Goal: Task Accomplishment & Management: Manage account settings

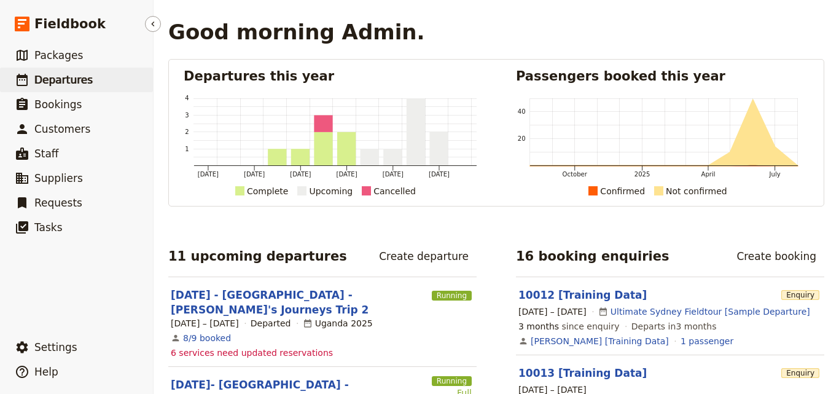
click at [59, 84] on span "Departures" at bounding box center [63, 80] width 58 height 12
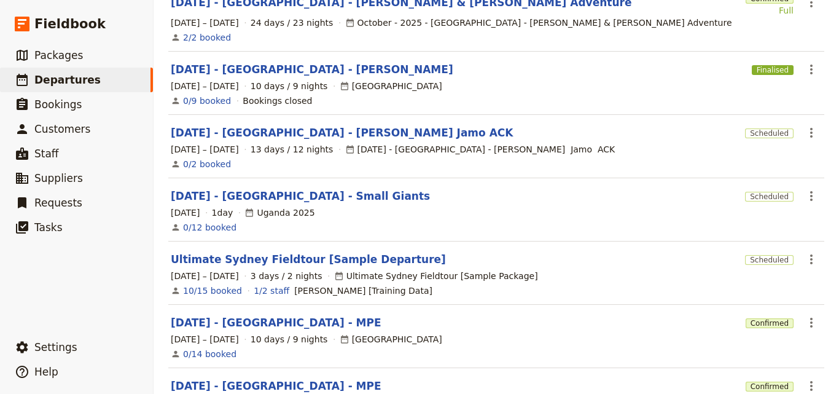
scroll to position [369, 0]
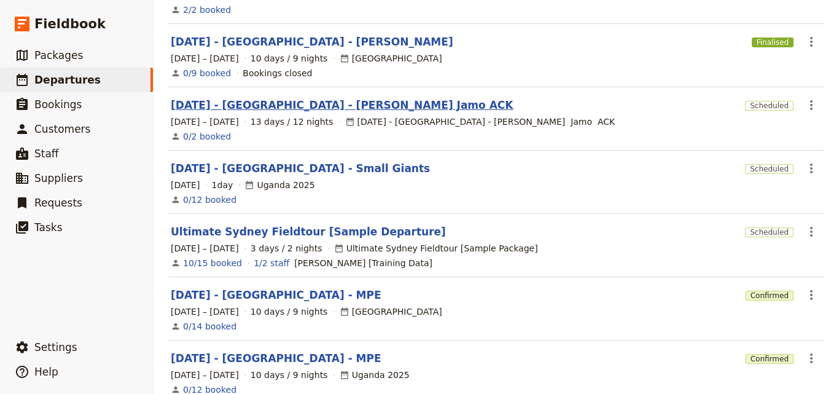
click at [291, 98] on link "[DATE] - [GEOGRAPHIC_DATA] - [PERSON_NAME] Jamo ACK" at bounding box center [342, 105] width 342 height 15
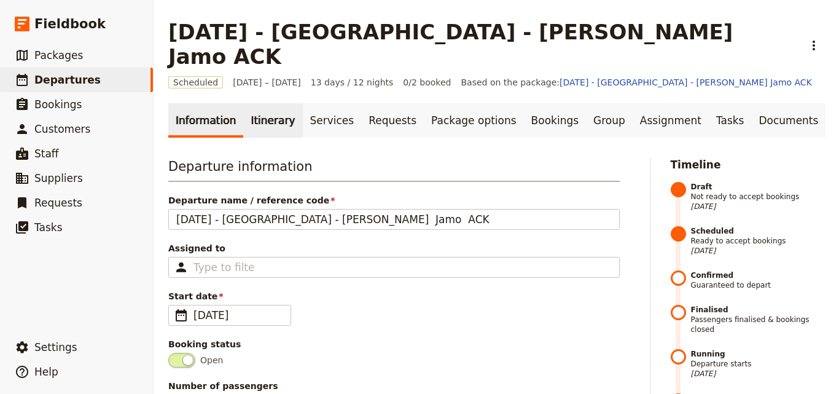
click at [272, 103] on link "Itinerary" at bounding box center [272, 120] width 59 height 34
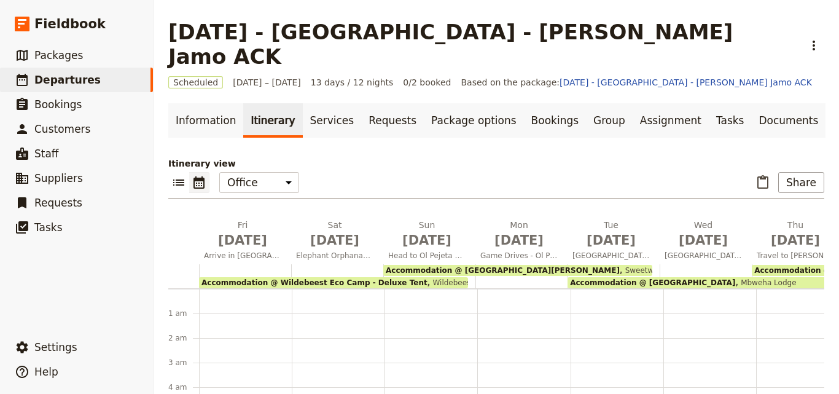
scroll to position [147, 0]
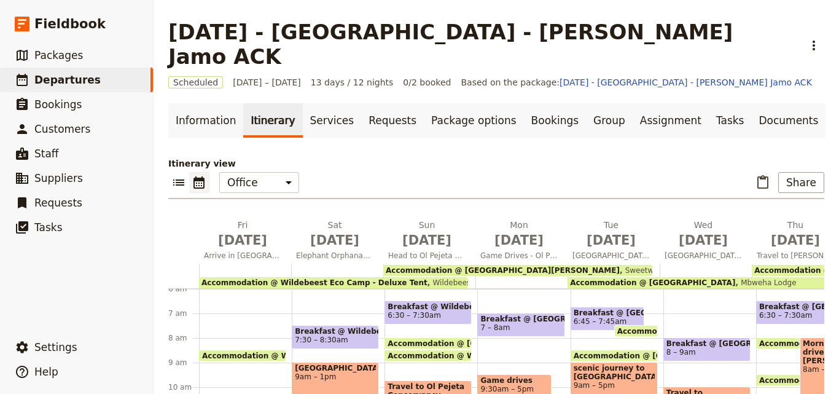
click at [272, 103] on link "Itinerary" at bounding box center [272, 120] width 59 height 34
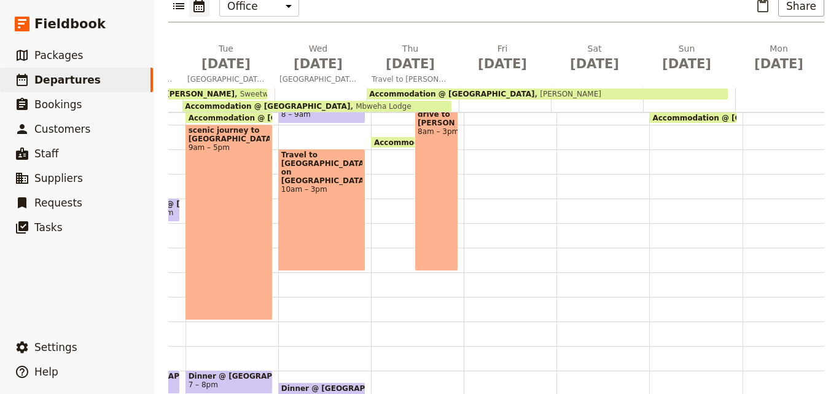
scroll to position [313, 0]
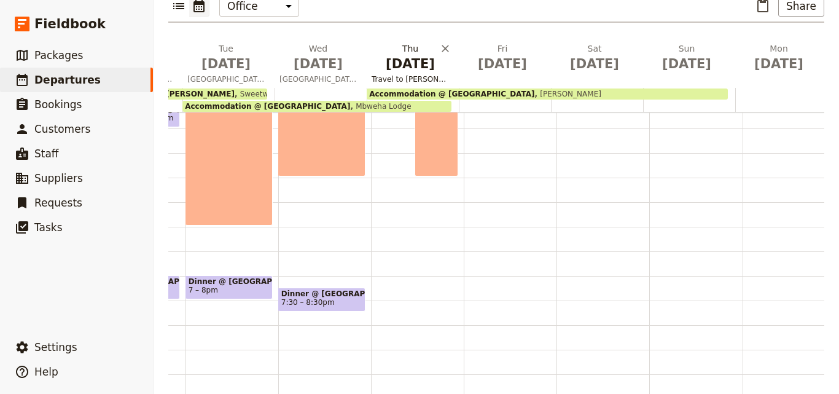
click at [401, 55] on span "[DATE]" at bounding box center [410, 64] width 77 height 18
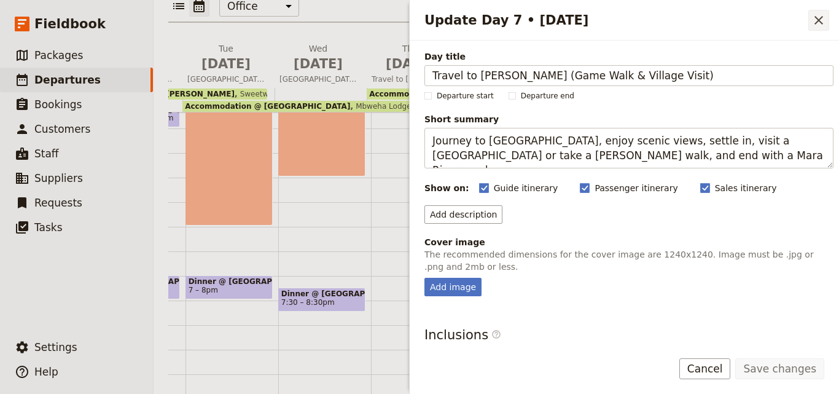
click at [825, 11] on button "​" at bounding box center [819, 20] width 21 height 21
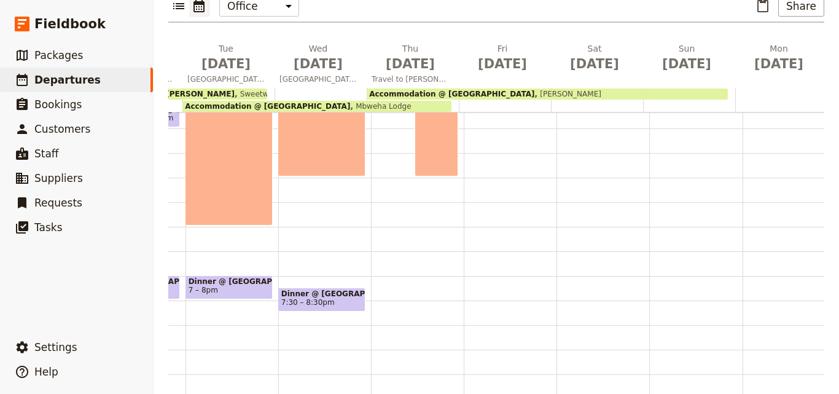
click at [412, 201] on div "Breakfast @ [GEOGRAPHIC_DATA] 6:30 – 7:30am Accommodation @ [GEOGRAPHIC_DATA] 8…" at bounding box center [417, 104] width 93 height 590
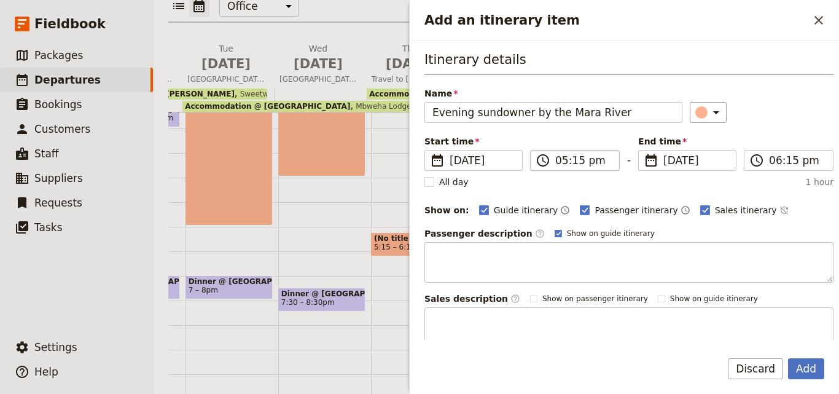
type input "Evening sundowner by the Mara River"
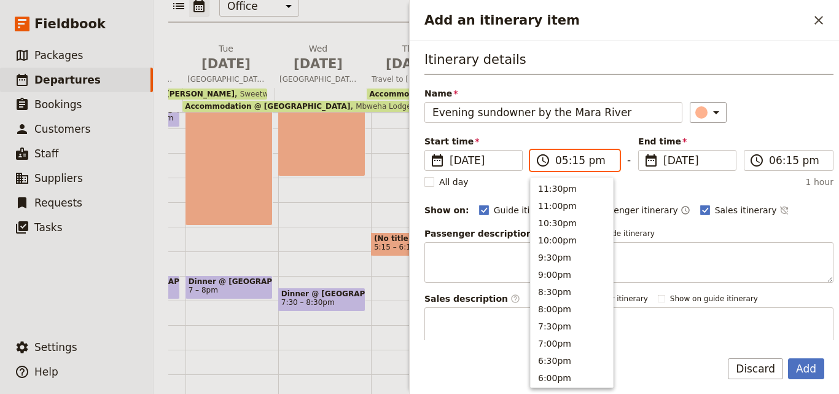
scroll to position [226, 0]
click at [563, 162] on input "05:15 pm" at bounding box center [583, 160] width 57 height 15
click at [565, 217] on button "4:00pm" at bounding box center [572, 220] width 82 height 17
type input "04:00 pm"
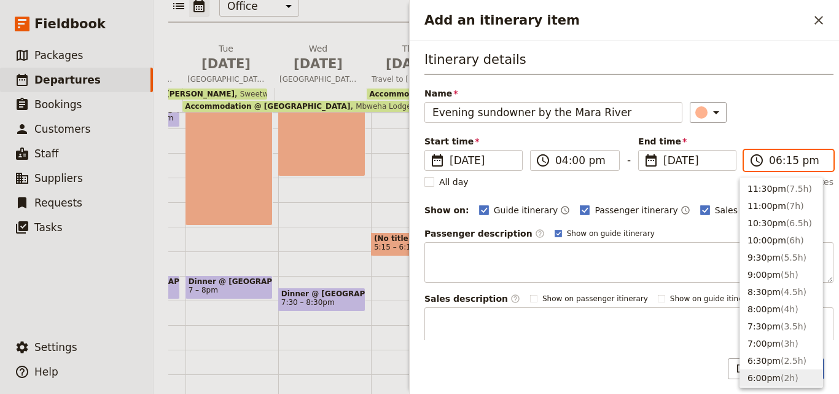
click at [785, 159] on input "06:15 pm" at bounding box center [797, 160] width 57 height 15
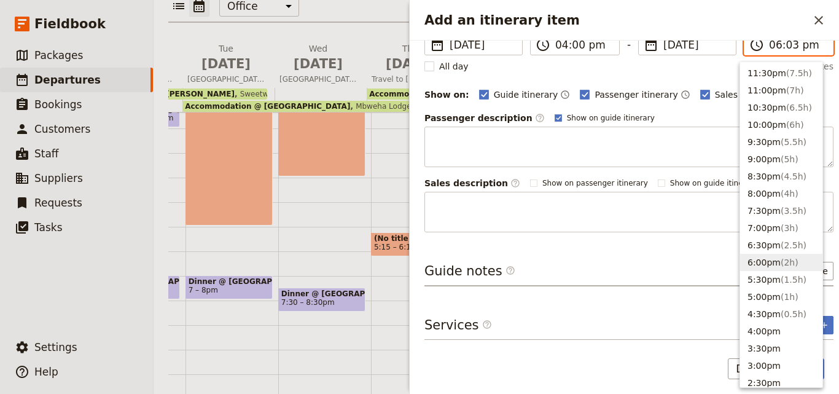
type input "06:30 pm"
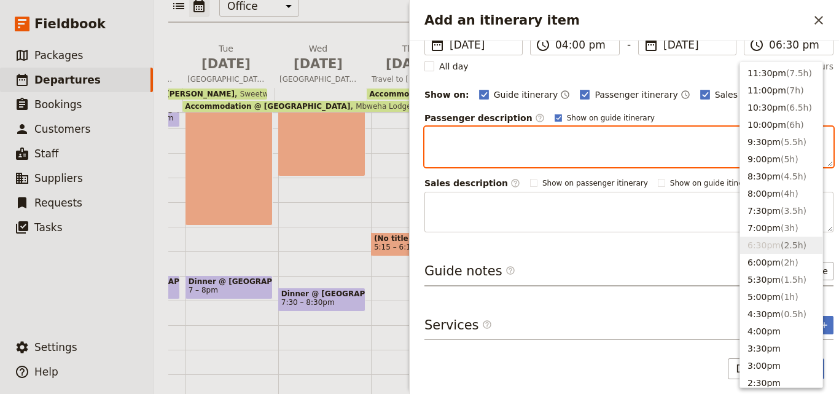
click at [721, 146] on textarea "Add an itinerary item" at bounding box center [629, 147] width 409 height 41
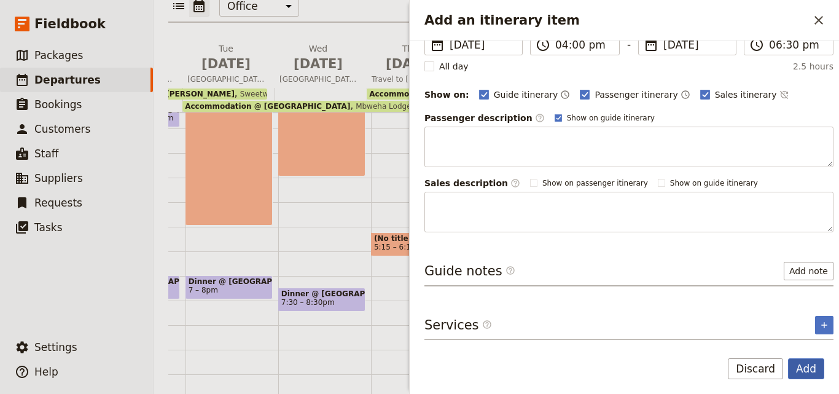
click at [809, 369] on button "Add" at bounding box center [806, 368] width 36 height 21
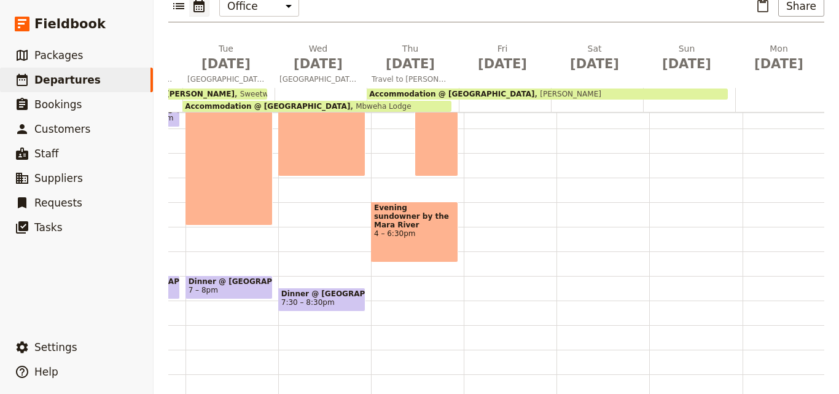
scroll to position [128, 0]
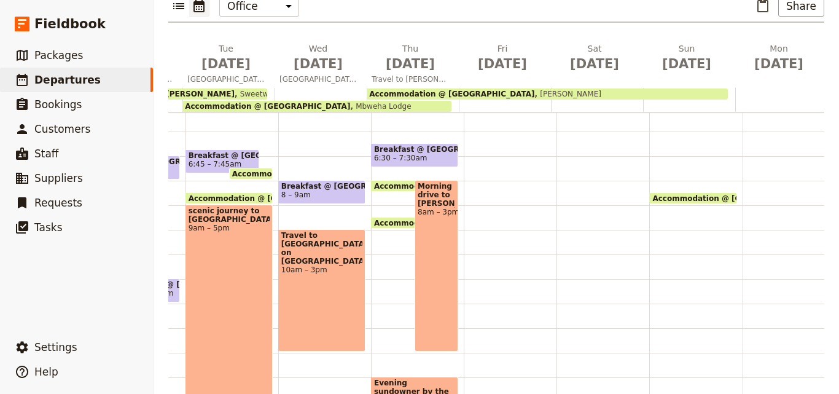
click at [449, 182] on span "Morning drive to [PERSON_NAME]" at bounding box center [436, 195] width 37 height 26
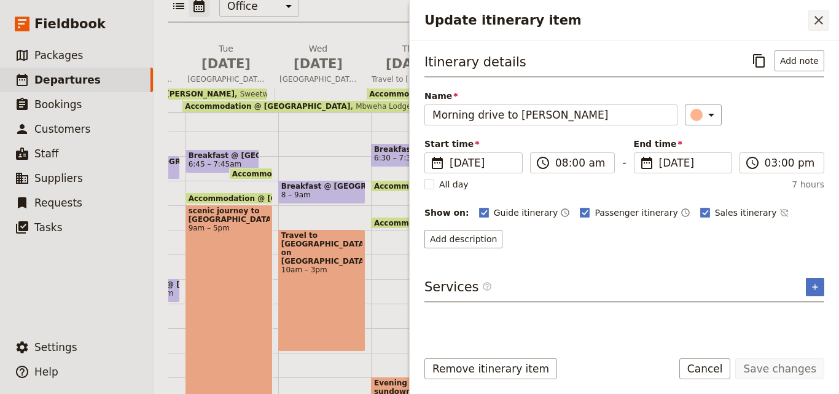
click at [820, 20] on icon "Close drawer" at bounding box center [819, 20] width 15 height 15
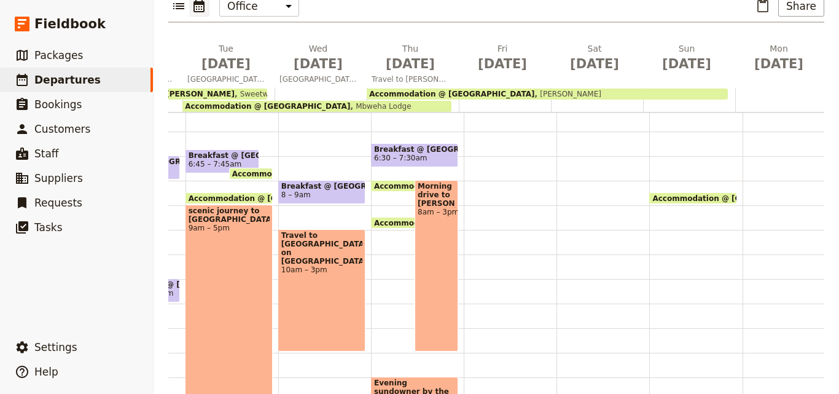
click at [399, 182] on span "Accommodation @ [GEOGRAPHIC_DATA]" at bounding box center [459, 186] width 171 height 8
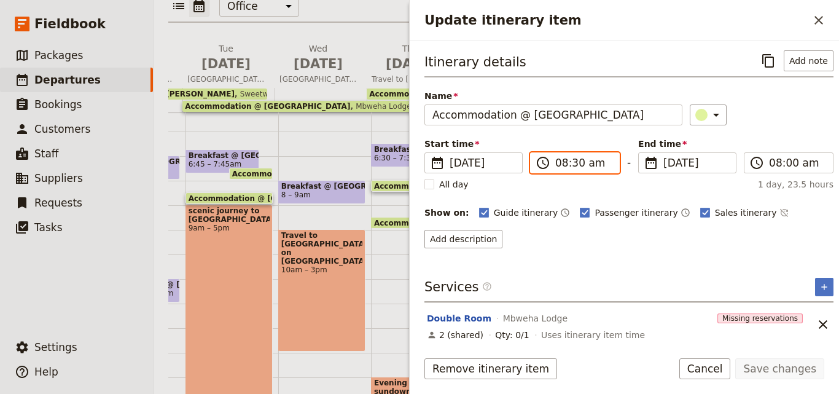
click at [574, 161] on input "08:30 am" at bounding box center [583, 162] width 57 height 15
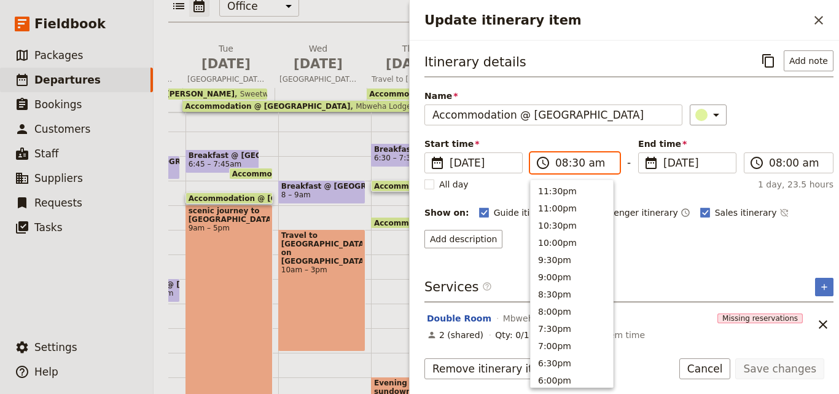
scroll to position [519, 0]
click at [574, 161] on input "08:30 am" at bounding box center [583, 162] width 57 height 15
type input "08:00 am"
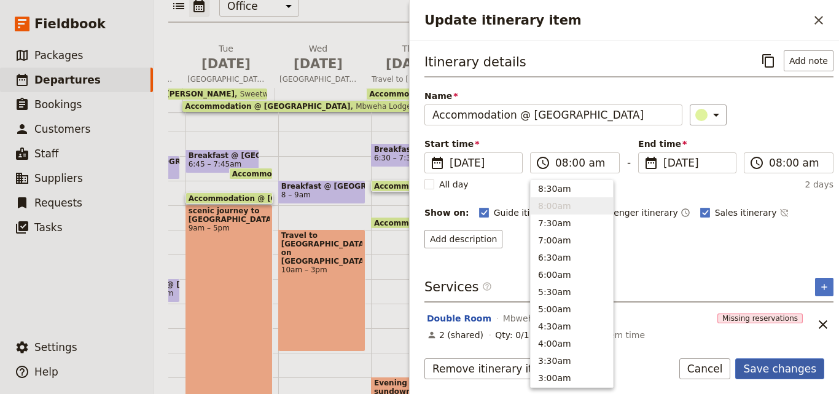
click at [783, 363] on button "Save changes" at bounding box center [780, 368] width 89 height 21
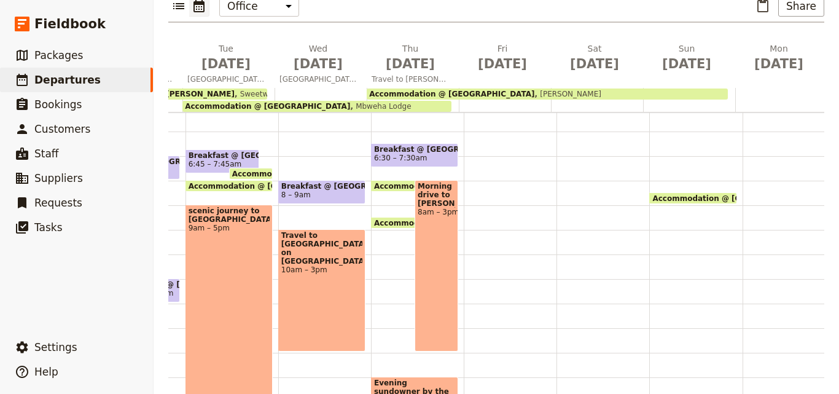
click at [441, 209] on div "Morning drive to Masai Mara 8am – 3pm" at bounding box center [437, 265] width 44 height 171
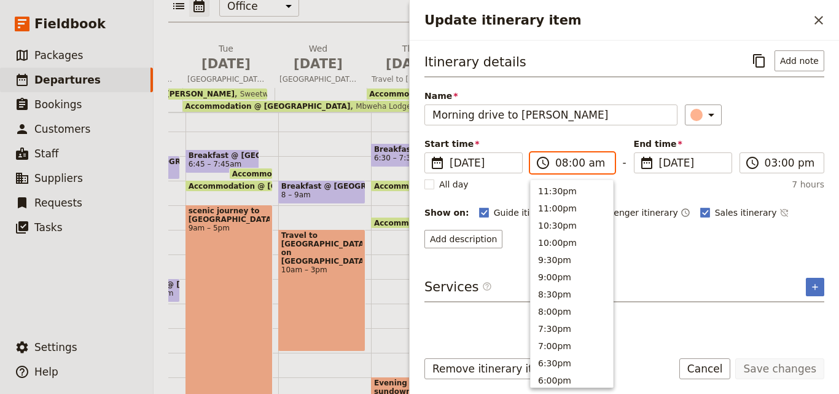
click at [576, 162] on input "08:00 am" at bounding box center [581, 162] width 52 height 15
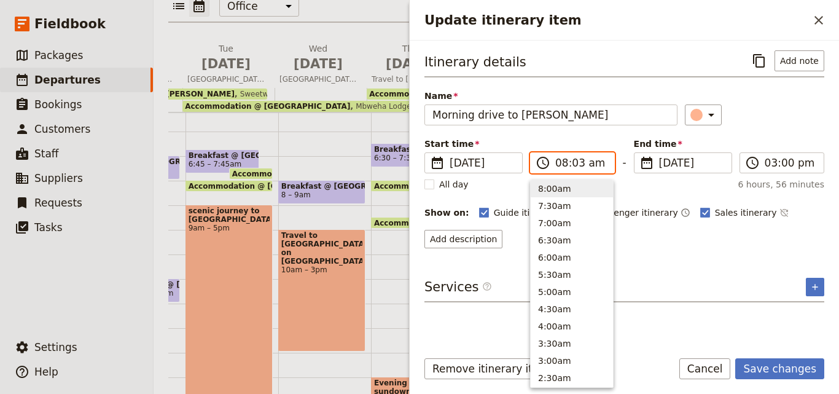
type input "08:30 am"
click at [659, 256] on div "Itinerary details ​ Add note Name Morning drive to [GEOGRAPHIC_DATA] ​ Start ti…" at bounding box center [625, 194] width 400 height 288
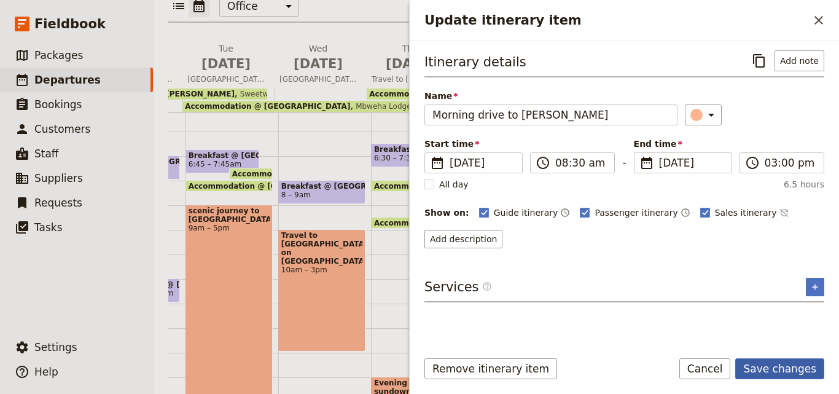
click at [790, 371] on button "Save changes" at bounding box center [780, 368] width 89 height 21
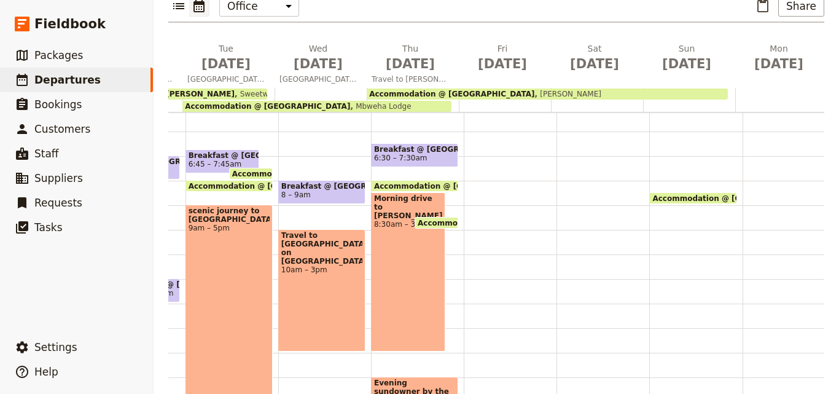
click at [430, 219] on span "Accommodation @ [GEOGRAPHIC_DATA]" at bounding box center [503, 223] width 171 height 8
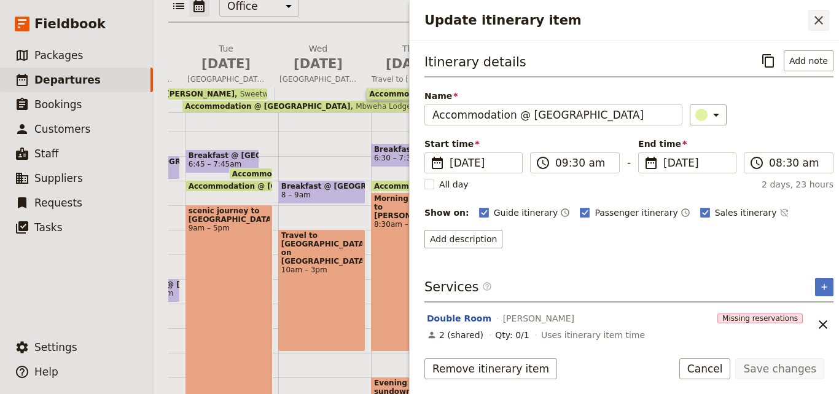
click at [825, 20] on icon "Close drawer" at bounding box center [819, 20] width 15 height 15
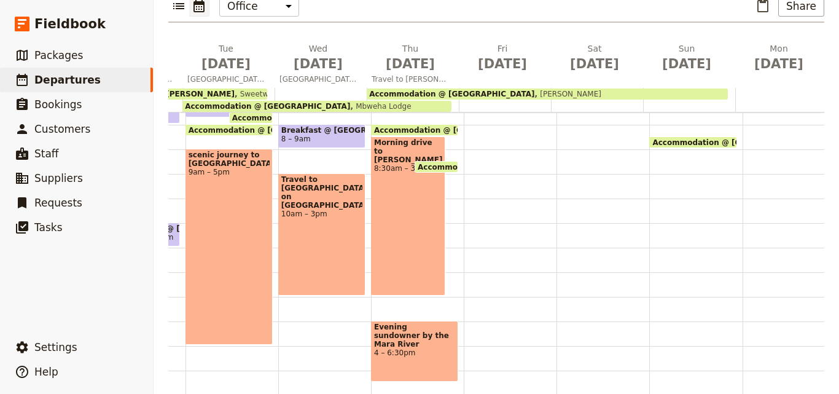
scroll to position [123, 0]
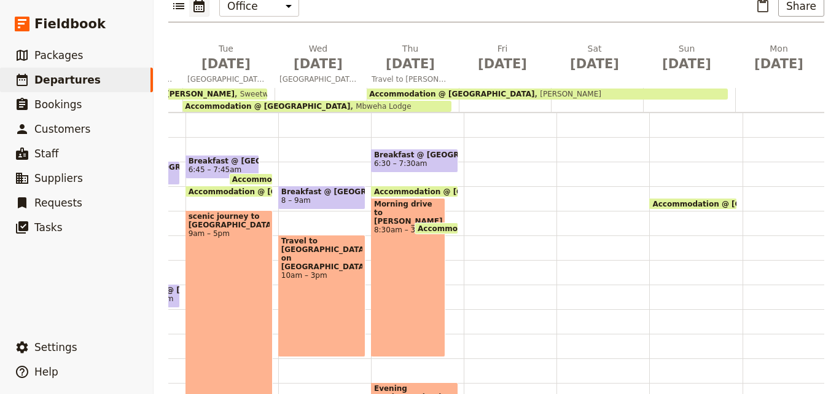
click at [445, 296] on div "Breakfast @ [GEOGRAPHIC_DATA] 6:30 – 7:30am Accommodation @ [GEOGRAPHIC_DATA] 8…" at bounding box center [417, 285] width 93 height 590
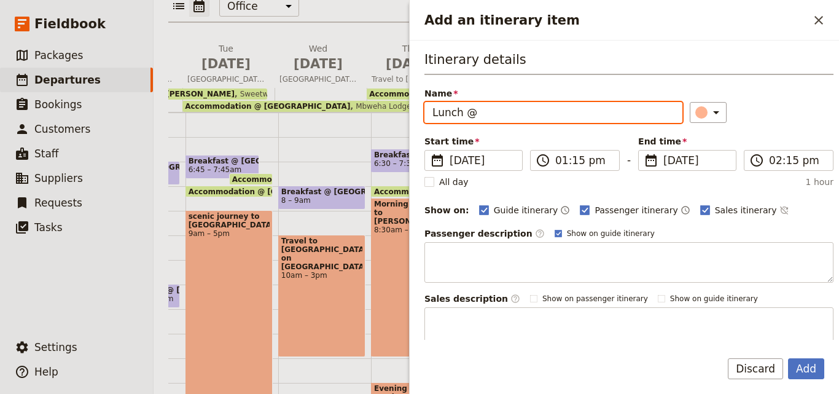
drag, startPoint x: 474, startPoint y: 115, endPoint x: 647, endPoint y: 111, distance: 173.3
click at [647, 111] on input "Lunch @" at bounding box center [554, 112] width 258 height 21
paste input "[PERSON_NAME]"
type input "Lunch @ [PERSON_NAME]"
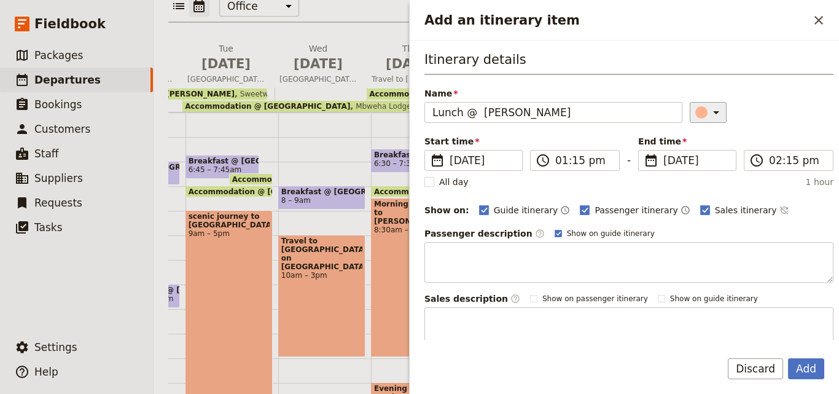
click at [709, 118] on icon "Add an itinerary item" at bounding box center [716, 112] width 15 height 15
click at [702, 170] on div "button" at bounding box center [704, 168] width 12 height 12
click at [814, 368] on button "Add" at bounding box center [806, 368] width 36 height 21
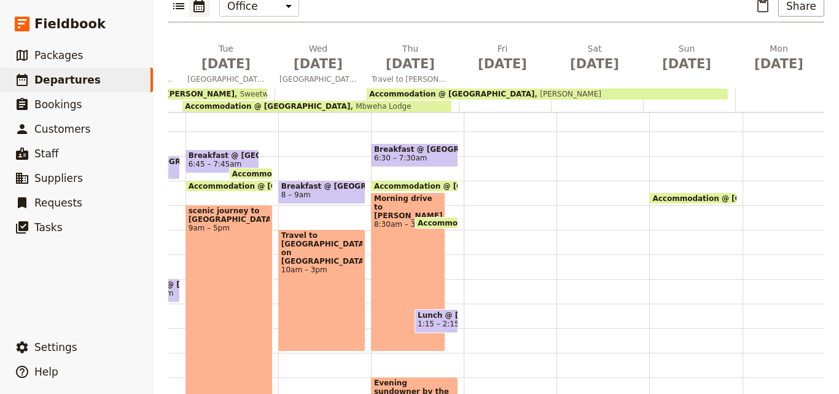
scroll to position [313, 0]
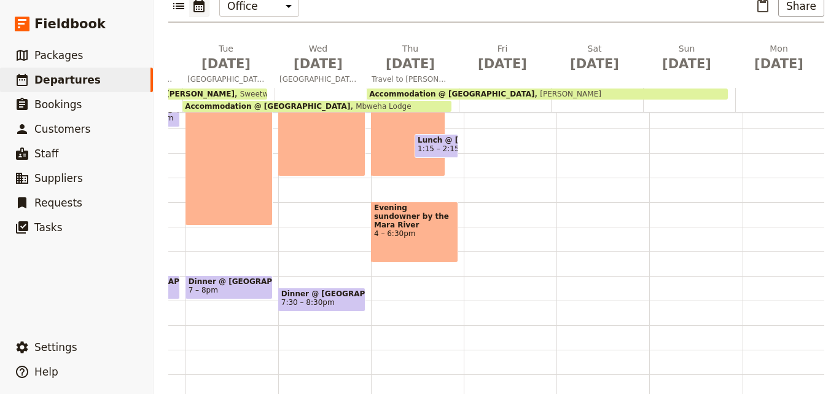
click at [382, 269] on div "Breakfast @ [GEOGRAPHIC_DATA] 6:30 – 7:30am Accommodation @ [GEOGRAPHIC_DATA] 8…" at bounding box center [417, 104] width 93 height 590
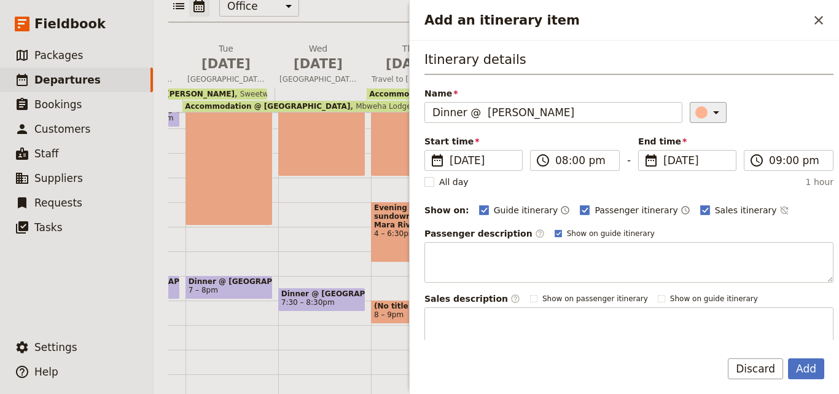
type input "Dinner @ [PERSON_NAME]"
click at [709, 111] on icon "Add an itinerary item" at bounding box center [716, 112] width 15 height 15
click at [708, 167] on div "button" at bounding box center [704, 168] width 12 height 12
click at [799, 367] on button "Add" at bounding box center [806, 368] width 36 height 21
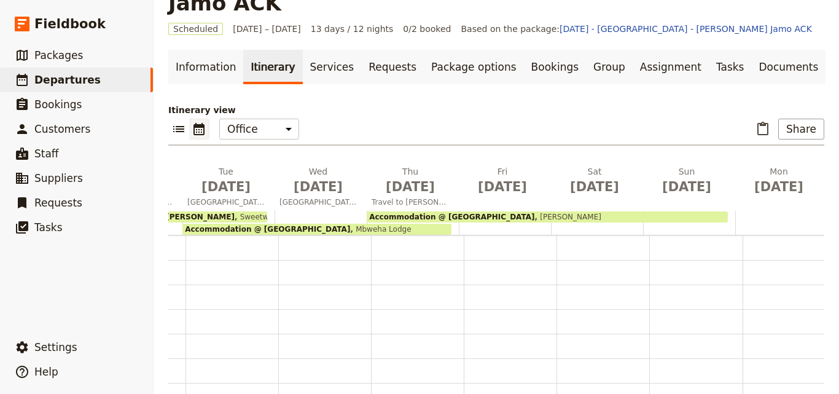
scroll to position [0, 0]
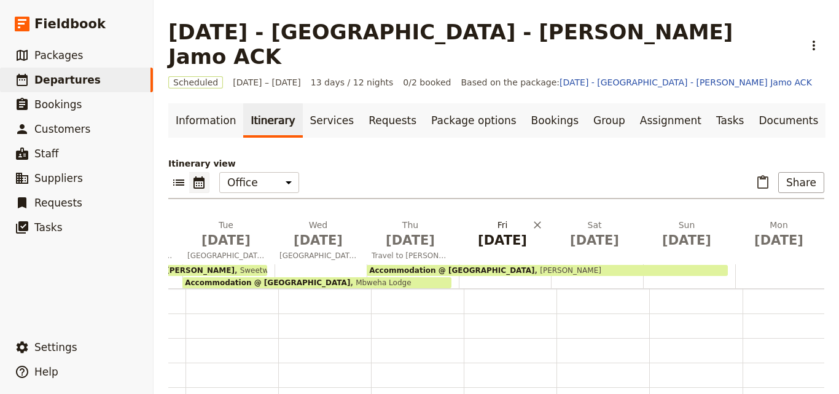
click at [498, 231] on span "[DATE]" at bounding box center [502, 240] width 77 height 18
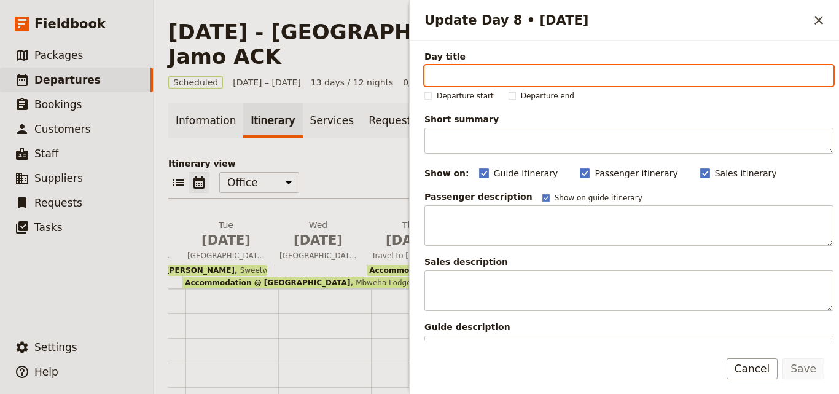
paste input "[GEOGRAPHIC_DATA]"
type input "[GEOGRAPHIC_DATA]"
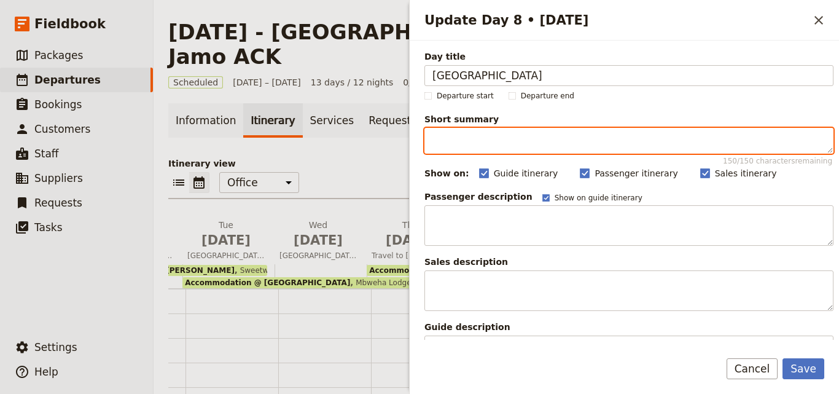
click at [487, 146] on textarea "Short summary 150 / 150 characters remaining" at bounding box center [629, 141] width 409 height 26
paste textarea "Explore [PERSON_NAME]’s rich wildlife on a game drive, spot Big Five, enjoy a r…"
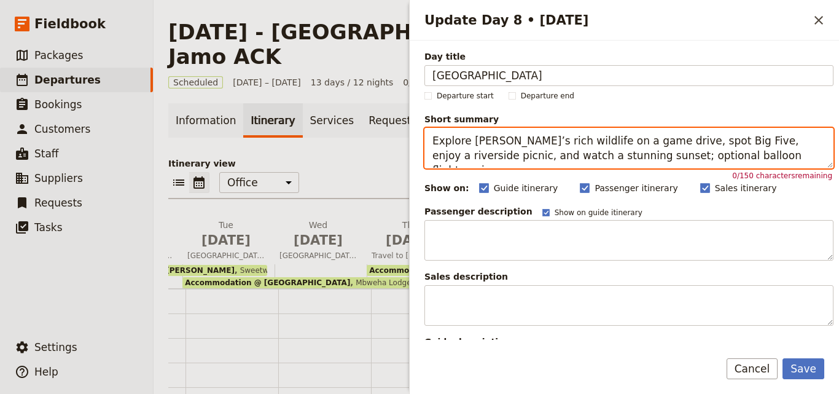
drag, startPoint x: 732, startPoint y: 161, endPoint x: 433, endPoint y: 143, distance: 299.8
click at [433, 143] on textarea "Explore [PERSON_NAME]’s rich wildlife on a game drive, spot Big Five, enjoy a r…" at bounding box center [629, 148] width 409 height 41
drag, startPoint x: 749, startPoint y: 163, endPoint x: 429, endPoint y: 137, distance: 321.2
click at [429, 137] on textarea "Explore [PERSON_NAME]’s rich wildlife on a game drive, spot Big Five, enjoy a r…" at bounding box center [629, 148] width 409 height 41
paste textarea "[PERSON_NAME] game drive with chances to spot Big Five, picnic by Mara River, s…"
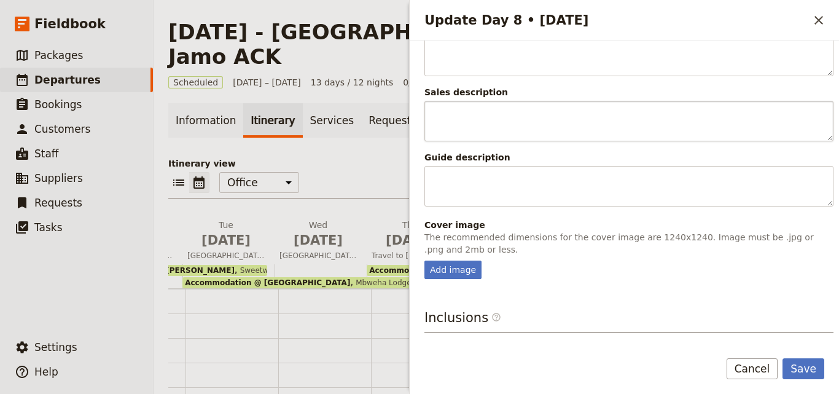
scroll to position [307, 0]
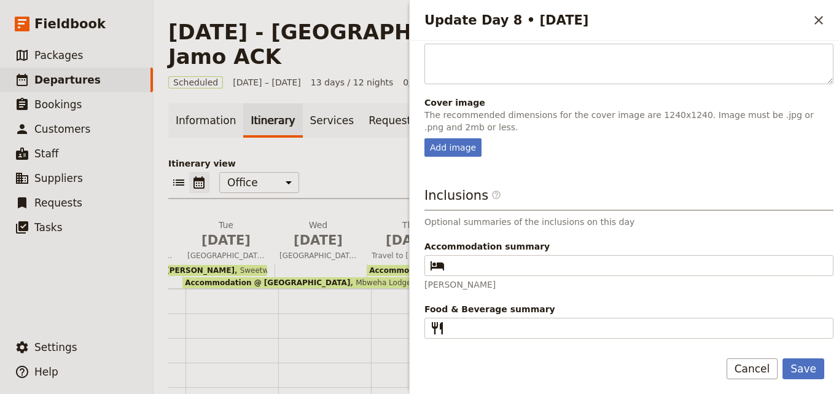
type textarea "[PERSON_NAME] game drive with chances to spot Big Five, picnic by Mara River, s…"
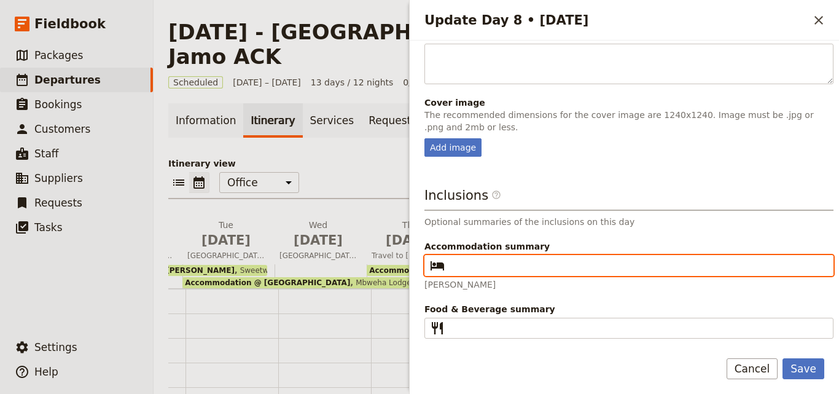
paste input "[PERSON_NAME]"
type input "[PERSON_NAME]"
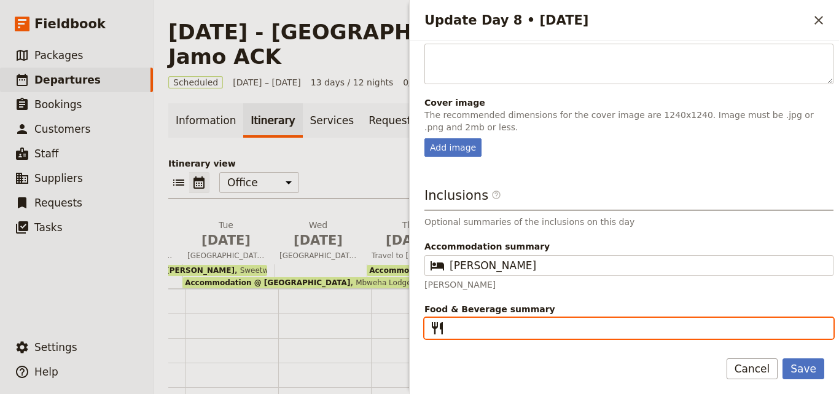
click at [490, 330] on input "Food & Beverage summary ​" at bounding box center [638, 328] width 376 height 15
type input "b"
type input "B L D"
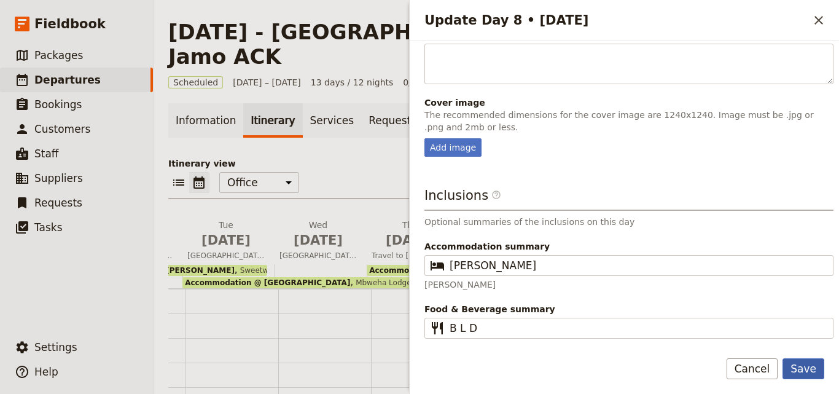
click at [817, 368] on button "Save" at bounding box center [804, 368] width 42 height 21
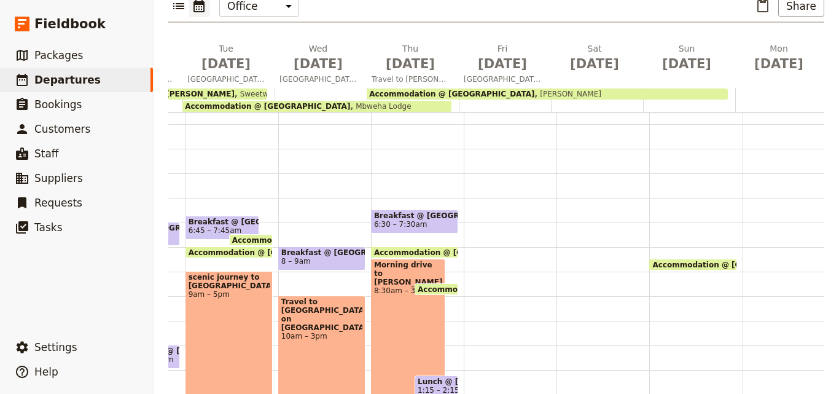
scroll to position [61, 0]
click at [500, 205] on div at bounding box center [510, 346] width 93 height 590
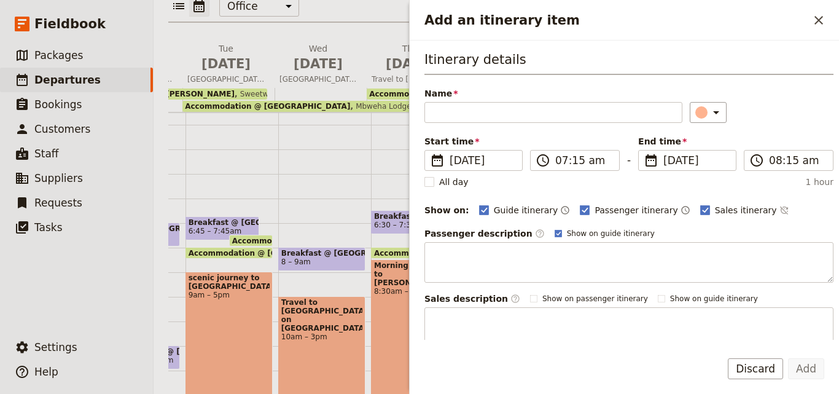
click at [396, 221] on span "6:30 – 7:30am" at bounding box center [400, 225] width 53 height 9
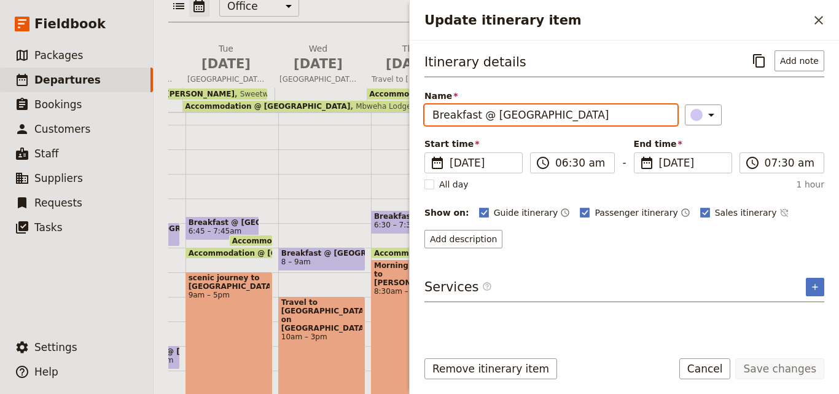
drag, startPoint x: 489, startPoint y: 113, endPoint x: 434, endPoint y: 117, distance: 55.5
click at [434, 117] on input "Breakfast @ [GEOGRAPHIC_DATA]" at bounding box center [551, 114] width 253 height 21
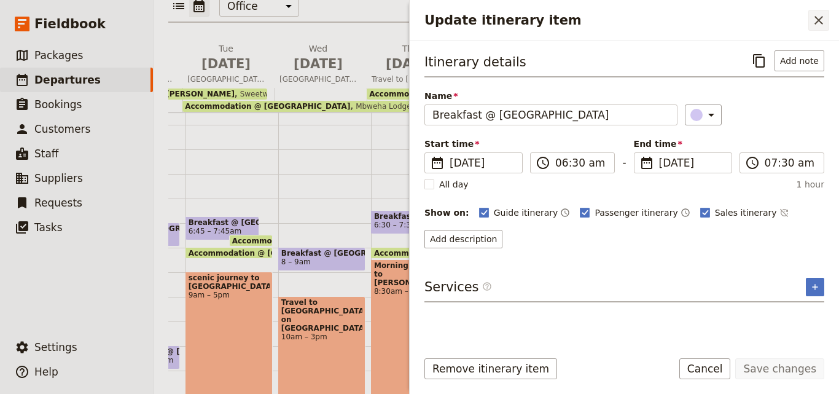
click at [819, 20] on icon "Close drawer" at bounding box center [819, 20] width 9 height 9
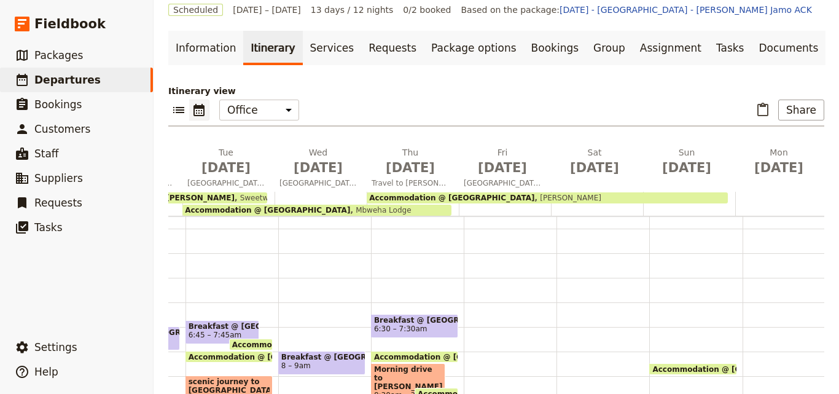
scroll to position [123, 0]
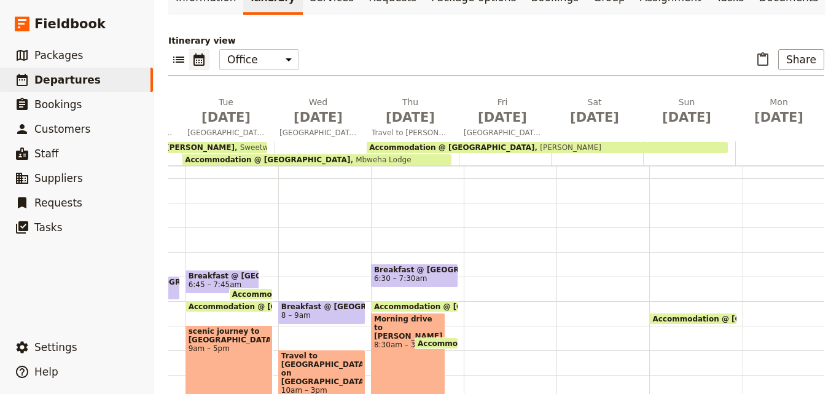
click at [510, 259] on div at bounding box center [510, 399] width 93 height 590
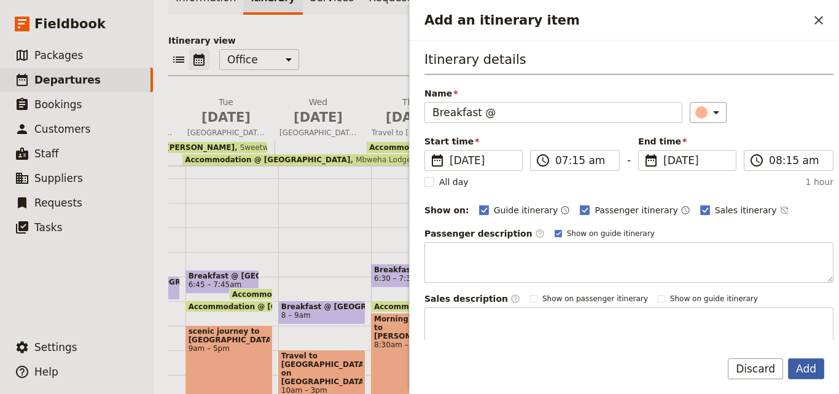
type input "Breakfast @"
click at [812, 372] on button "Add" at bounding box center [806, 368] width 36 height 21
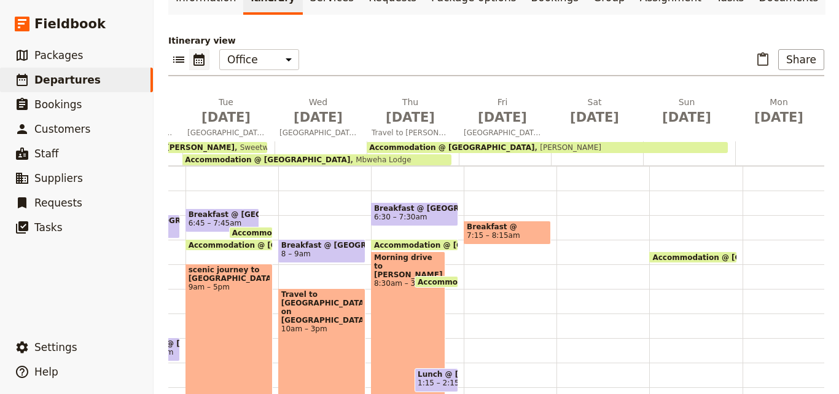
scroll to position [313, 0]
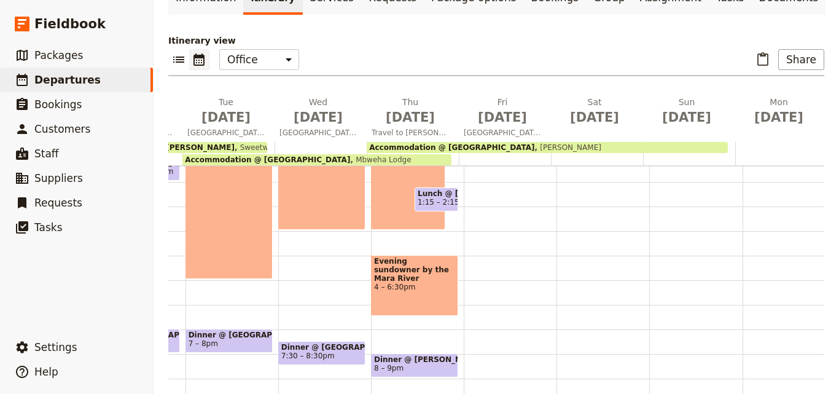
click at [425, 364] on span "8 – 9pm" at bounding box center [414, 368] width 81 height 9
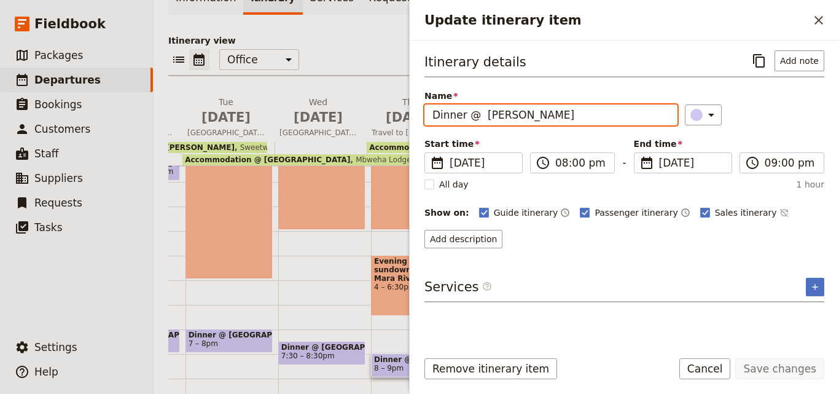
drag, startPoint x: 558, startPoint y: 121, endPoint x: 483, endPoint y: 117, distance: 75.1
click at [483, 117] on input "Dinner @ [PERSON_NAME]" at bounding box center [551, 114] width 253 height 21
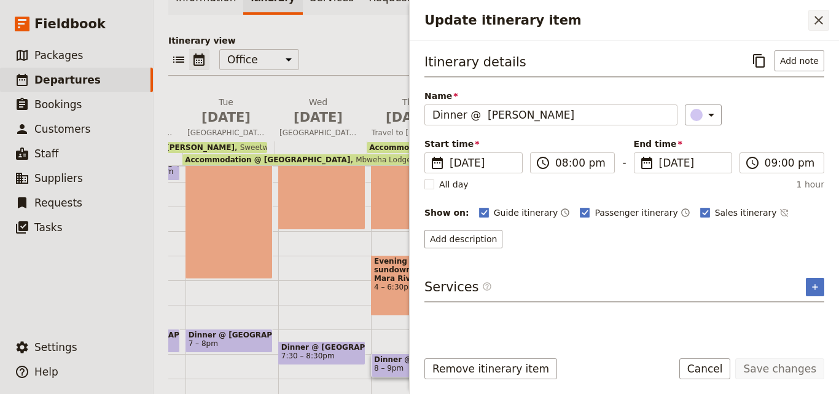
click at [823, 26] on icon "Close drawer" at bounding box center [819, 20] width 15 height 15
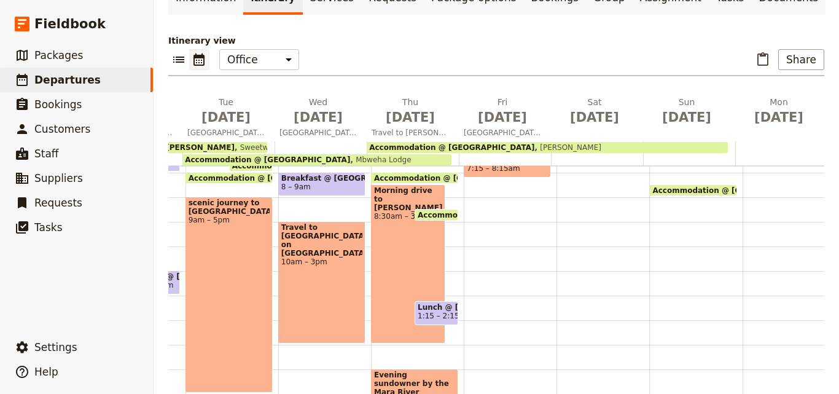
scroll to position [67, 0]
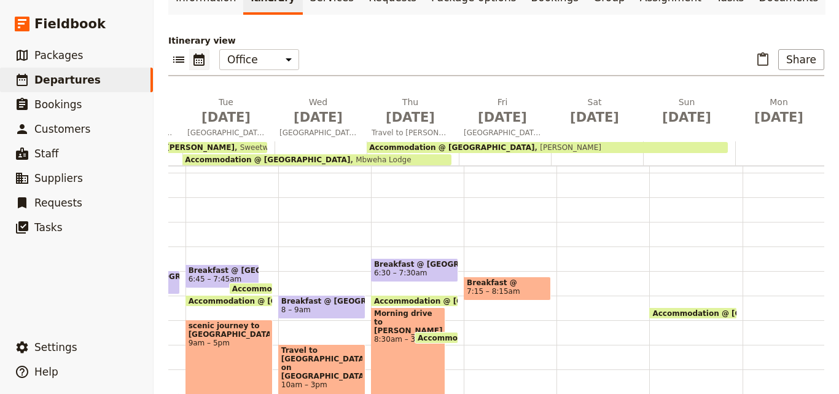
click at [528, 278] on span "Breakfast @" at bounding box center [507, 282] width 81 height 9
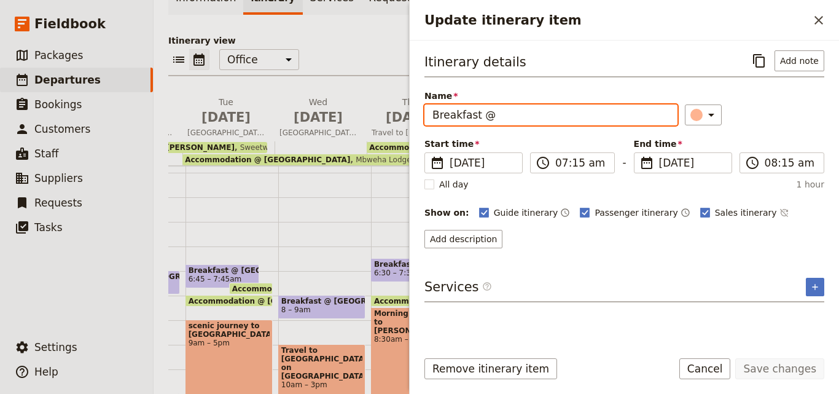
paste input "[PERSON_NAME]"
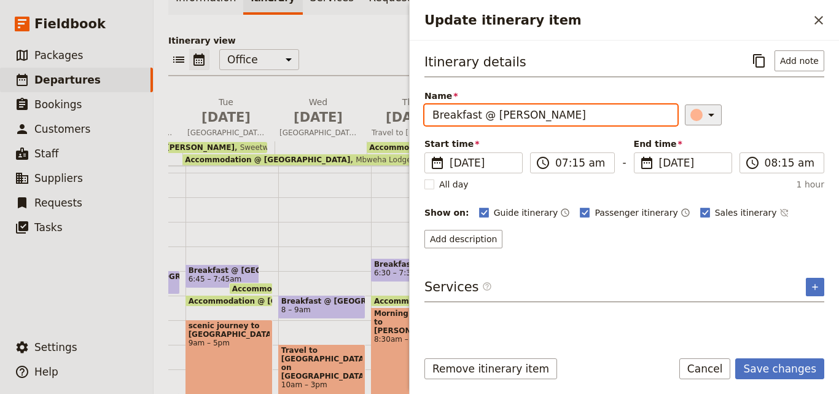
type input "Breakfast @ [PERSON_NAME]"
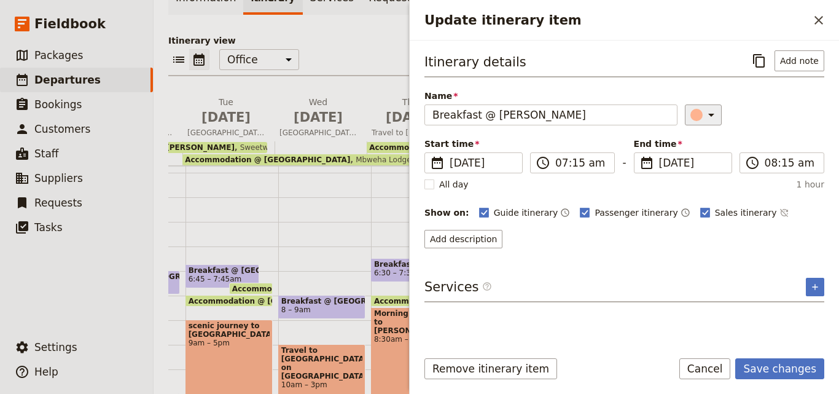
click at [685, 116] on button "​" at bounding box center [703, 114] width 37 height 21
click at [708, 165] on button "button" at bounding box center [704, 170] width 15 height 15
click at [767, 366] on button "Save changes" at bounding box center [780, 368] width 89 height 21
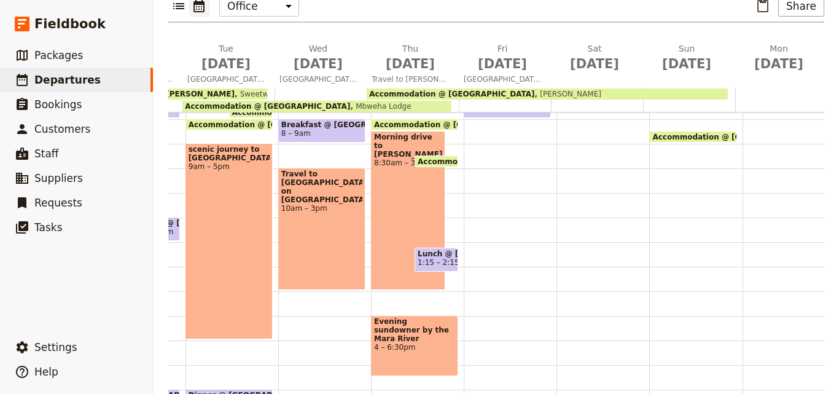
scroll to position [128, 0]
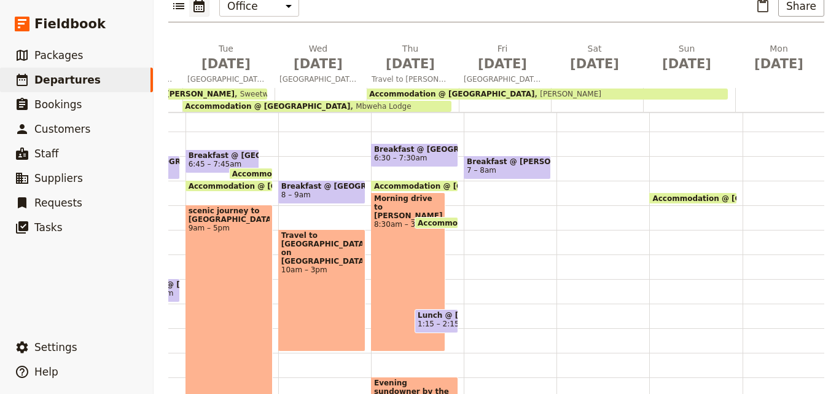
click at [493, 157] on span "Breakfast @ [PERSON_NAME]" at bounding box center [507, 161] width 81 height 9
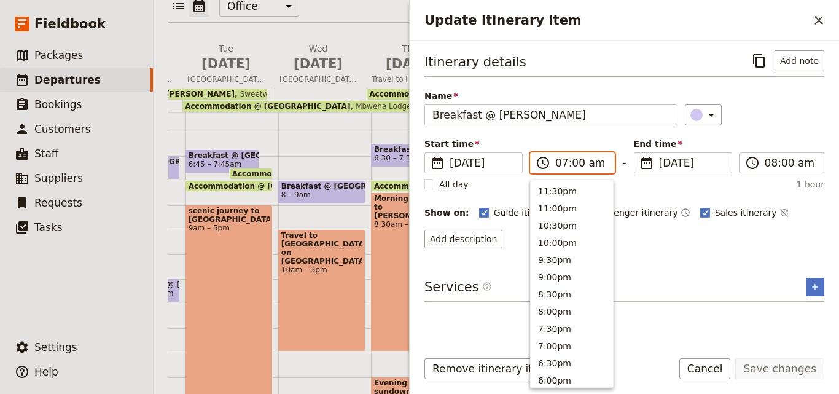
click at [565, 162] on input "07:00 am" at bounding box center [581, 162] width 52 height 15
click at [559, 221] on button "6:00am" at bounding box center [572, 222] width 82 height 17
type input "06:00 am"
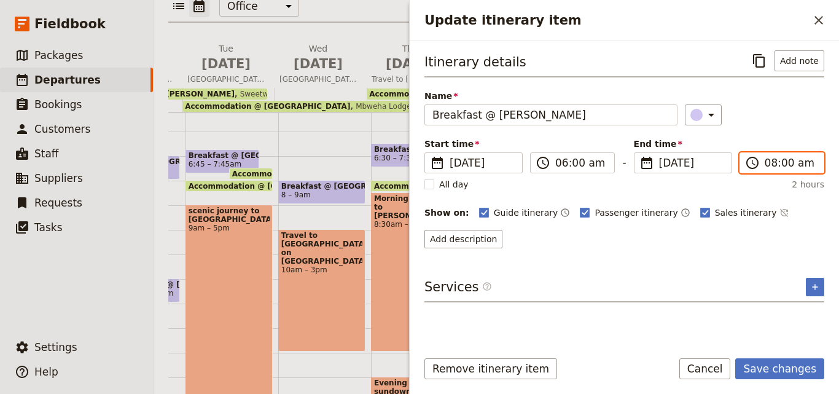
click at [773, 160] on input "08:00 am" at bounding box center [791, 162] width 52 height 15
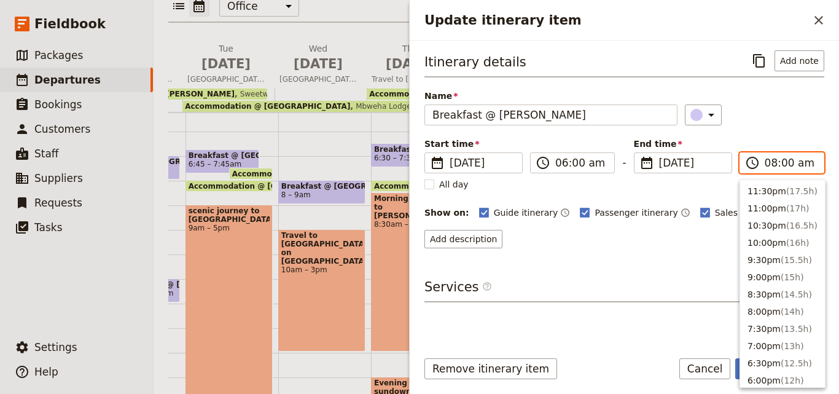
scroll to position [536, 0]
click at [766, 220] on button "7:00am ( 1h )" at bounding box center [782, 222] width 85 height 17
type input "07:00 am"
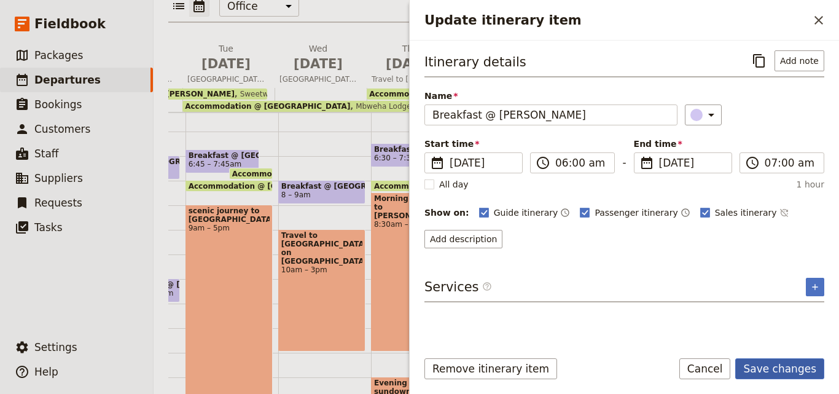
click at [797, 364] on button "Save changes" at bounding box center [780, 368] width 89 height 21
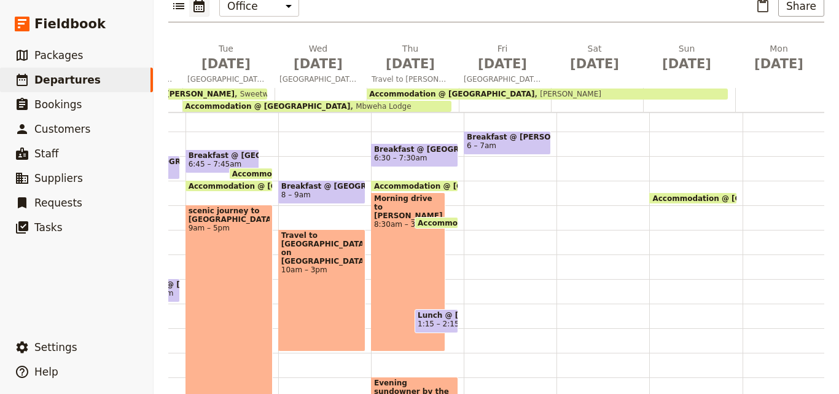
click at [472, 162] on div "Breakfast @ [GEOGRAPHIC_DATA] 6 – 7am" at bounding box center [510, 279] width 93 height 590
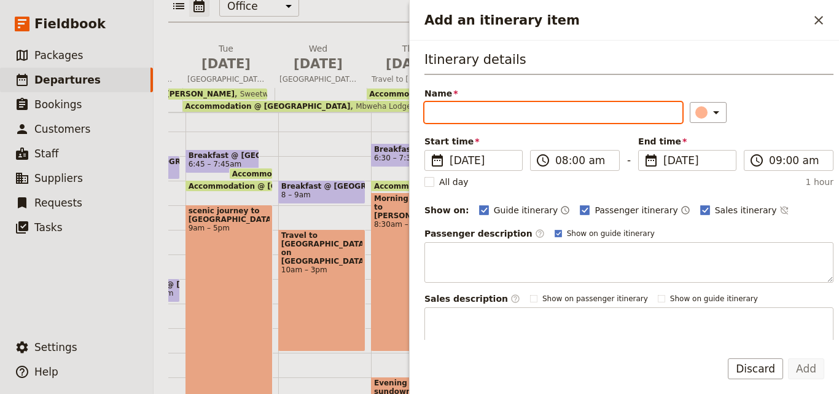
paste input "game drive"
click at [442, 111] on input "game drive" at bounding box center [554, 112] width 258 height 21
type input "Game drive"
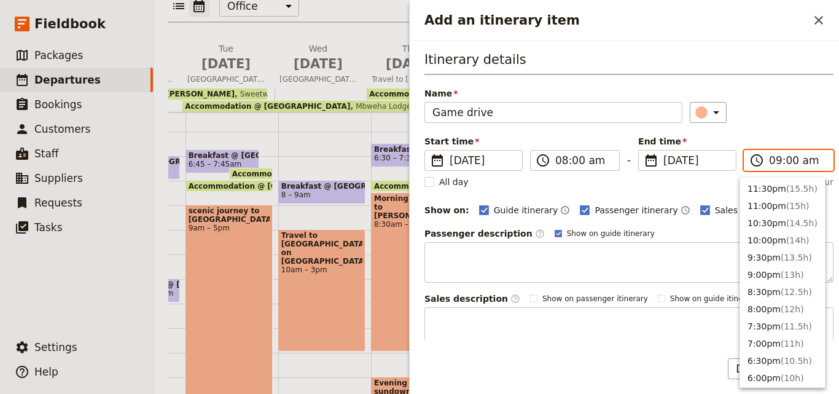
click at [772, 165] on input "09:00 am" at bounding box center [797, 160] width 57 height 15
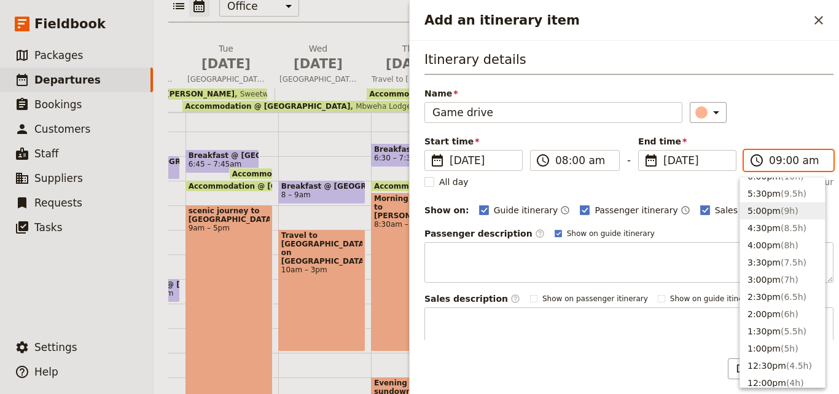
scroll to position [194, 0]
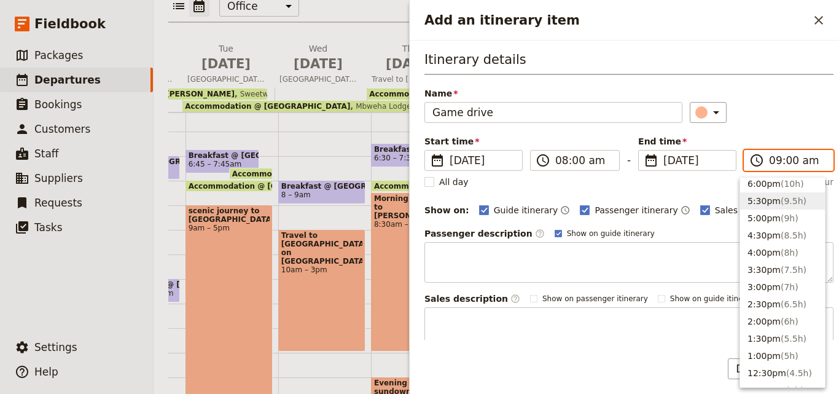
click at [798, 202] on span "( 9.5h )" at bounding box center [794, 201] width 26 height 10
type input "05:30 pm"
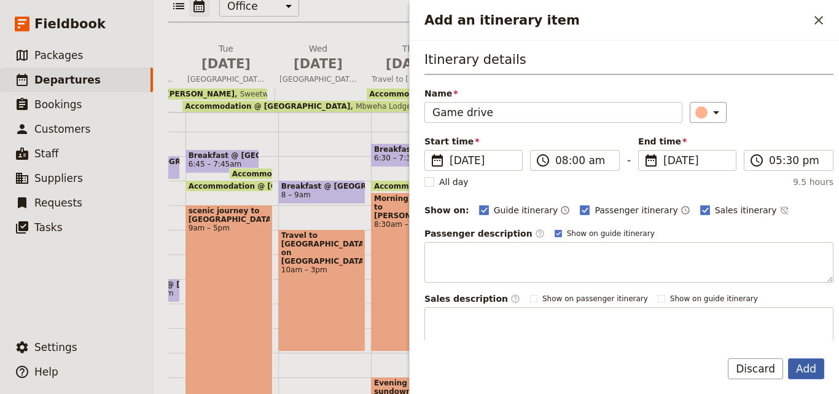
click at [805, 372] on button "Add" at bounding box center [806, 368] width 36 height 21
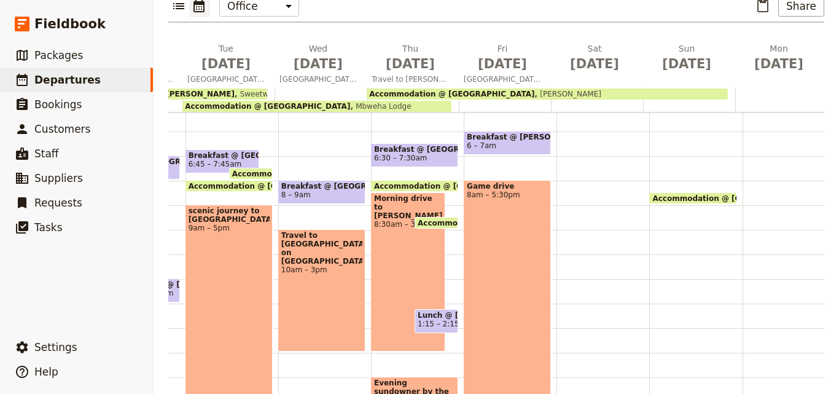
click at [547, 269] on div "Breakfast @ [GEOGRAPHIC_DATA] 6 – 7am Game drive 8am – 5:30pm" at bounding box center [510, 279] width 93 height 590
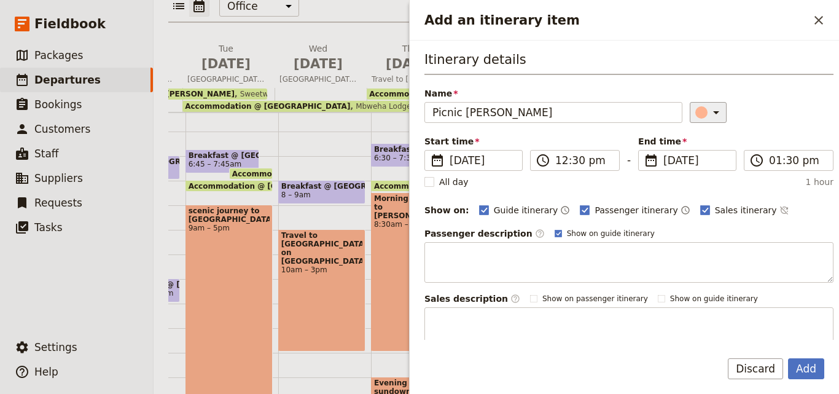
type input "Picnic [PERSON_NAME]"
click at [696, 111] on div "Add an itinerary item" at bounding box center [702, 112] width 12 height 12
click at [708, 169] on div "button" at bounding box center [704, 168] width 12 height 12
click at [804, 372] on button "Add" at bounding box center [806, 368] width 36 height 21
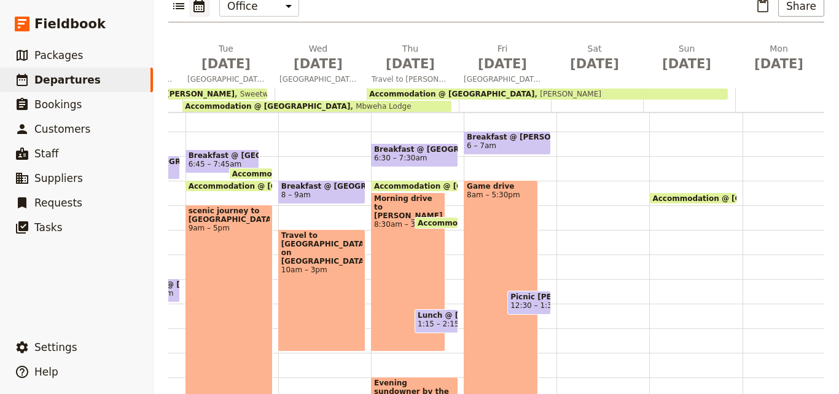
scroll to position [251, 0]
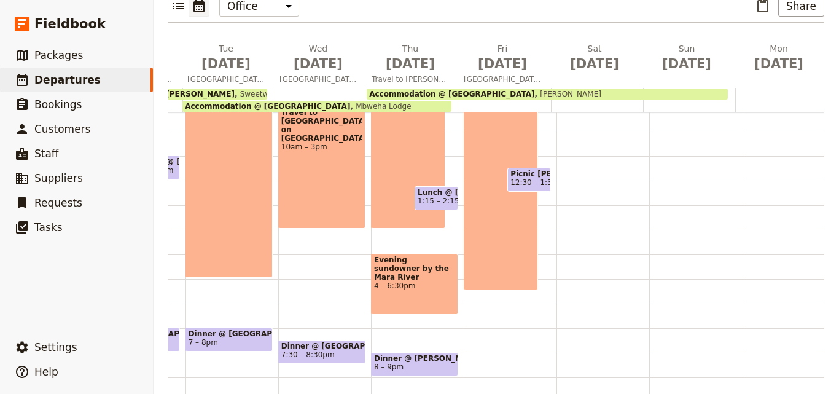
click at [542, 207] on div "Breakfast @ [GEOGRAPHIC_DATA] 6 – 7am Game drive 8am – 5:30pm Picnic [PERSON_NA…" at bounding box center [510, 156] width 93 height 590
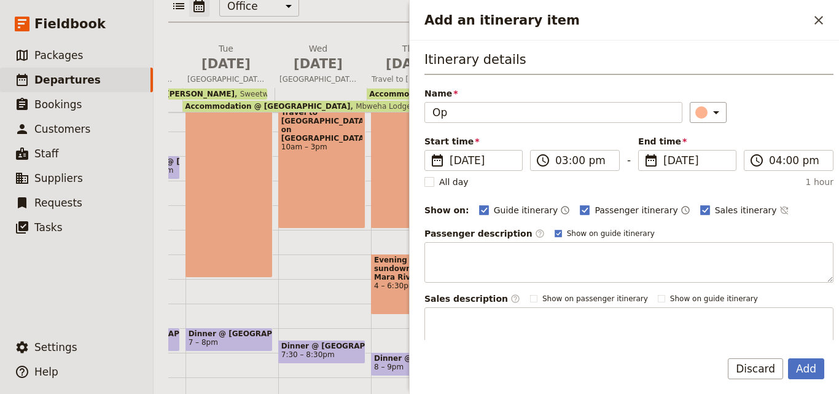
type input "O"
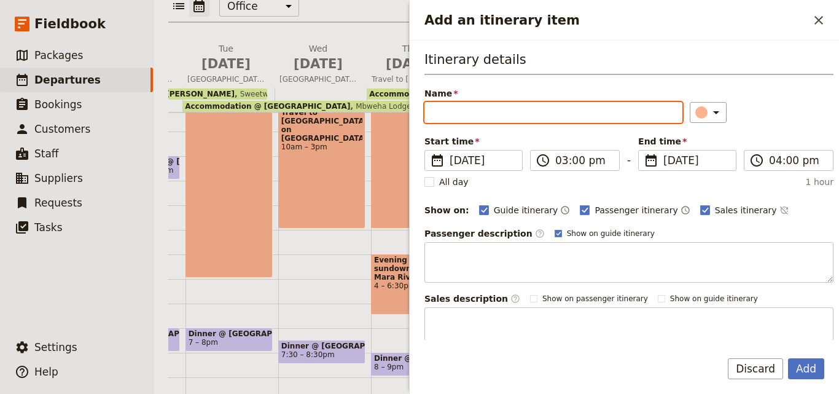
paste input "balloon flight"
click at [442, 111] on input "balloon flight" at bounding box center [554, 112] width 258 height 21
click at [502, 111] on input "Balloon flight ( Optional)" at bounding box center [554, 112] width 258 height 21
click at [493, 116] on input "Balloon flight (Optional)" at bounding box center [554, 112] width 258 height 21
type input "Balloon flight (Optional)"
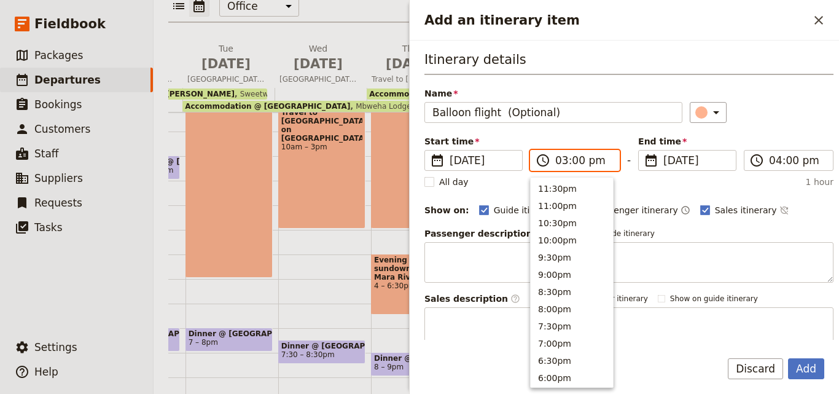
scroll to position [295, 0]
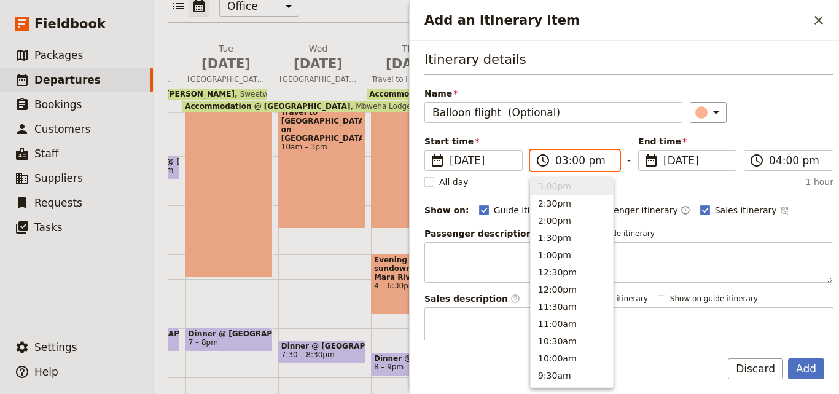
click at [563, 158] on input "03:00 pm" at bounding box center [583, 160] width 57 height 15
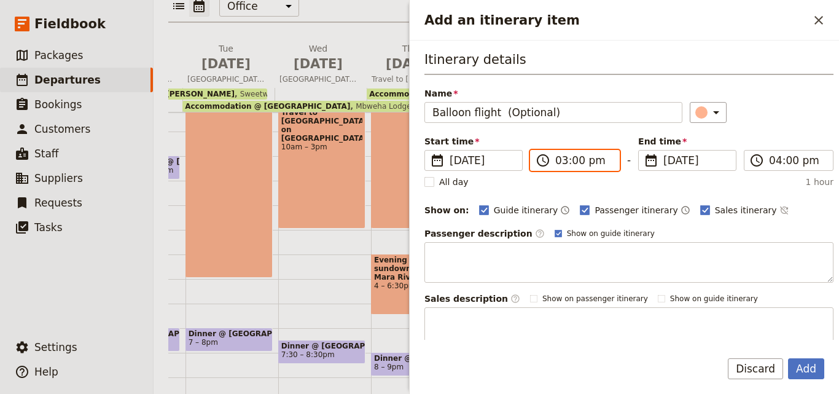
click at [560, 160] on input "03:00 pm" at bounding box center [583, 160] width 57 height 15
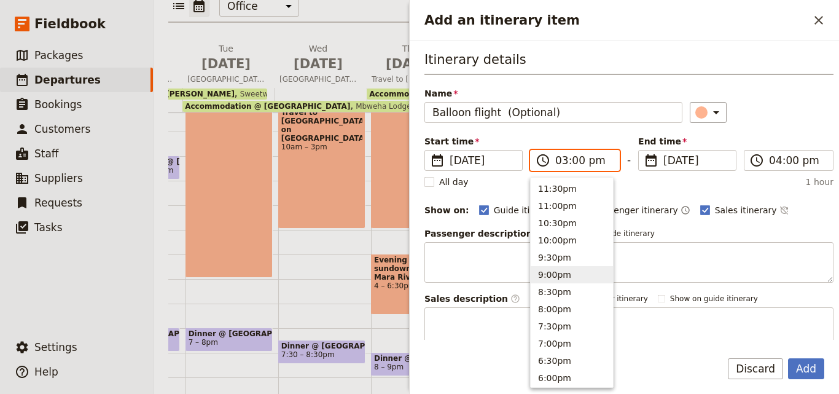
click at [584, 275] on button "9:00pm" at bounding box center [572, 274] width 82 height 17
type input "09:00 pm"
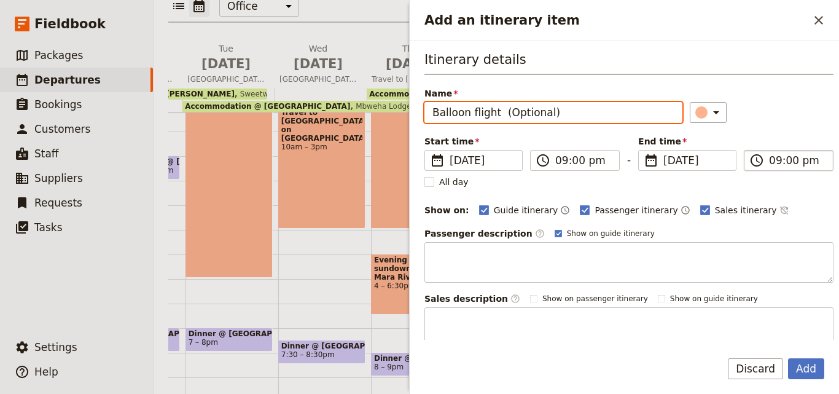
click at [772, 162] on input "09:00 pm" at bounding box center [797, 160] width 57 height 15
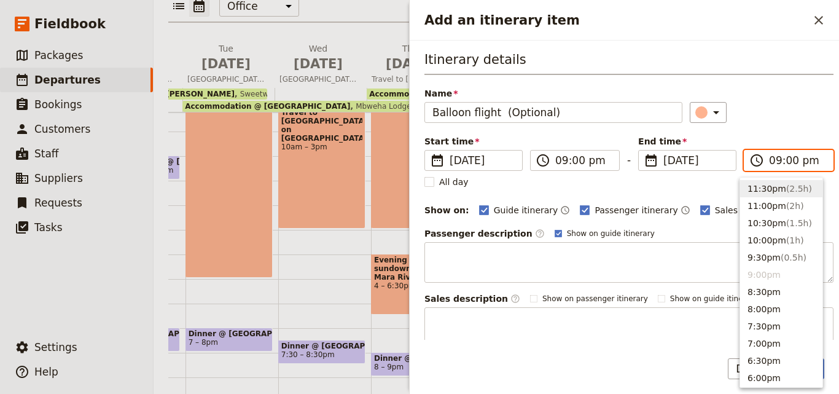
scroll to position [184, 0]
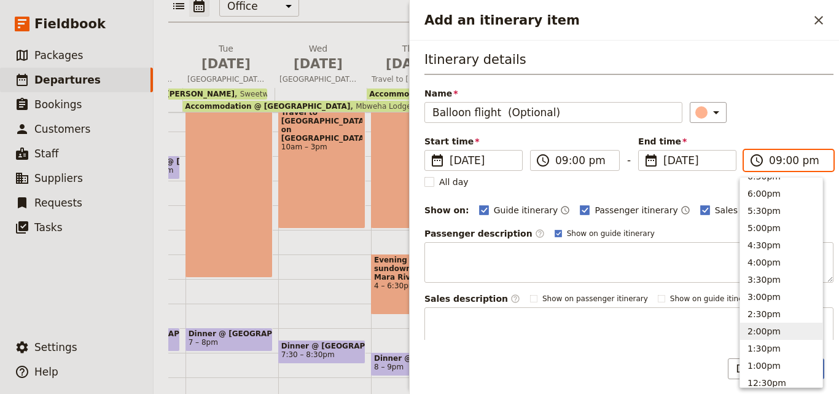
click at [788, 328] on button "2:00pm" at bounding box center [781, 331] width 82 height 17
type input "02:00 pm"
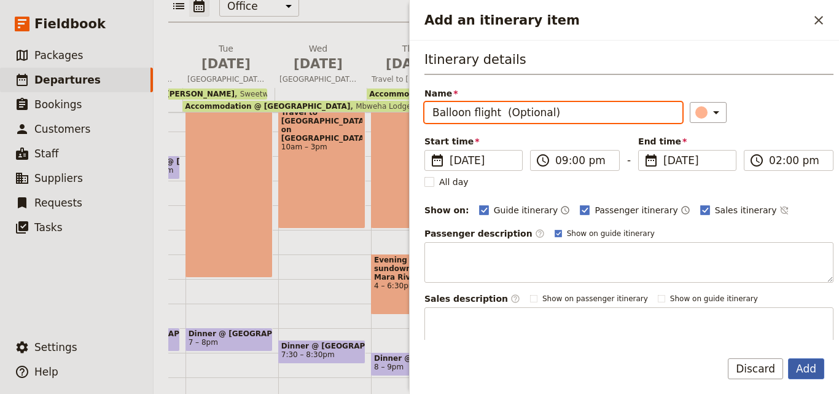
type input "02:00 pm"
click at [802, 372] on button "Add" at bounding box center [806, 368] width 36 height 21
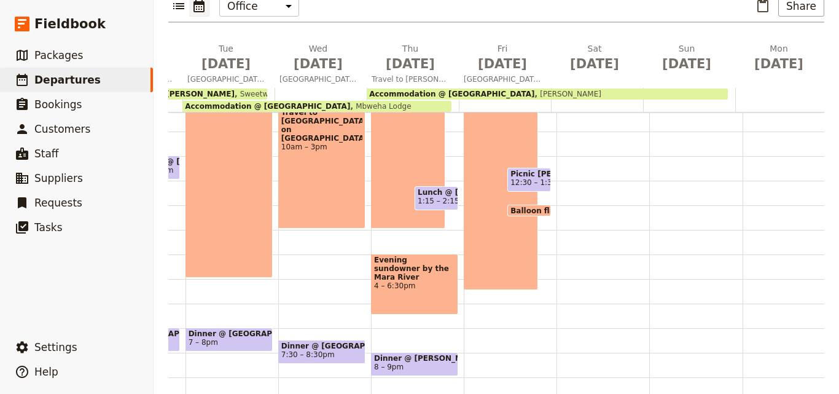
click at [518, 206] on span "Balloon flight (Optional)" at bounding box center [564, 210] width 106 height 8
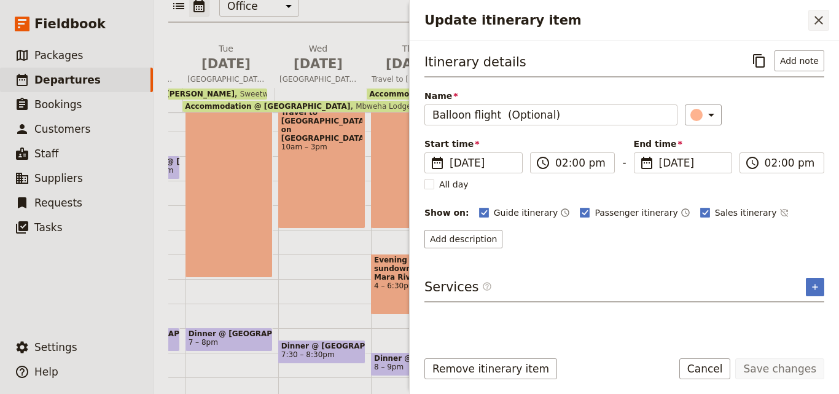
click at [820, 20] on icon "Close drawer" at bounding box center [819, 20] width 9 height 9
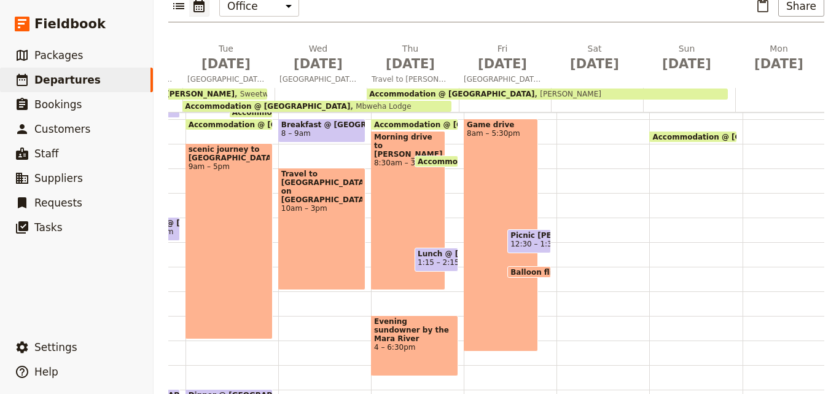
scroll to position [251, 0]
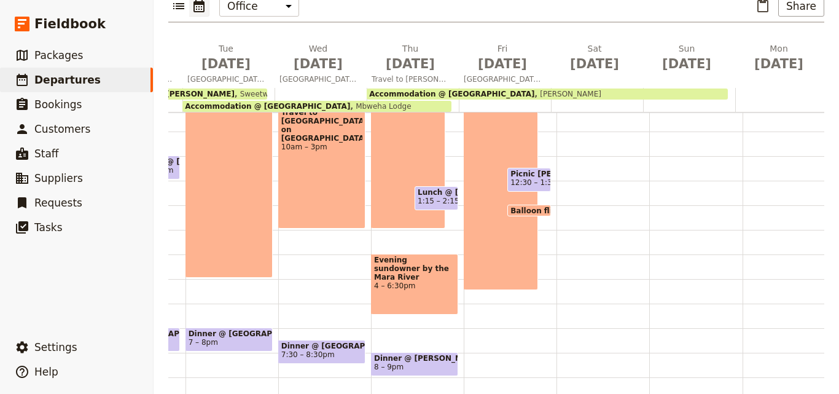
click at [444, 363] on span "8 – 9pm" at bounding box center [414, 367] width 81 height 9
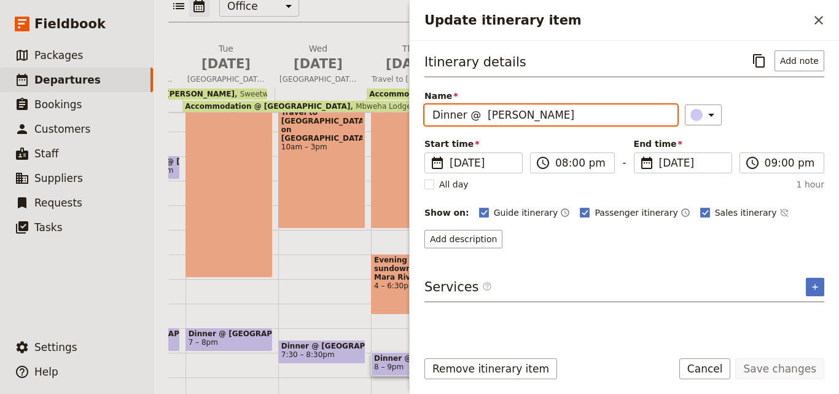
drag, startPoint x: 575, startPoint y: 121, endPoint x: 435, endPoint y: 116, distance: 139.6
click at [435, 116] on input "Dinner @ [PERSON_NAME]" at bounding box center [551, 114] width 253 height 21
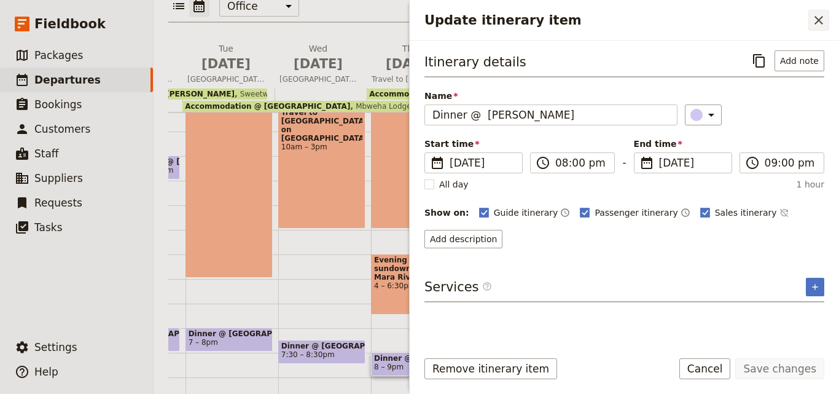
click at [814, 24] on icon "Close drawer" at bounding box center [819, 20] width 15 height 15
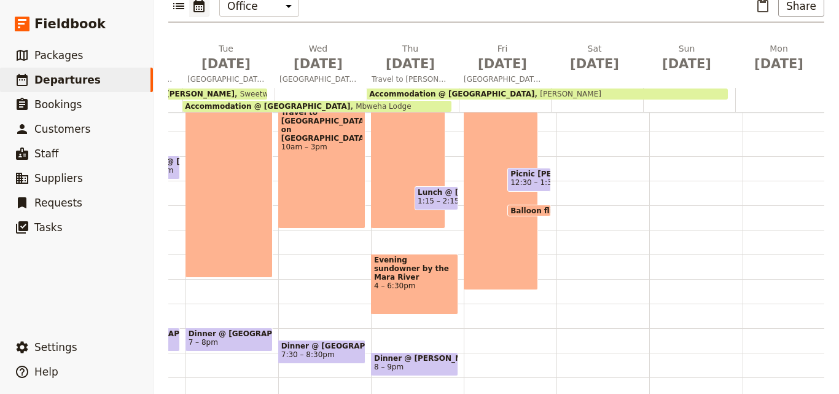
click at [504, 325] on div "Breakfast @ [GEOGRAPHIC_DATA] 6 – 7am Game drive 8am – 5:30pm Picnic [PERSON_NA…" at bounding box center [510, 156] width 93 height 590
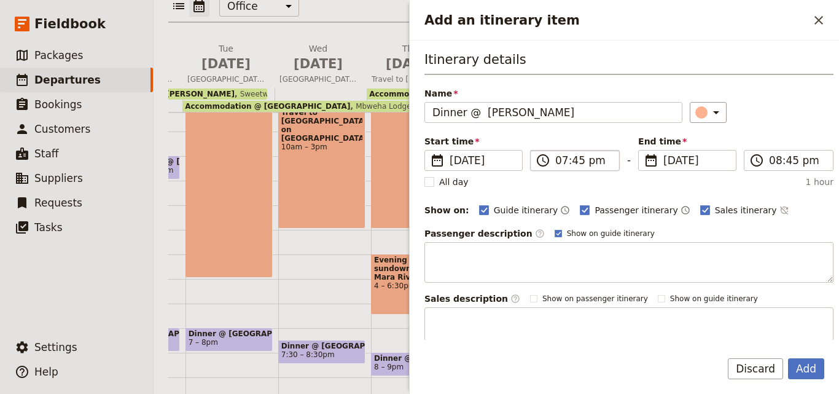
type input "Dinner @ [PERSON_NAME]"
click at [575, 164] on input "07:45 pm" at bounding box center [583, 160] width 57 height 15
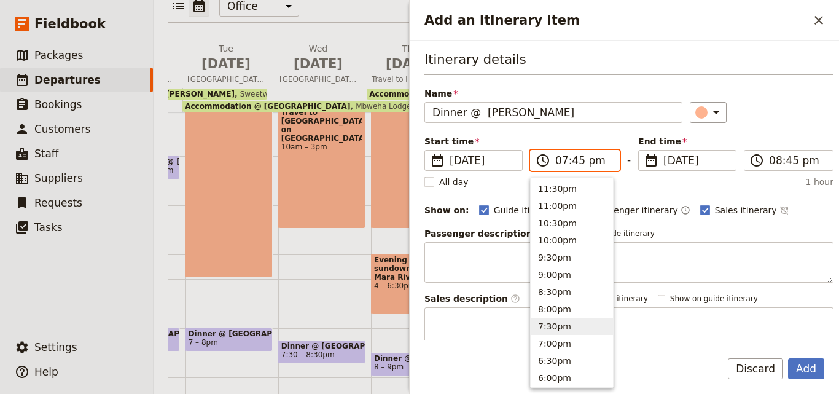
click at [575, 164] on input "07:45 pm" at bounding box center [583, 160] width 57 height 15
click at [541, 348] on button "7:00pm" at bounding box center [572, 343] width 82 height 17
type input "07:00 pm"
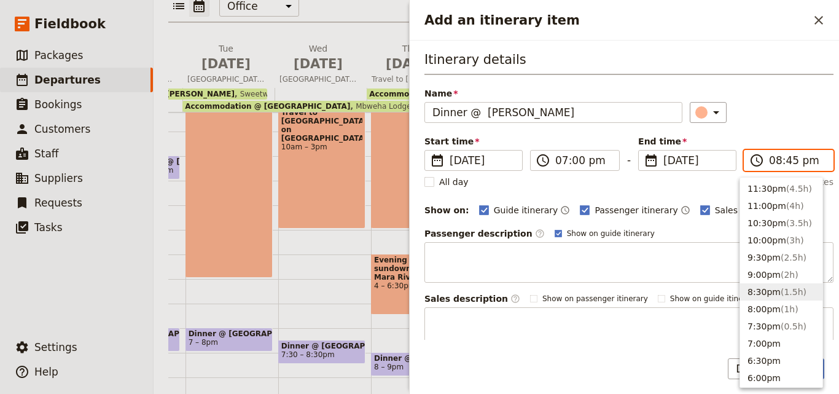
click at [769, 161] on input "08:45 pm" at bounding box center [797, 160] width 57 height 15
click at [781, 312] on span "( 1h )" at bounding box center [790, 309] width 18 height 10
type input "08:00 pm"
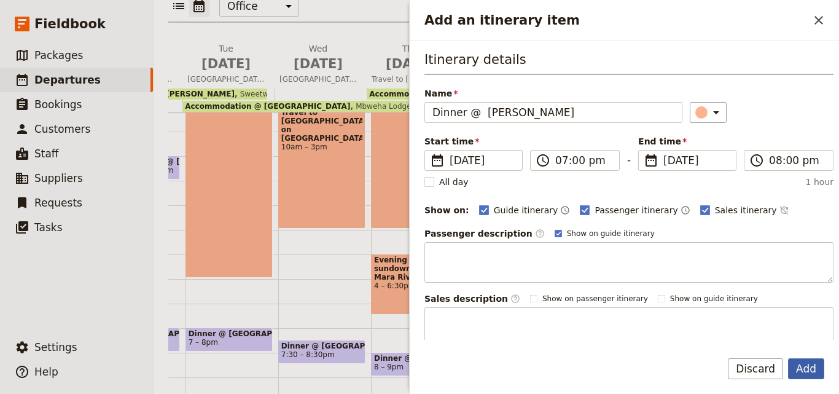
click at [805, 364] on button "Add" at bounding box center [806, 368] width 36 height 21
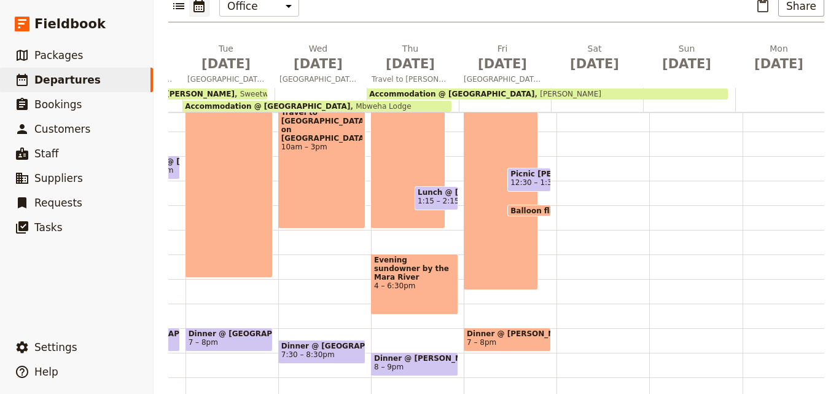
click at [527, 338] on span "7 – 8pm" at bounding box center [507, 342] width 81 height 9
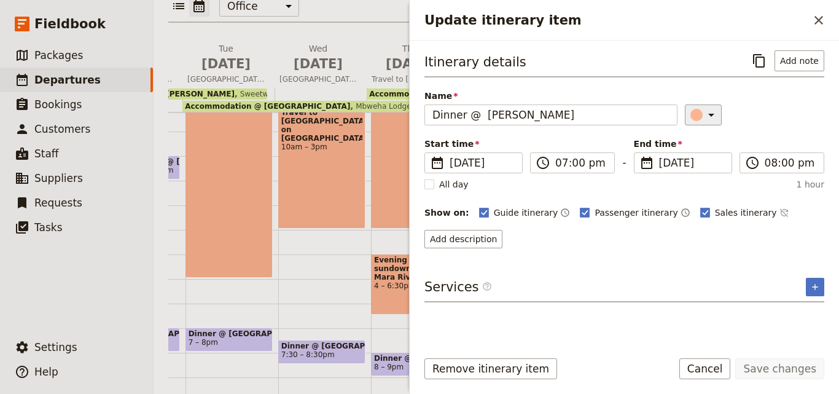
click at [699, 104] on button "​" at bounding box center [703, 114] width 37 height 21
click at [700, 172] on div "button" at bounding box center [704, 170] width 12 height 12
click at [767, 367] on button "Save changes" at bounding box center [780, 368] width 89 height 21
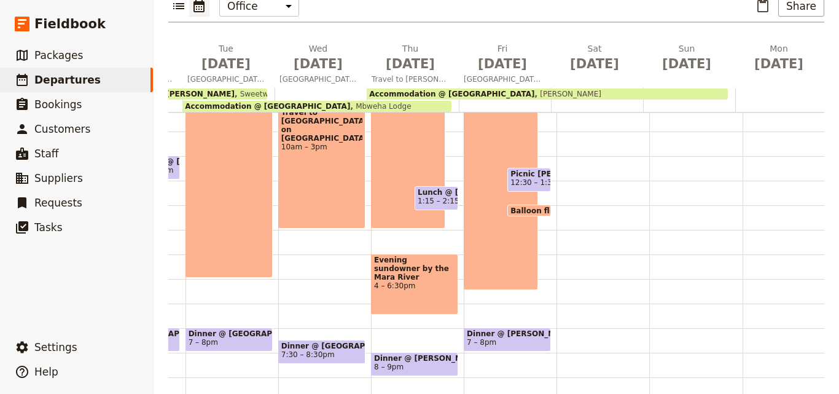
scroll to position [67, 0]
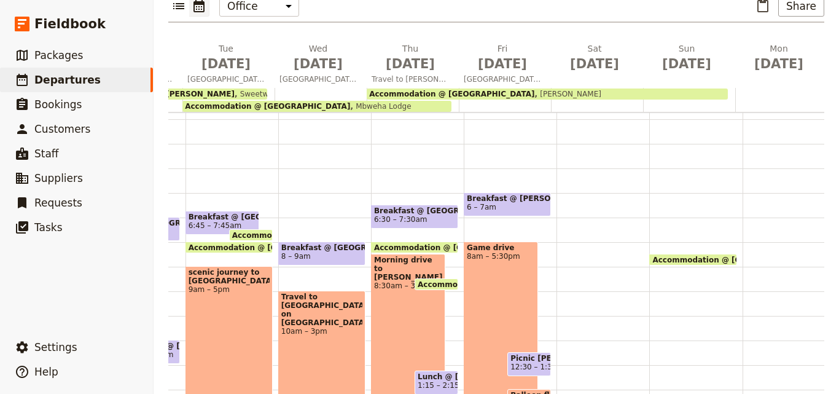
click at [504, 194] on span "Breakfast @ [PERSON_NAME]" at bounding box center [507, 198] width 81 height 9
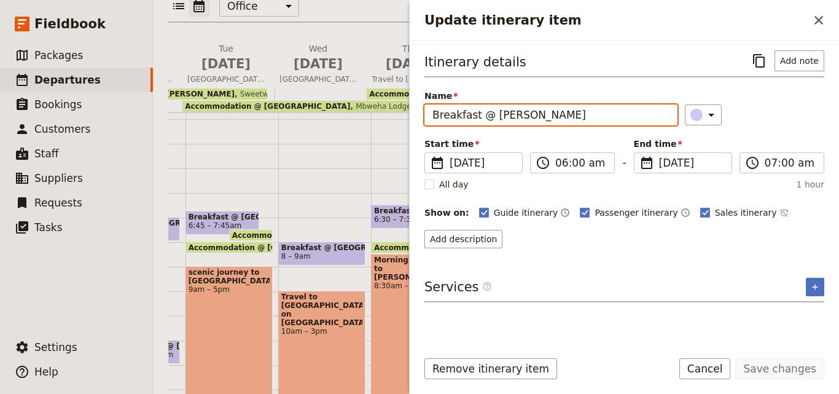
drag, startPoint x: 589, startPoint y: 119, endPoint x: 423, endPoint y: 112, distance: 166.1
click at [423, 112] on div "Itinerary details ​ Add note Name Breakfast @ [GEOGRAPHIC_DATA] [GEOGRAPHIC_DAT…" at bounding box center [625, 190] width 430 height 299
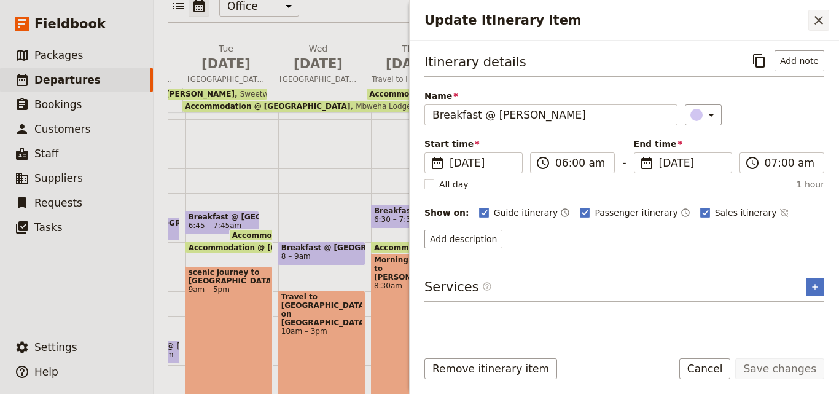
click at [819, 19] on icon "Close drawer" at bounding box center [819, 20] width 15 height 15
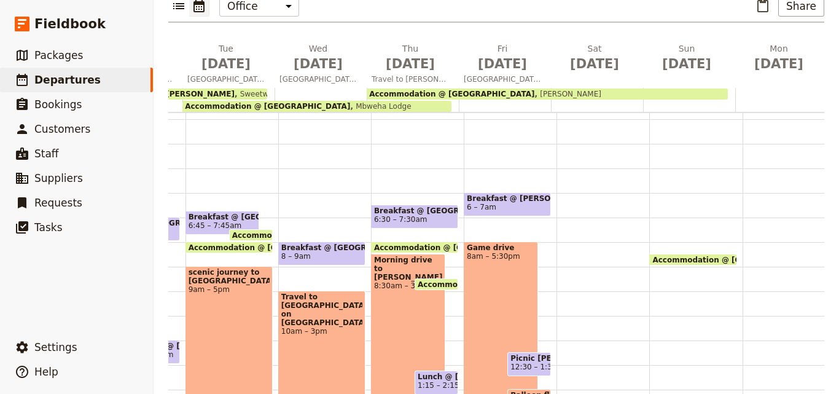
click at [575, 173] on div at bounding box center [603, 340] width 93 height 590
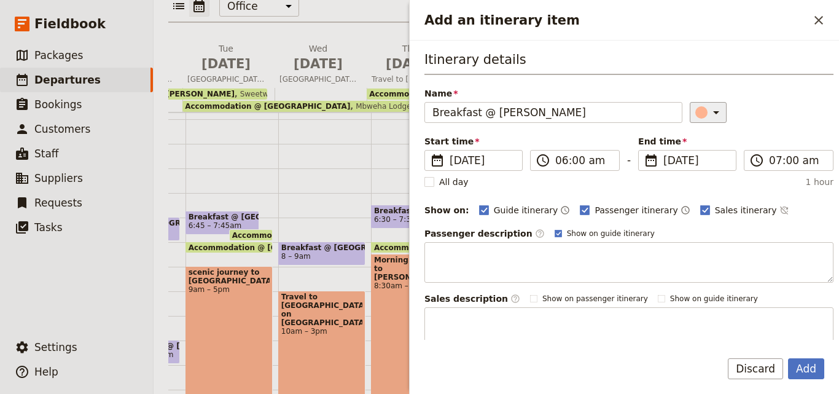
type input "Breakfast @ [PERSON_NAME]"
click at [709, 117] on icon "Add an itinerary item" at bounding box center [716, 112] width 15 height 15
click at [704, 165] on div "button" at bounding box center [704, 168] width 12 height 12
click at [560, 165] on input "06:00 am" at bounding box center [583, 160] width 57 height 15
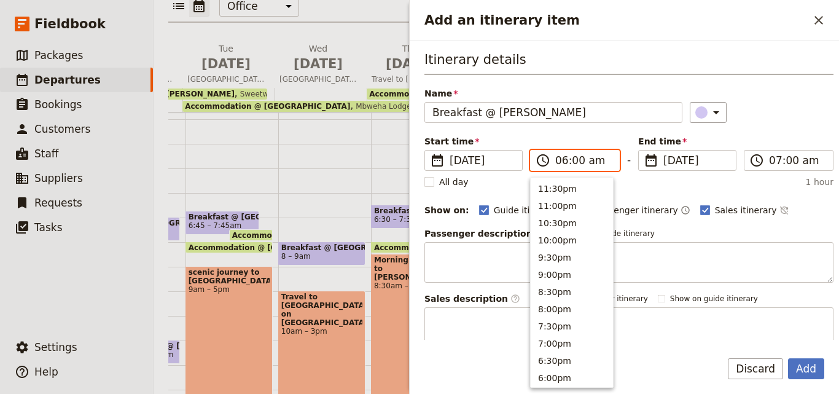
scroll to position [587, 0]
type input "07:00 am"
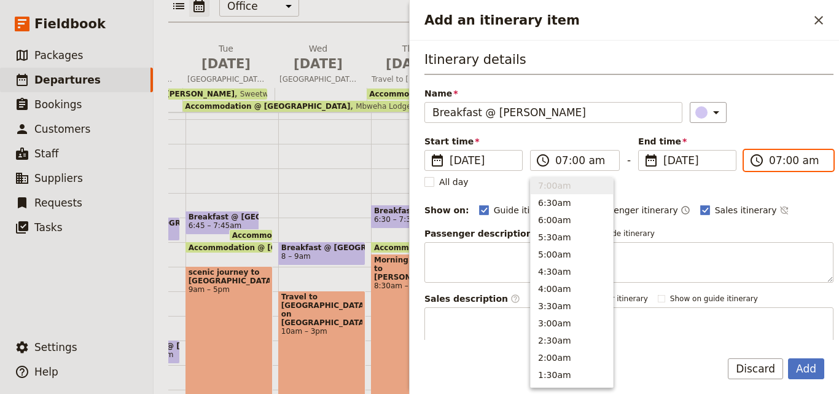
click at [772, 164] on input "07:00 am" at bounding box center [797, 160] width 57 height 15
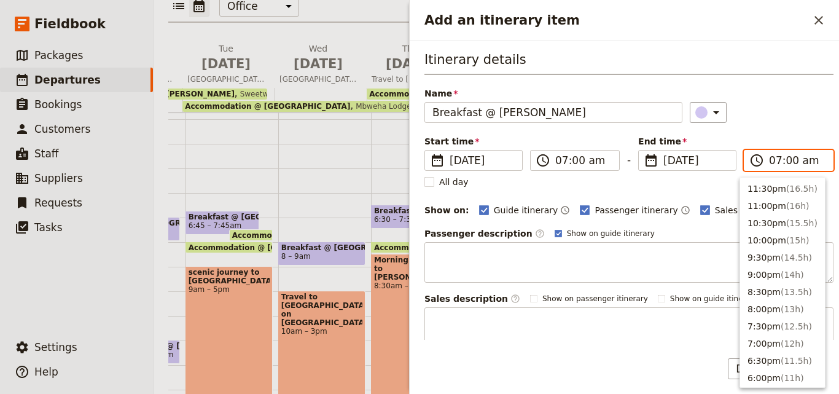
scroll to position [570, 0]
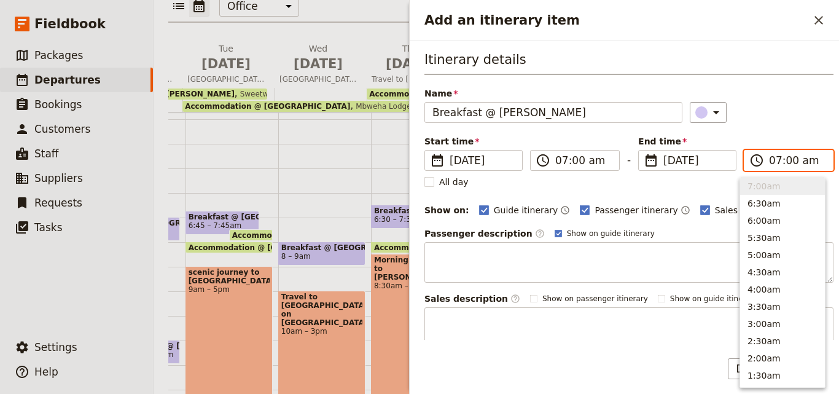
type input "08:00 am"
click at [691, 180] on div "All day 1 hour" at bounding box center [629, 182] width 409 height 12
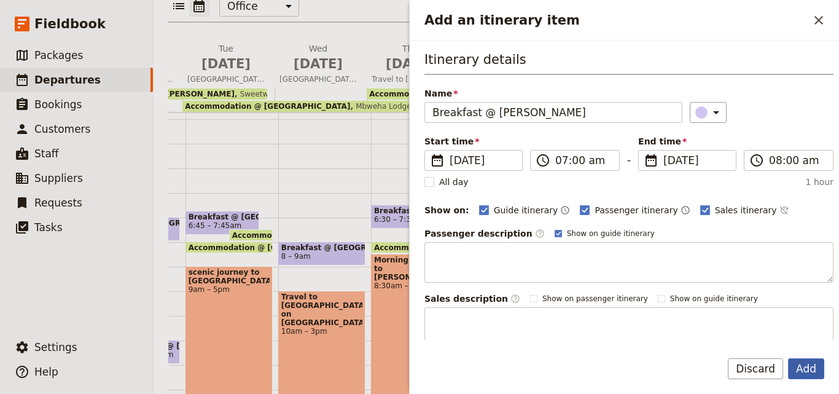
click at [812, 368] on button "Add" at bounding box center [806, 368] width 36 height 21
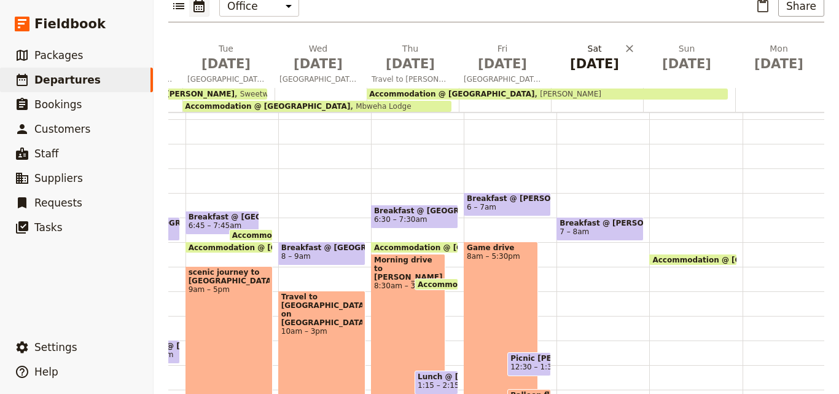
click at [597, 55] on span "[DATE]" at bounding box center [594, 64] width 77 height 18
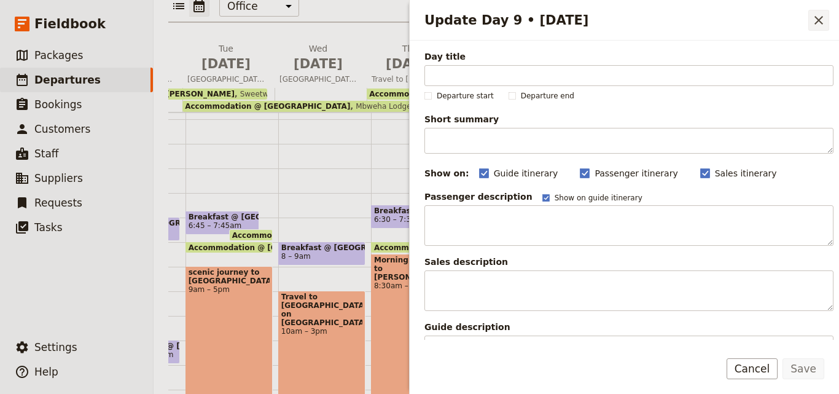
click at [818, 24] on icon "Close drawer" at bounding box center [819, 20] width 15 height 15
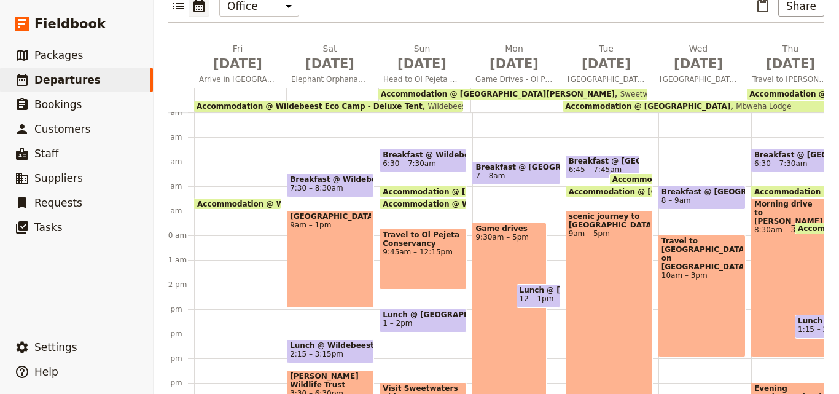
scroll to position [0, 0]
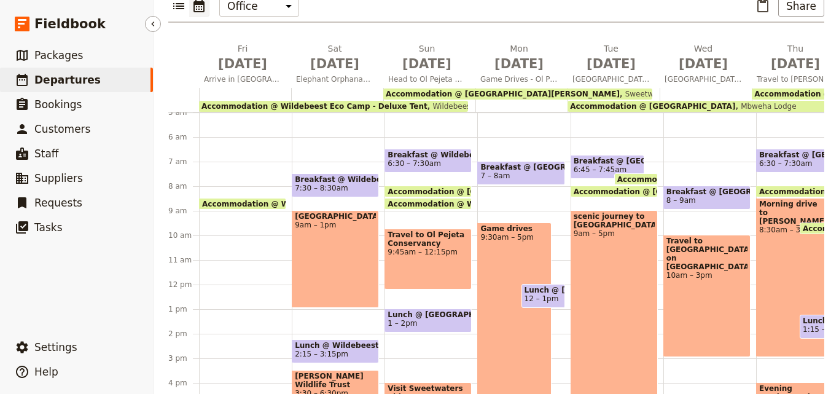
click at [78, 82] on span "Departures" at bounding box center [67, 80] width 66 height 12
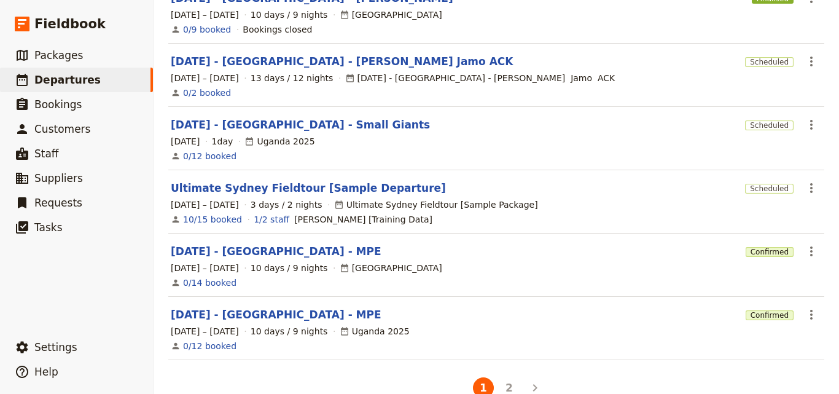
scroll to position [429, 0]
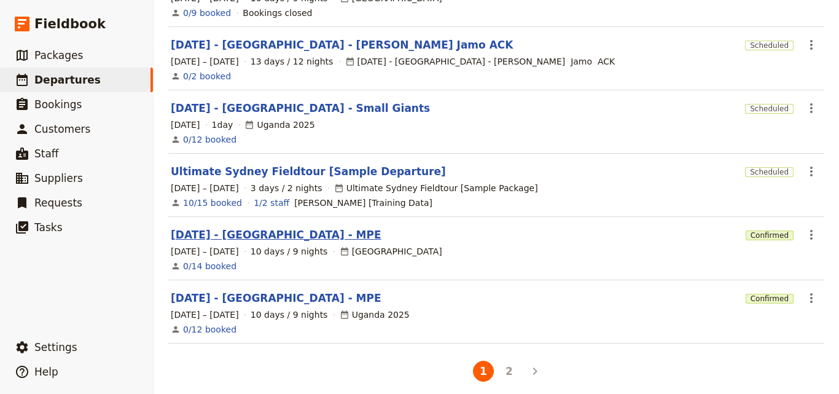
click at [237, 227] on link "[DATE] - [GEOGRAPHIC_DATA] - MPE" at bounding box center [276, 234] width 211 height 15
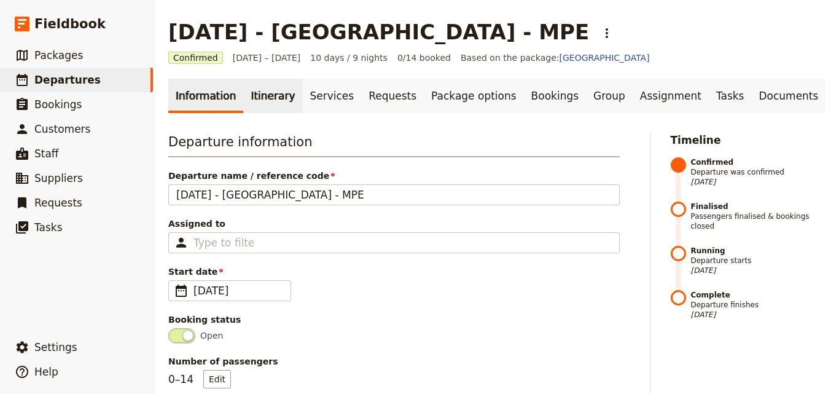
click at [266, 106] on link "Itinerary" at bounding box center [272, 96] width 59 height 34
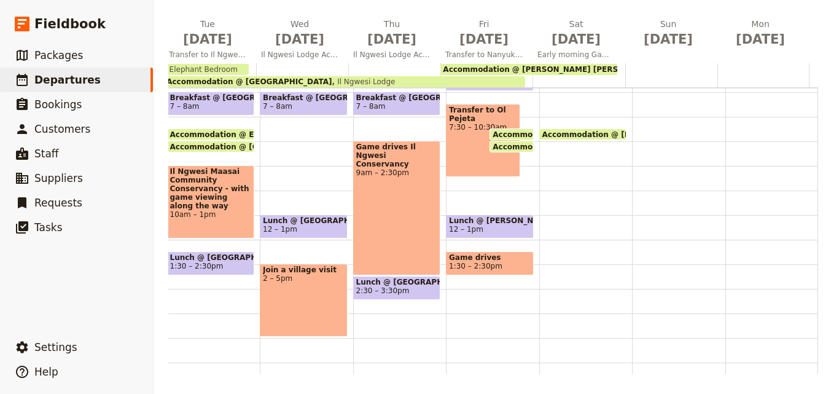
scroll to position [123, 0]
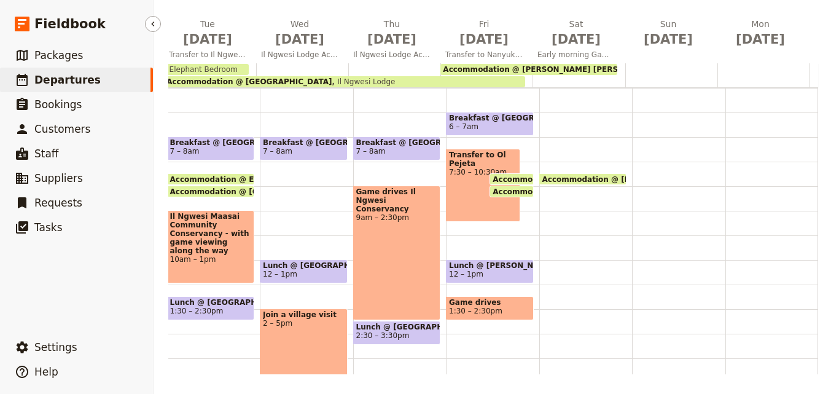
click at [90, 76] on link "​ Departures" at bounding box center [76, 80] width 153 height 25
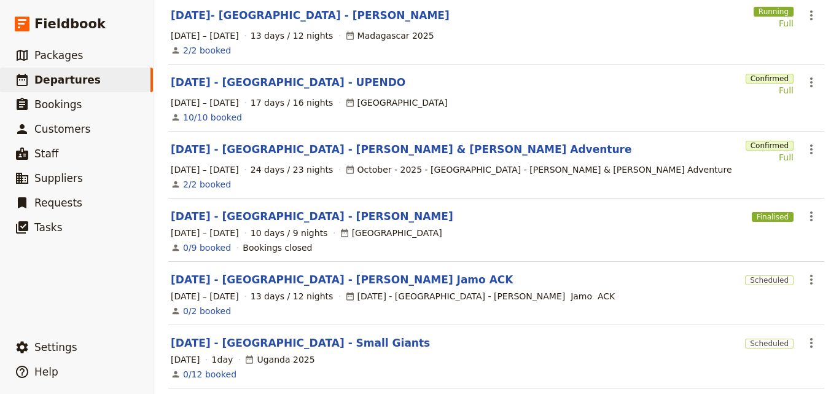
scroll to position [307, 0]
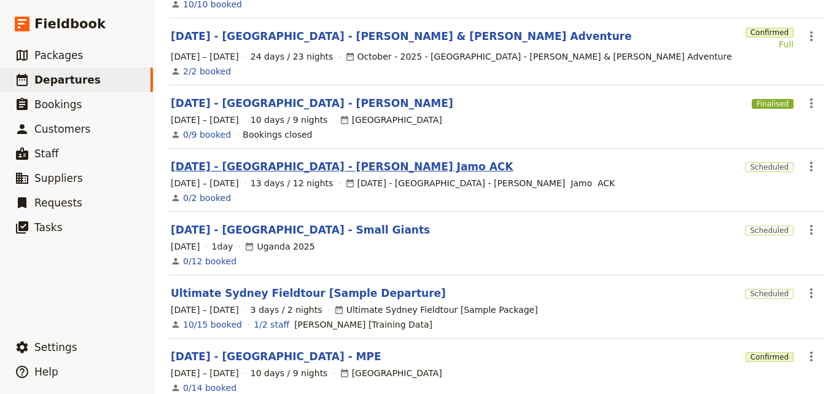
click at [283, 161] on link "[DATE] - [GEOGRAPHIC_DATA] - [PERSON_NAME] Jamo ACK" at bounding box center [342, 166] width 342 height 15
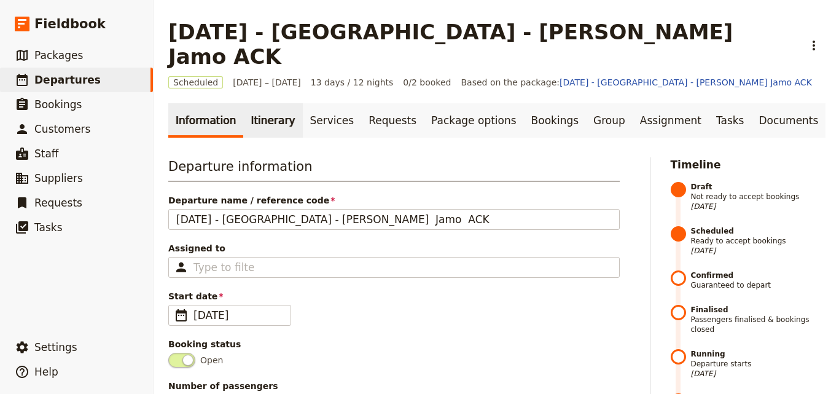
click at [264, 109] on link "Itinerary" at bounding box center [272, 120] width 59 height 34
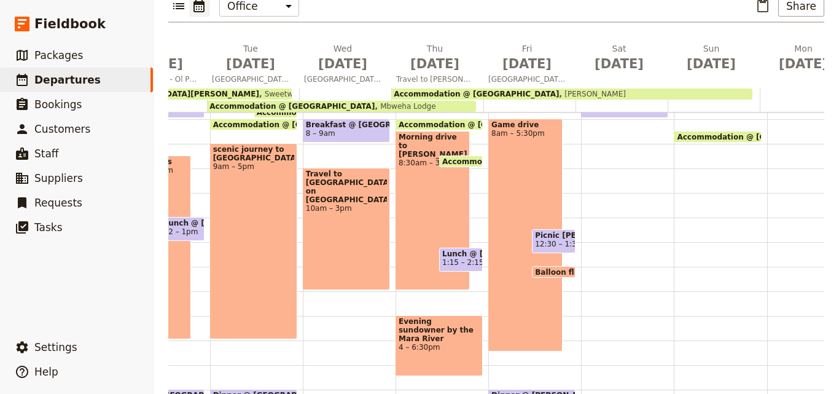
scroll to position [6, 0]
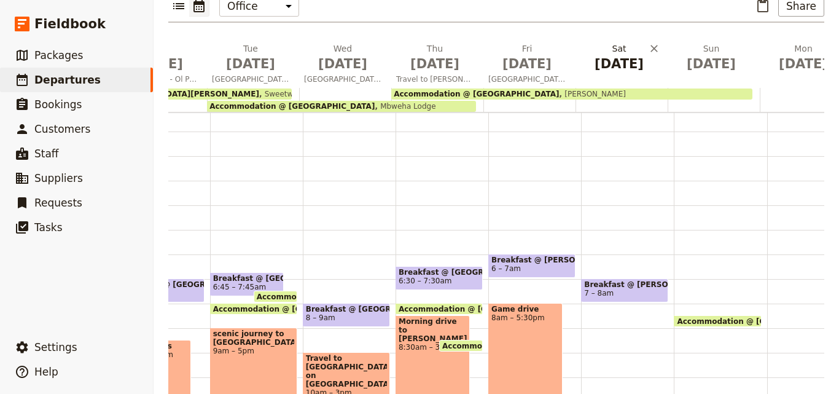
click at [612, 55] on span "[DATE]" at bounding box center [619, 64] width 77 height 18
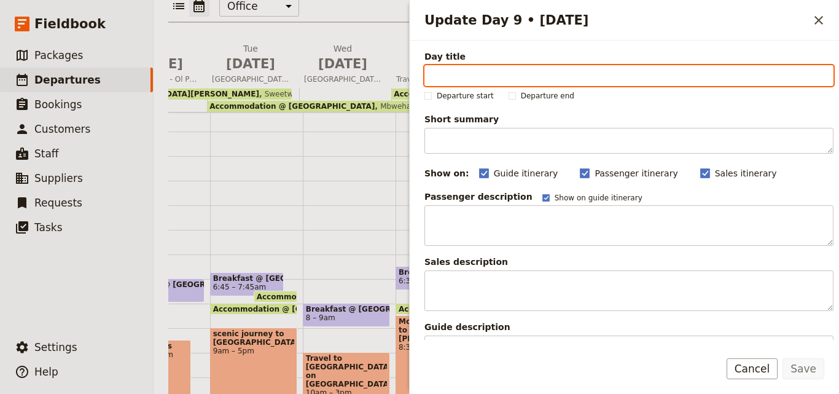
drag, startPoint x: 486, startPoint y: 64, endPoint x: 434, endPoint y: 76, distance: 52.9
paste input "[GEOGRAPHIC_DATA]"
type input "[GEOGRAPHIC_DATA]"
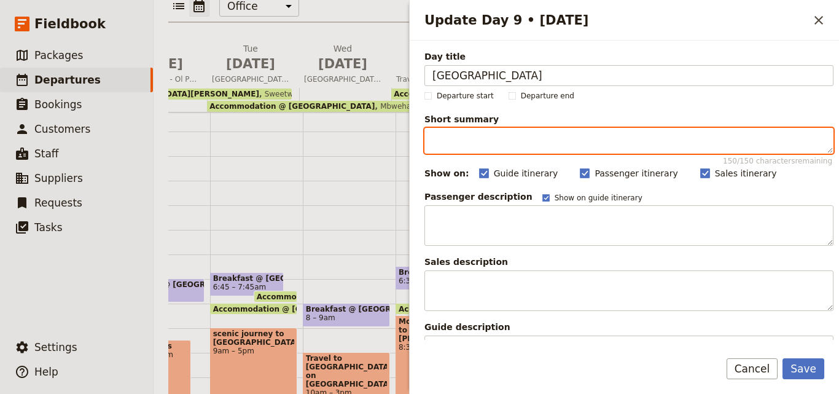
click at [466, 144] on textarea "Short summary 150 / 150 characters remaining" at bounding box center [629, 141] width 409 height 26
paste textarea "Start with a sunrise safari and [PERSON_NAME] breakfast or optional balloon fli…"
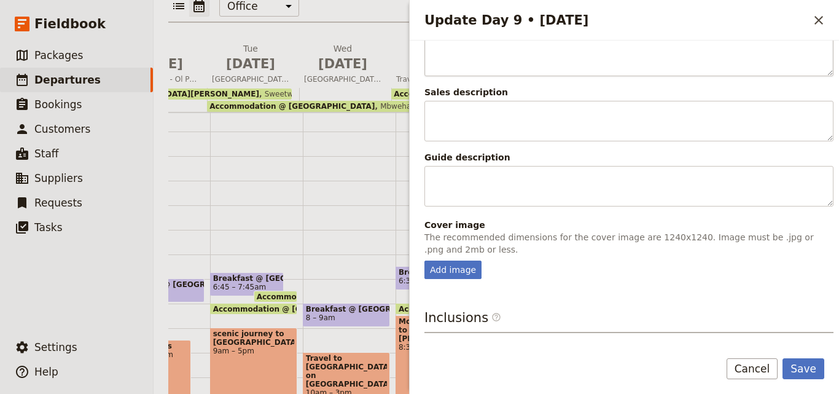
scroll to position [307, 0]
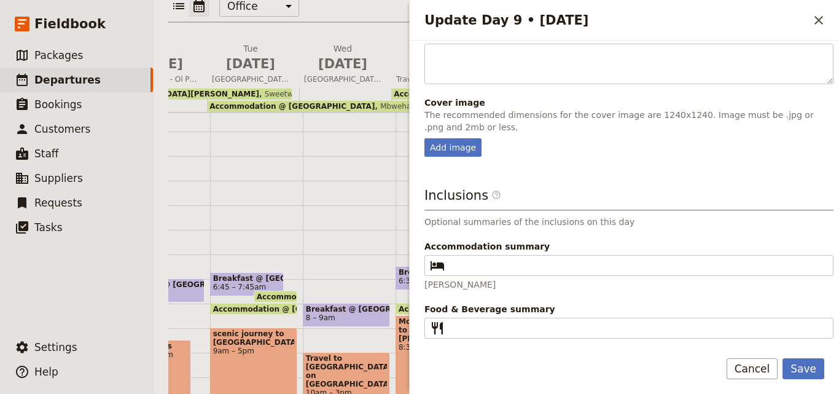
type textarea "Start with a sunrise safari and [PERSON_NAME] breakfast or optional balloon fli…"
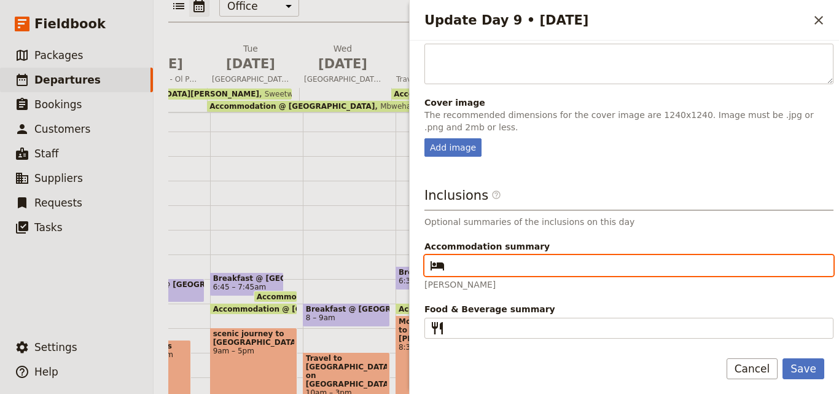
paste input "[PERSON_NAME]"
type input "[PERSON_NAME]"
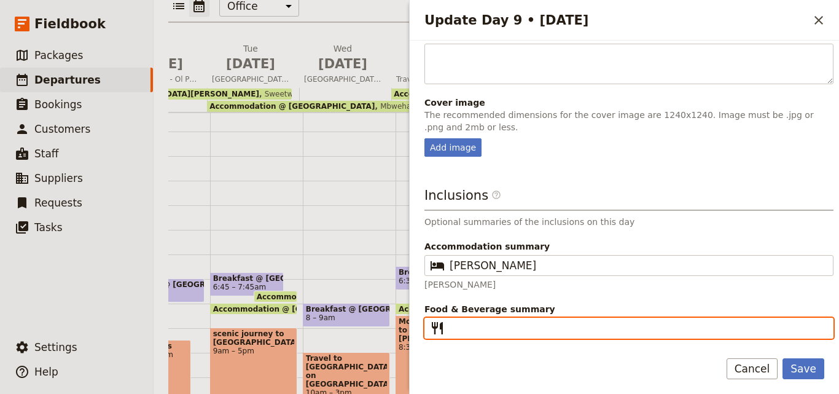
click at [485, 332] on input "Food & Beverage summary ​" at bounding box center [638, 328] width 376 height 15
type input "B L D"
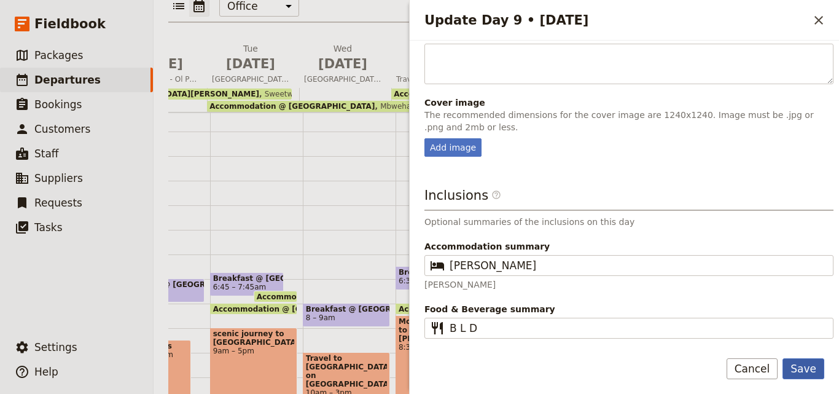
click at [804, 369] on button "Save" at bounding box center [804, 368] width 42 height 21
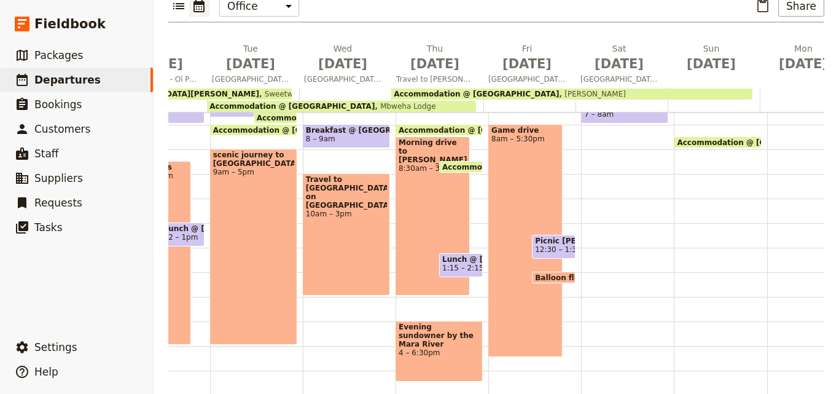
scroll to position [123, 0]
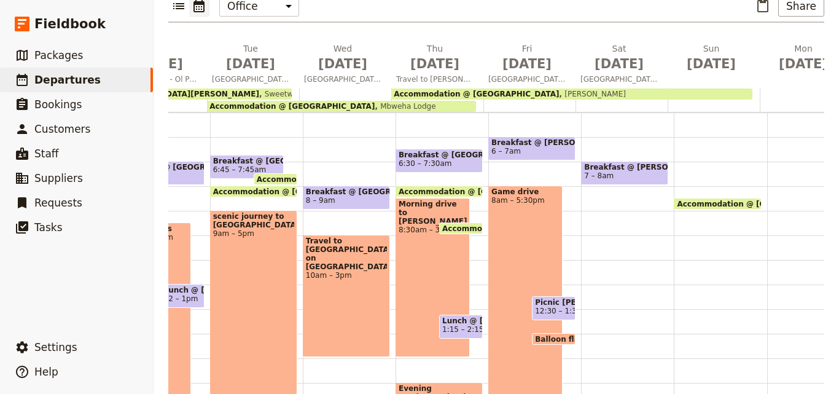
click at [600, 163] on span "Breakfast @ [PERSON_NAME]" at bounding box center [624, 167] width 81 height 9
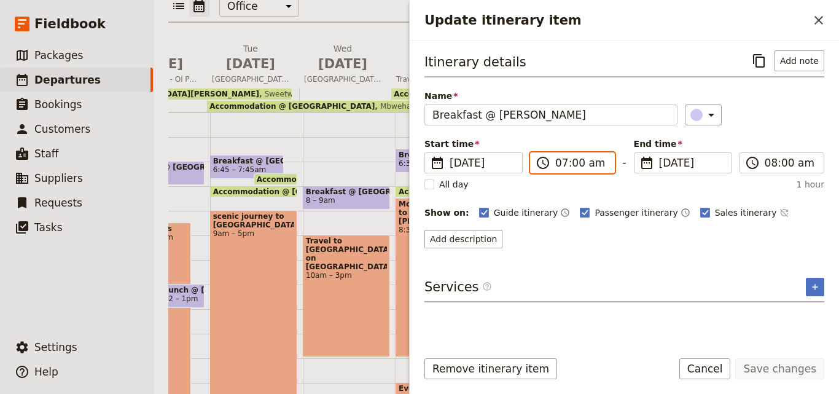
click at [560, 168] on input "07:00 am" at bounding box center [581, 162] width 52 height 15
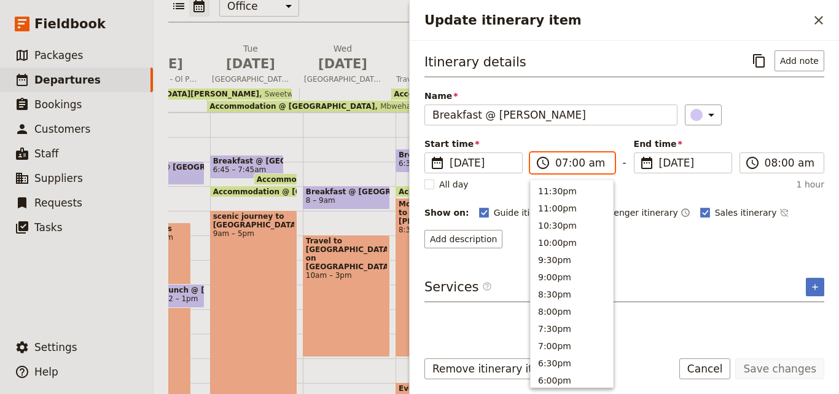
scroll to position [570, 0]
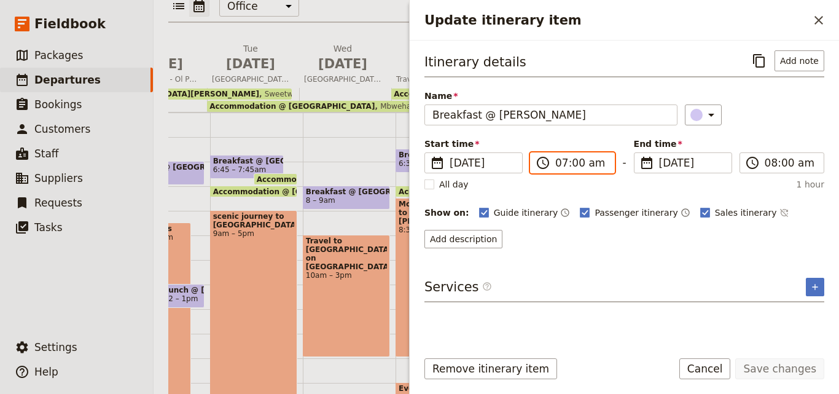
type input "06:00 am"
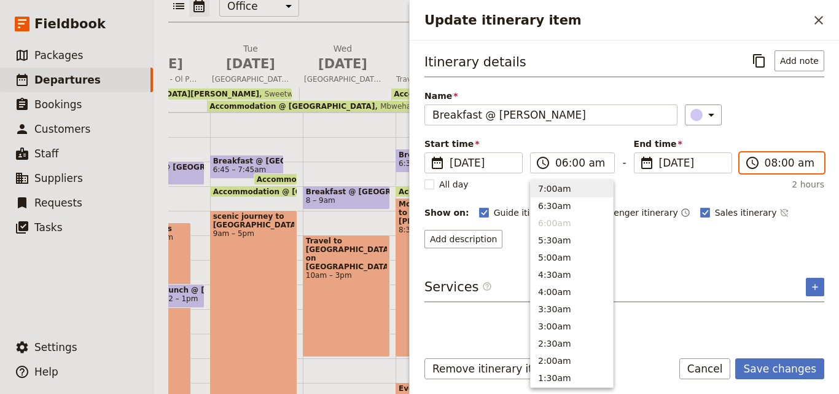
click at [771, 165] on input "08:00 am" at bounding box center [791, 162] width 52 height 15
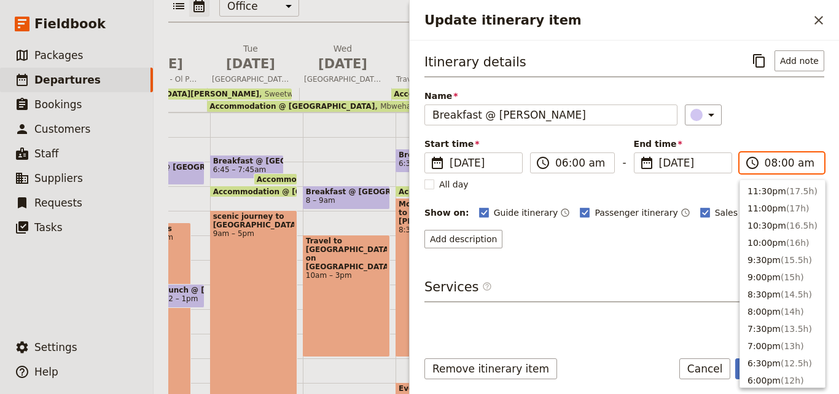
scroll to position [536, 0]
type input "07:00 am"
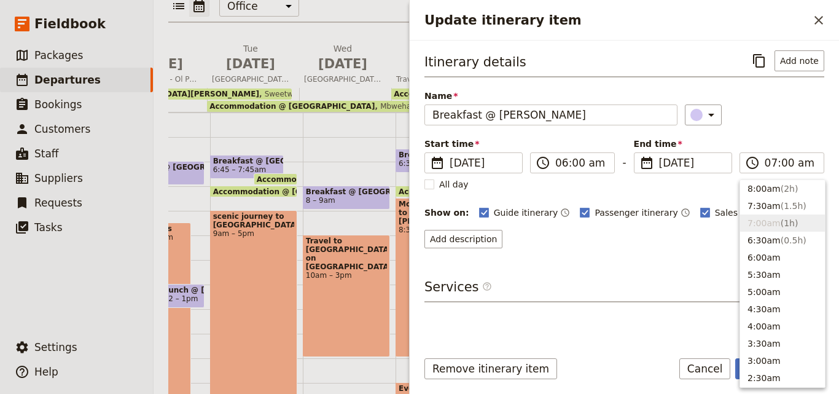
click at [777, 120] on div "​" at bounding box center [754, 114] width 139 height 21
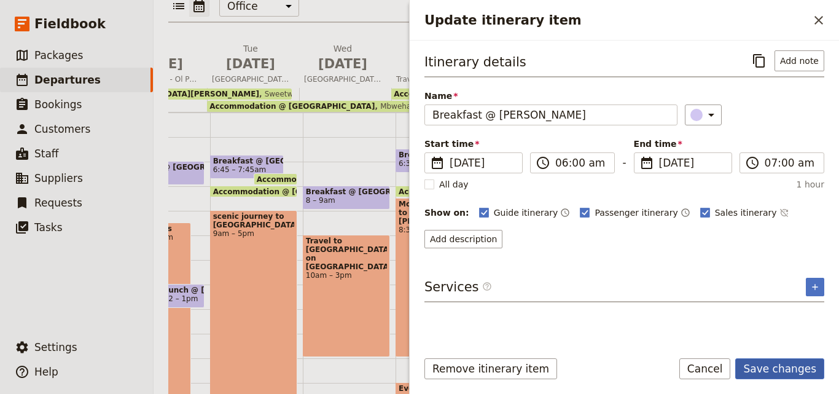
click at [794, 363] on button "Save changes" at bounding box center [780, 368] width 89 height 21
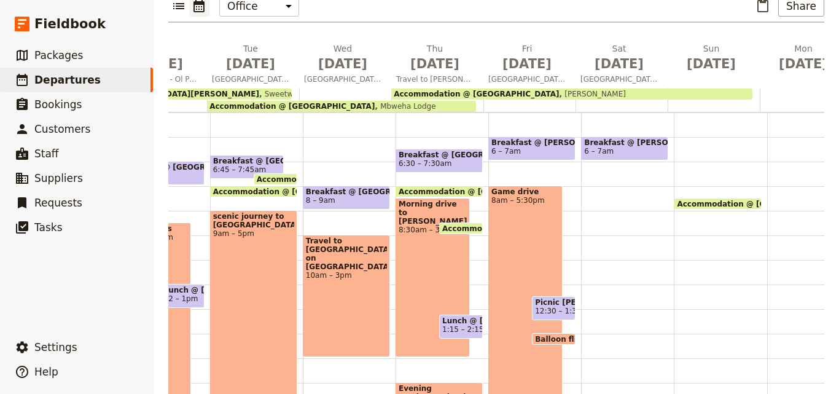
drag, startPoint x: 587, startPoint y: 165, endPoint x: 582, endPoint y: 140, distance: 25.1
click at [582, 140] on div "Breakfast @ [GEOGRAPHIC_DATA] 6 – 7am" at bounding box center [627, 285] width 93 height 590
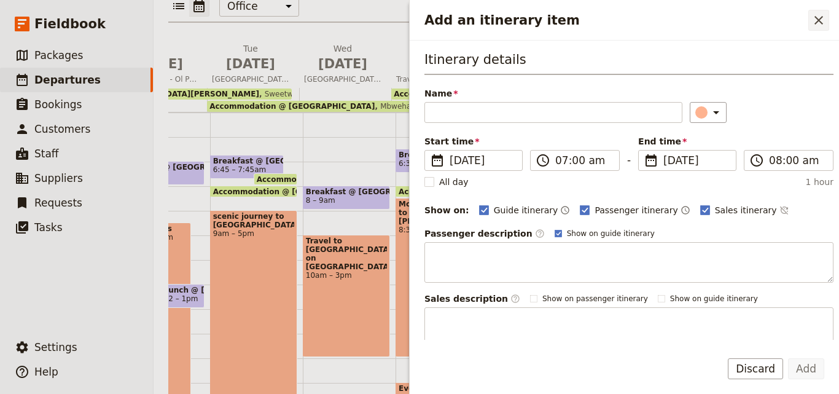
click at [816, 20] on icon "Close drawer" at bounding box center [819, 20] width 15 height 15
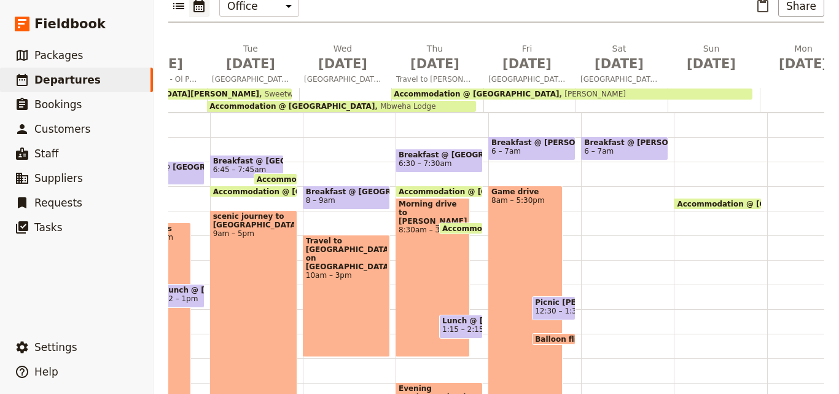
click at [602, 147] on span "6 – 7am" at bounding box center [598, 151] width 29 height 9
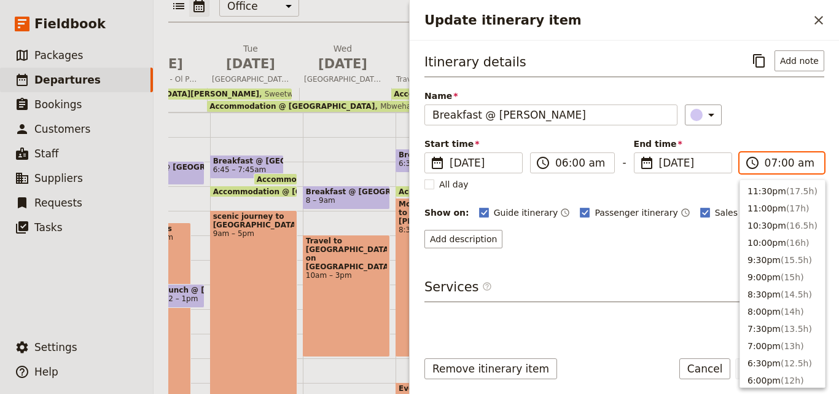
click at [767, 168] on input "07:00 am" at bounding box center [791, 162] width 52 height 15
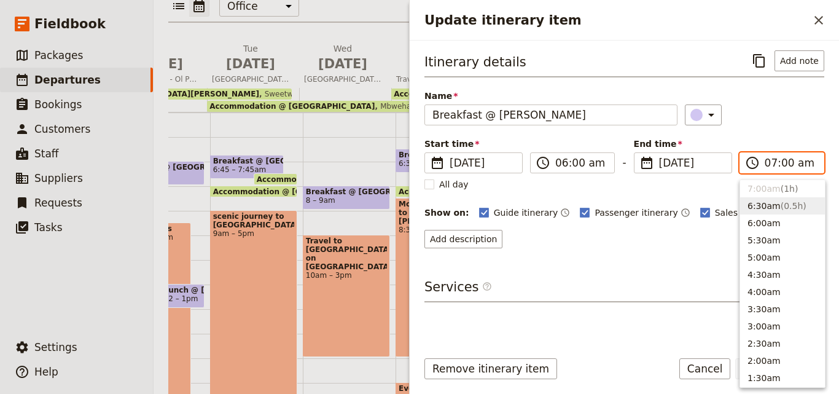
click at [761, 202] on button "6:30am ( 0.5h )" at bounding box center [782, 205] width 85 height 17
type input "06:30 am"
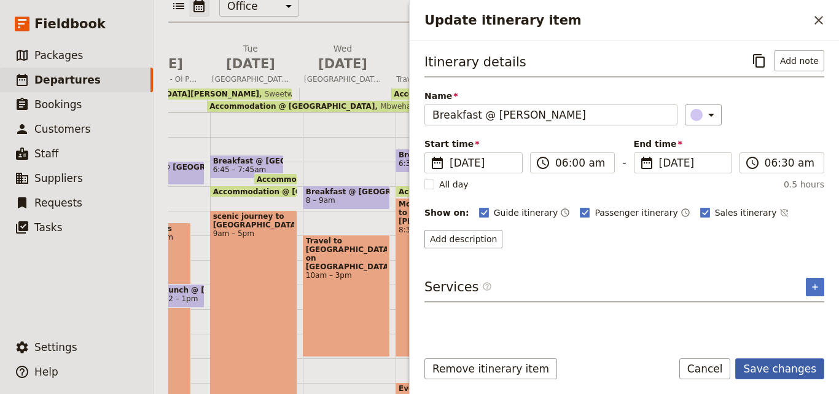
click at [799, 365] on button "Save changes" at bounding box center [780, 368] width 89 height 21
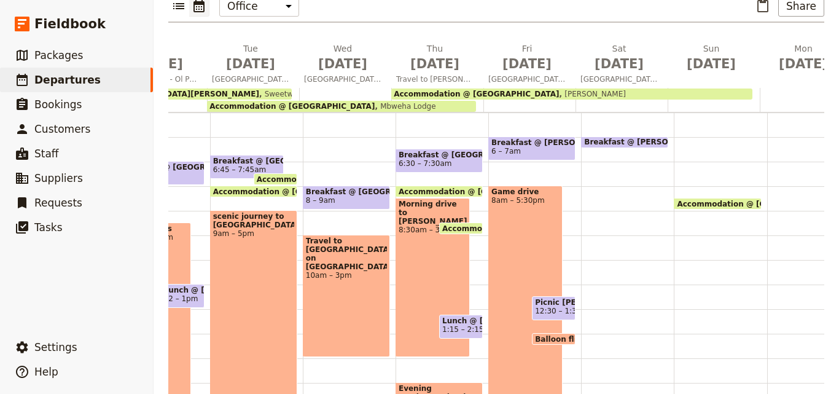
click at [594, 149] on div "Breakfast @ [GEOGRAPHIC_DATA] 6 – 6:30am" at bounding box center [627, 285] width 93 height 590
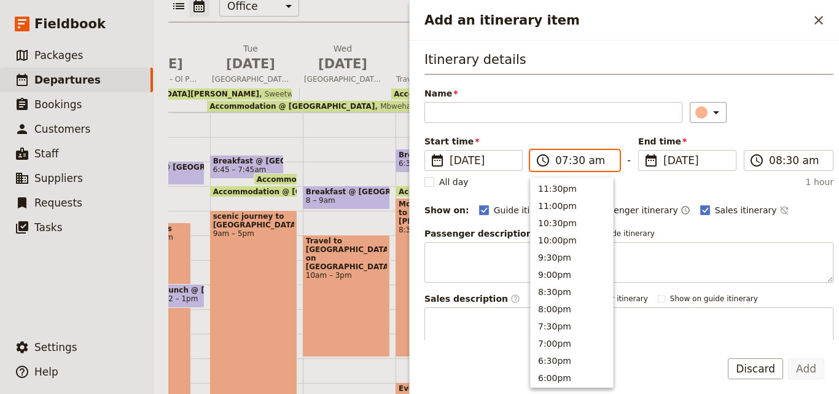
click at [561, 162] on input "07:30 am" at bounding box center [583, 160] width 57 height 15
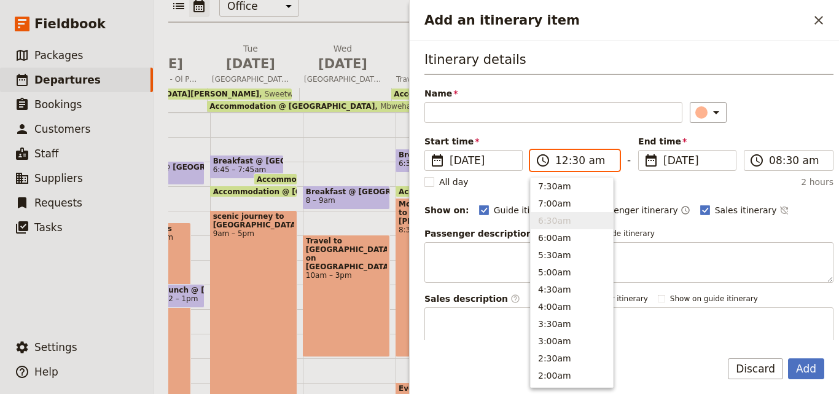
scroll to position [621, 0]
click at [560, 164] on input "12:05 am" at bounding box center [583, 160] width 57 height 15
click at [570, 158] on input "06:05 am" at bounding box center [583, 160] width 57 height 15
type input "06:45 am"
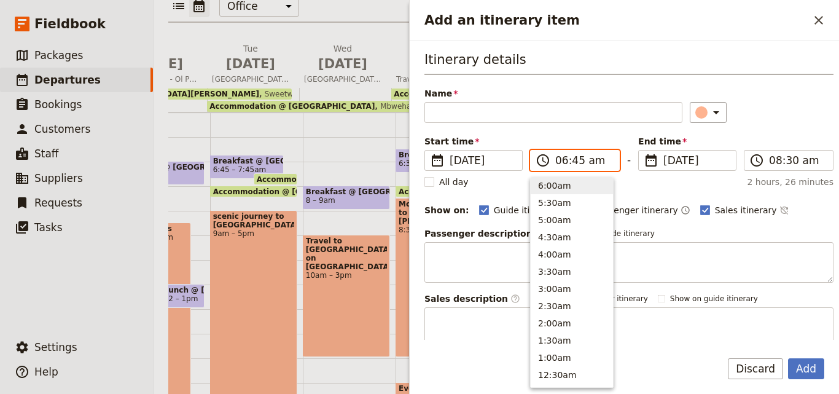
scroll to position [588, 0]
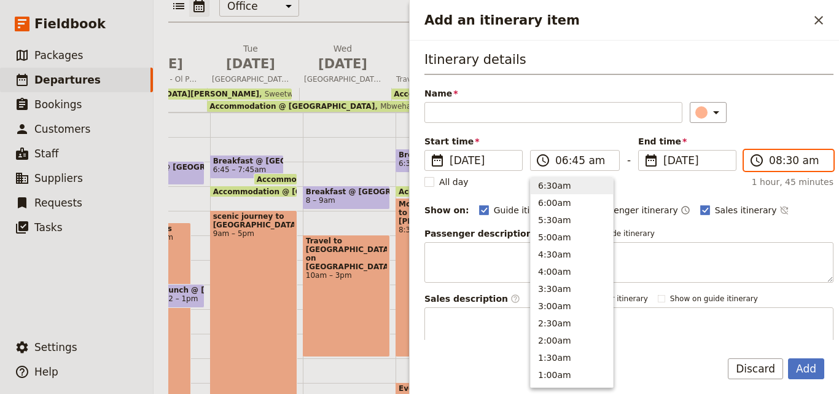
click at [769, 163] on input "08:30 am" at bounding box center [797, 160] width 57 height 15
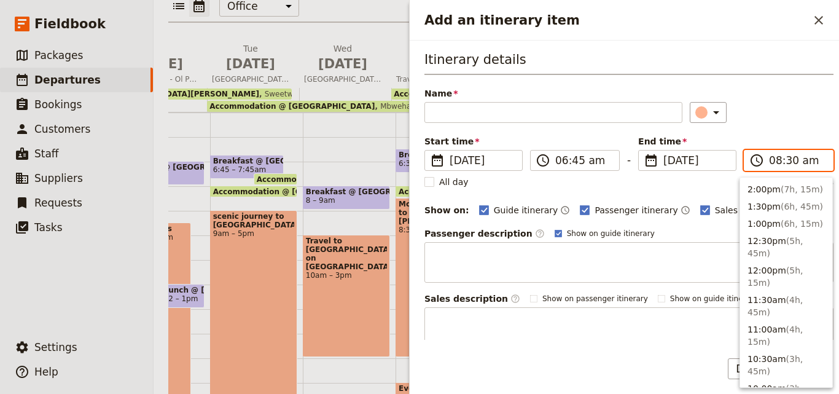
scroll to position [445, 0]
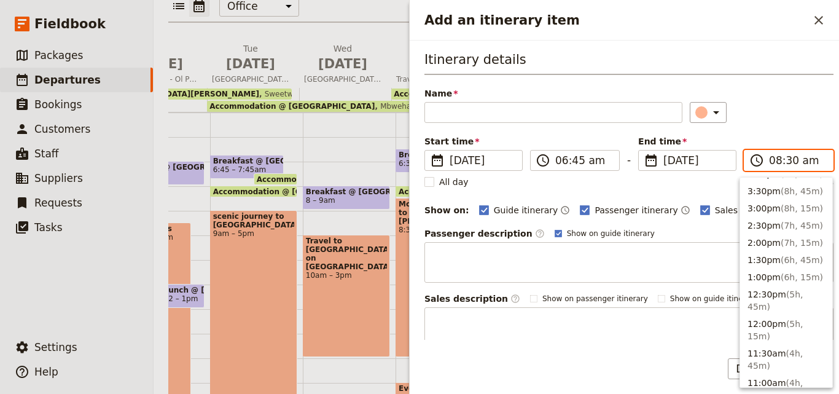
type input "10:30 am"
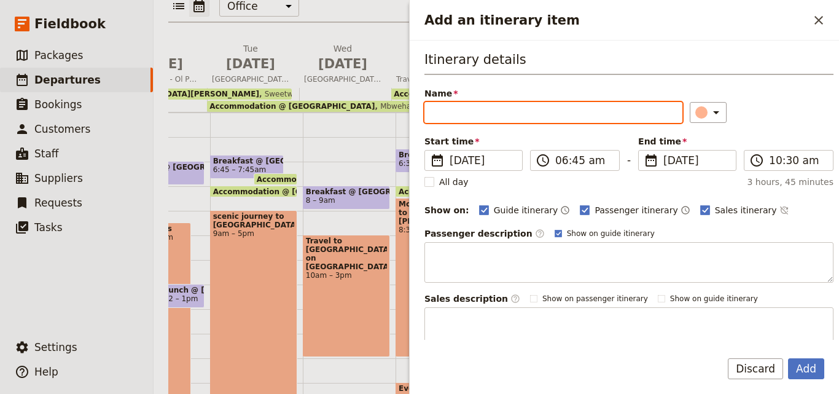
click at [511, 114] on input "Name" at bounding box center [554, 112] width 258 height 21
paste input "sunrise safari"
click at [439, 112] on input "sunrise safari" at bounding box center [554, 112] width 258 height 21
click at [436, 112] on input "Sunrise safari" at bounding box center [554, 112] width 258 height 21
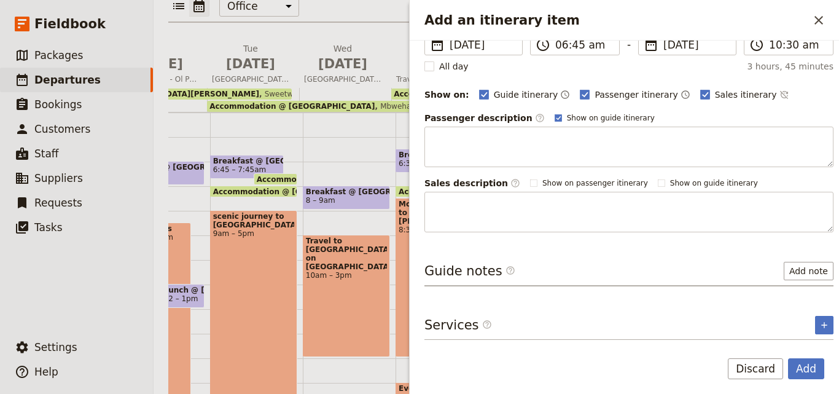
scroll to position [0, 0]
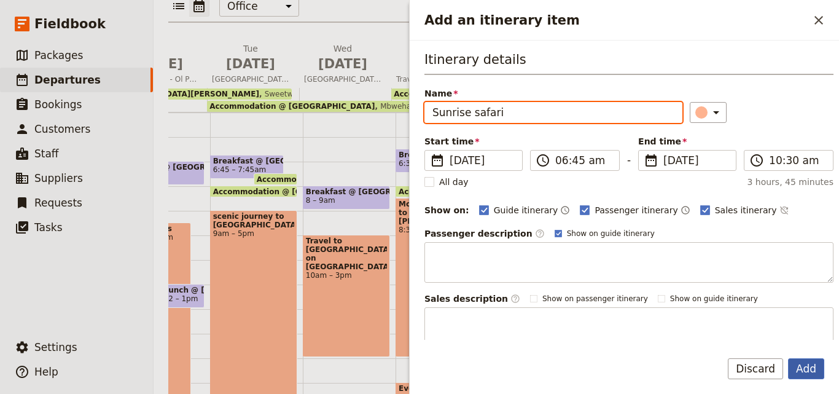
type input "Sunrise safari"
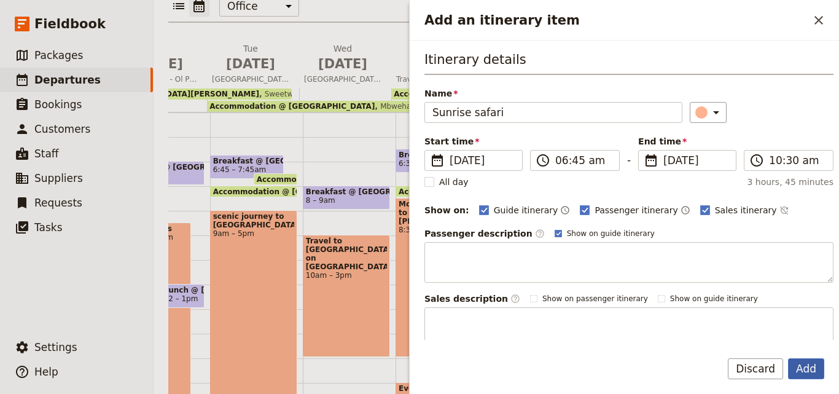
click at [818, 372] on button "Add" at bounding box center [806, 368] width 36 height 21
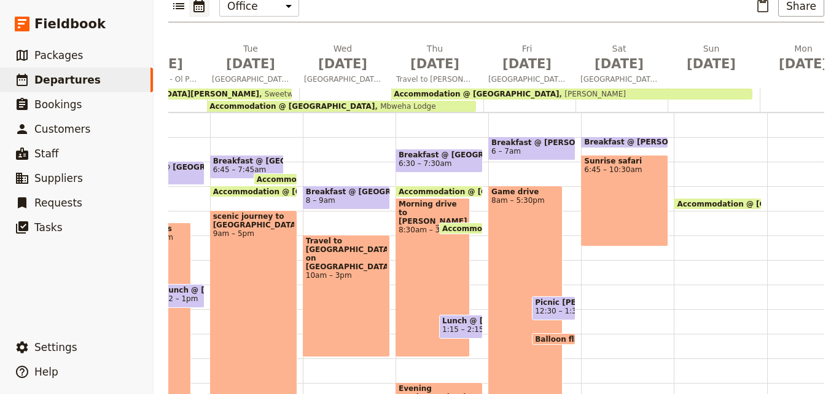
click at [560, 335] on span "Balloon flight (Optional)" at bounding box center [588, 339] width 106 height 8
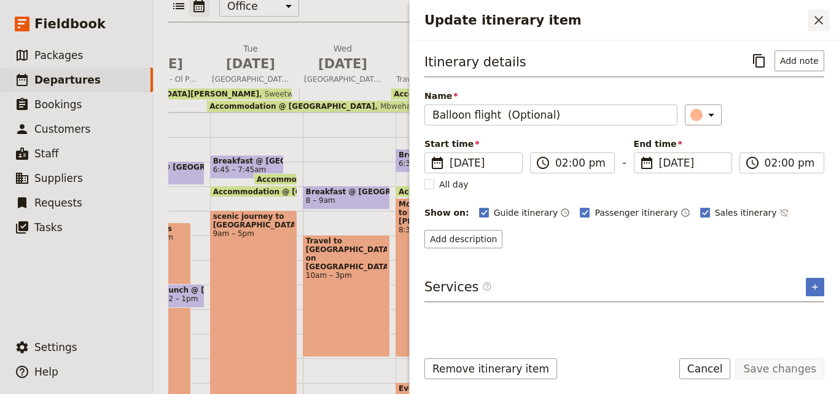
click at [820, 21] on icon "Close drawer" at bounding box center [819, 20] width 9 height 9
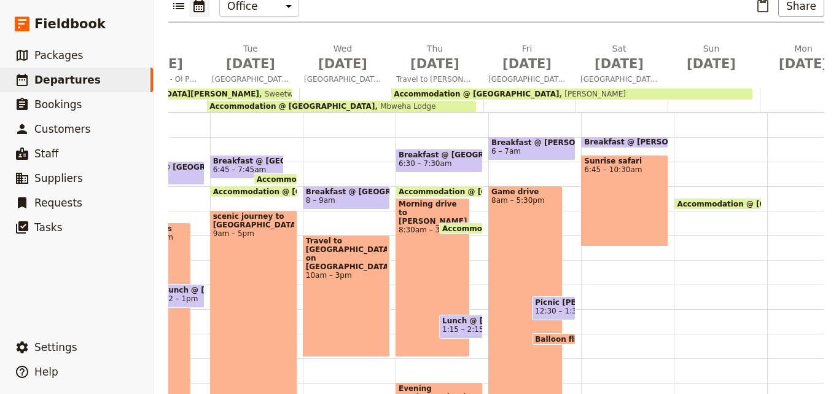
click at [611, 267] on div "Breakfast @ [GEOGRAPHIC_DATA] 6 – 6:30am Sunrise safari 6:45 – 10:30am" at bounding box center [627, 285] width 93 height 590
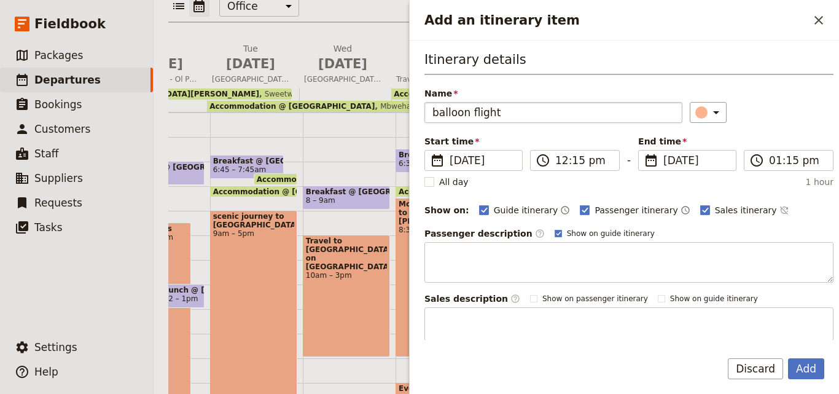
click at [442, 113] on input "balloon flight" at bounding box center [554, 112] width 258 height 21
click at [435, 114] on input "Balloon flight" at bounding box center [554, 112] width 258 height 21
type input "Balloon flight"
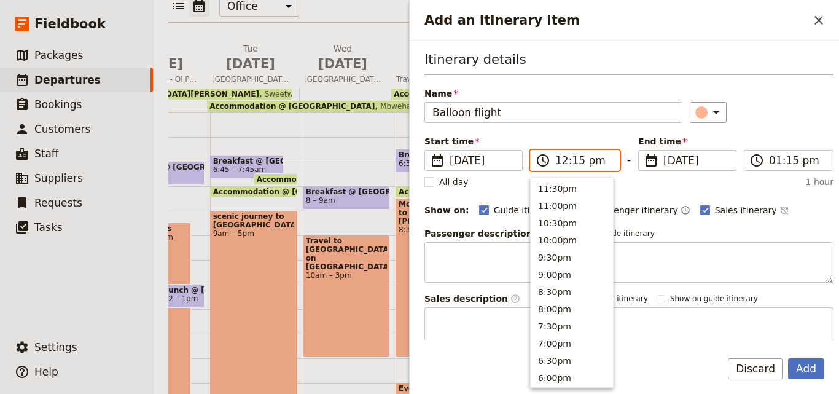
click at [563, 164] on input "12:15 pm" at bounding box center [583, 160] width 57 height 15
click at [567, 248] on button "10:00am" at bounding box center [572, 254] width 82 height 17
type input "10:00 am"
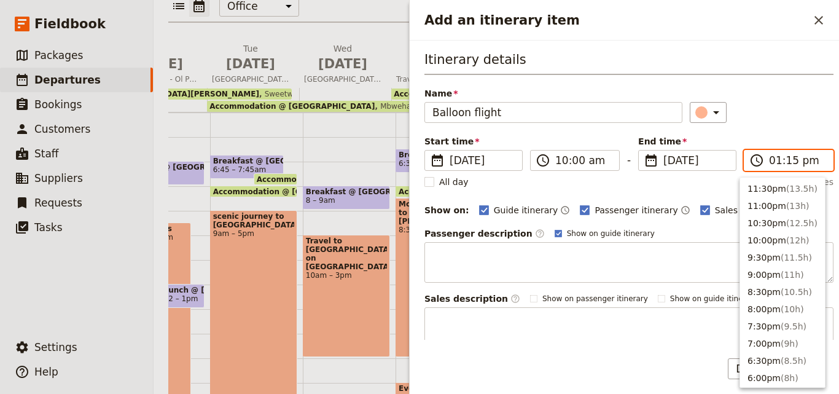
click at [771, 162] on input "01:15 pm" at bounding box center [797, 160] width 57 height 15
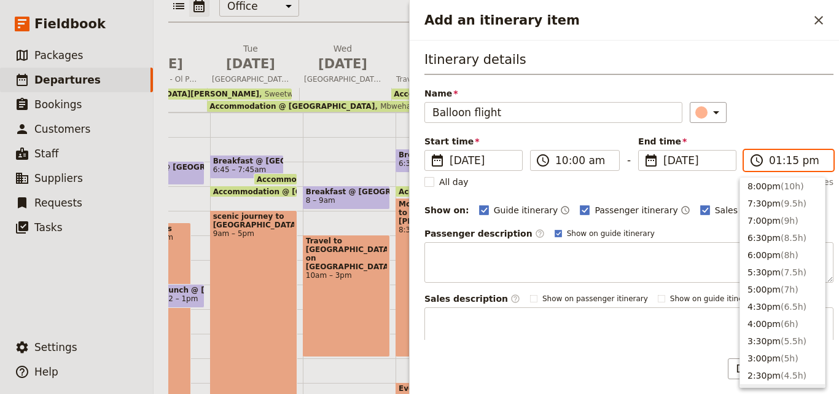
scroll to position [621, 0]
click at [776, 304] on button "2:00am" at bounding box center [782, 307] width 85 height 17
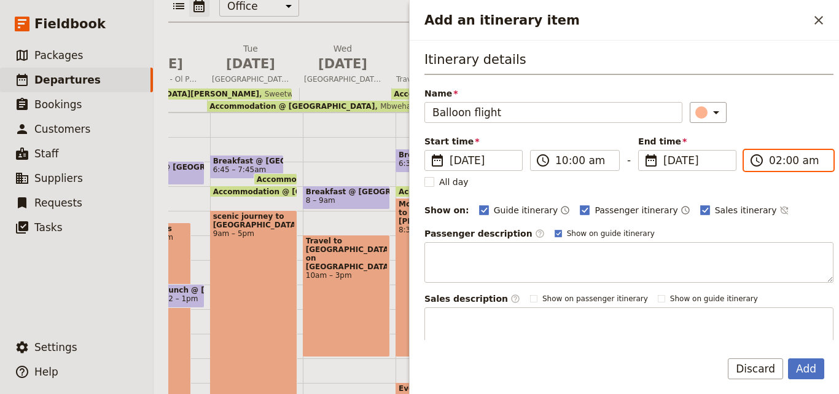
click at [798, 163] on input "02:00 am" at bounding box center [797, 160] width 57 height 15
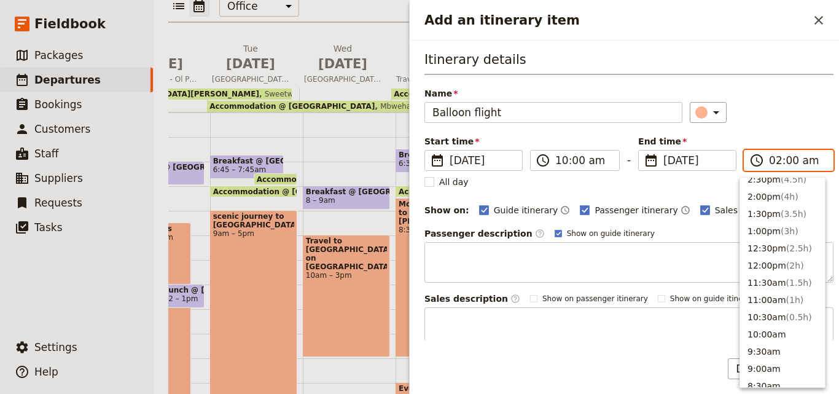
scroll to position [314, 0]
click at [781, 206] on span "( 4h )" at bounding box center [790, 202] width 18 height 10
type input "02:00 pm"
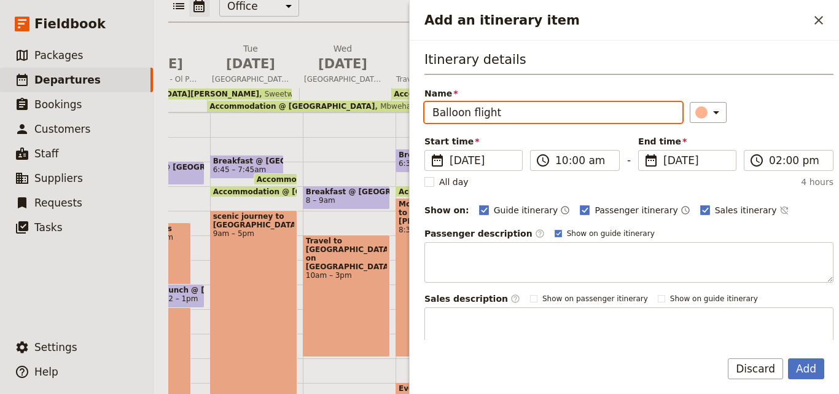
click at [521, 102] on input "Balloon flight" at bounding box center [554, 112] width 258 height 21
type input "Balloon flight (Optional)"
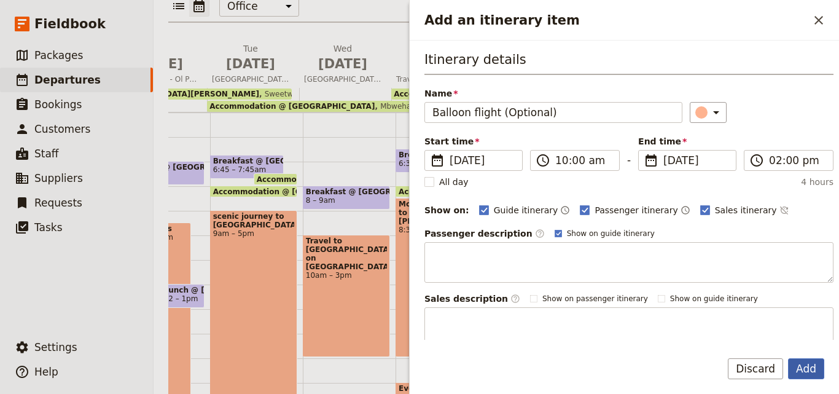
click at [809, 366] on button "Add" at bounding box center [806, 368] width 36 height 21
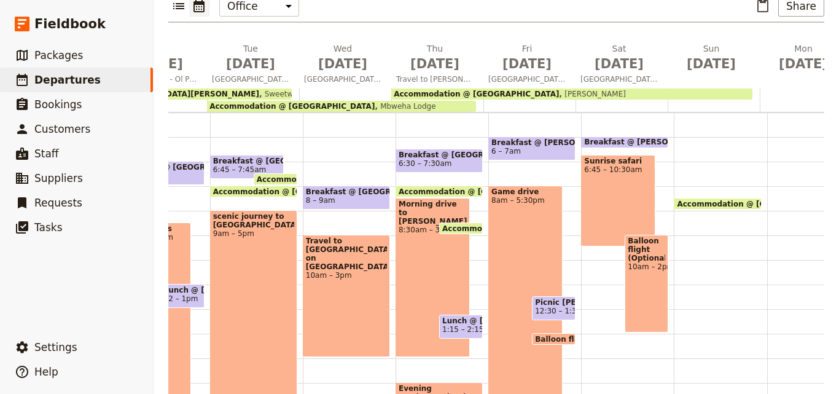
click at [637, 170] on div "Sunrise safari 6:45 – 10:30am" at bounding box center [618, 201] width 74 height 92
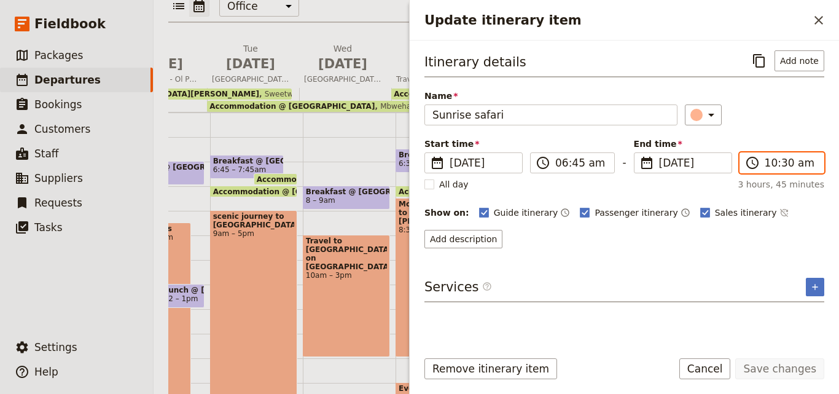
click at [783, 165] on input "10:30 am" at bounding box center [791, 162] width 52 height 15
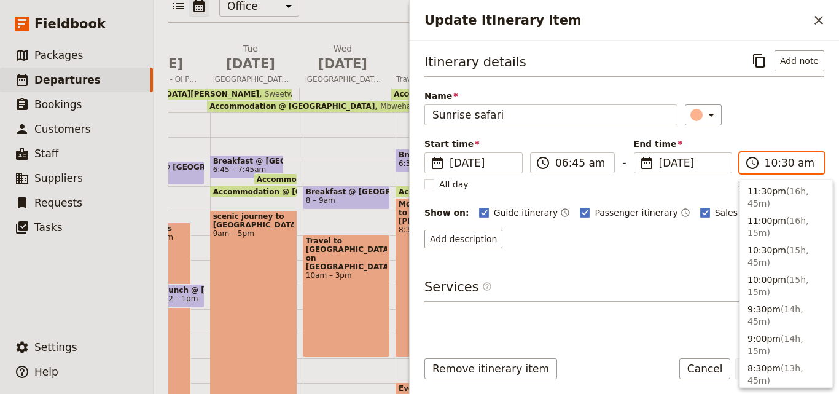
scroll to position [499, 0]
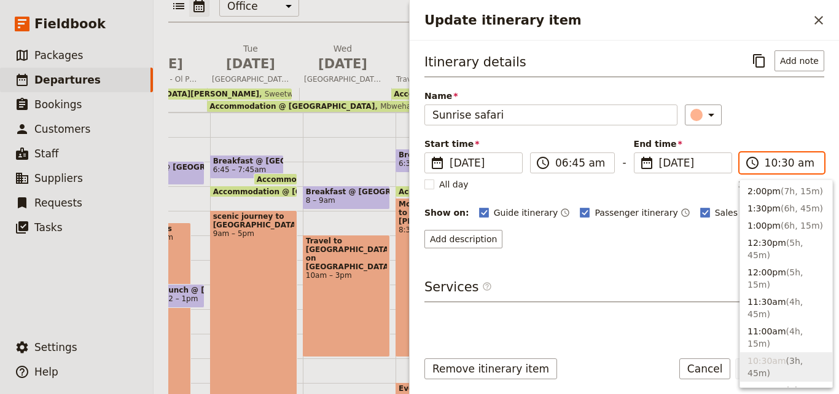
click at [783, 165] on input "10:30 am" at bounding box center [791, 162] width 52 height 15
type input "10:00 am"
click at [782, 124] on div "​" at bounding box center [754, 114] width 139 height 21
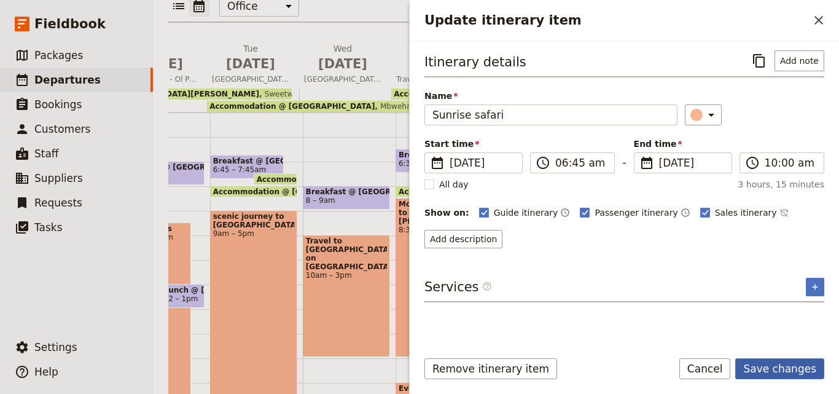
click at [798, 372] on button "Save changes" at bounding box center [780, 368] width 89 height 21
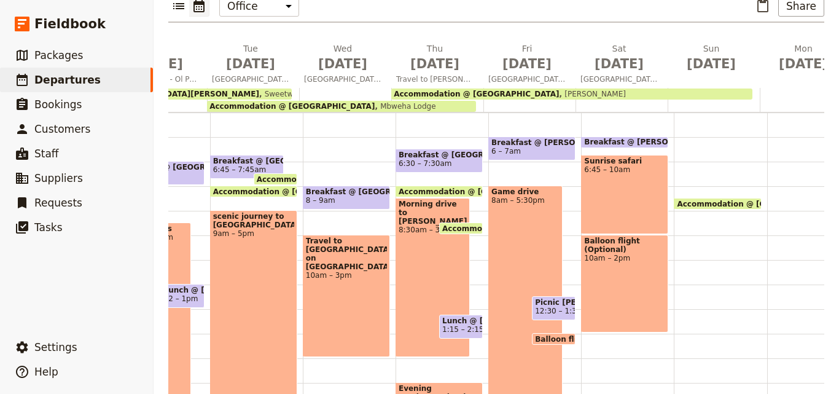
click at [638, 254] on span "10am – 2pm" at bounding box center [624, 258] width 81 height 9
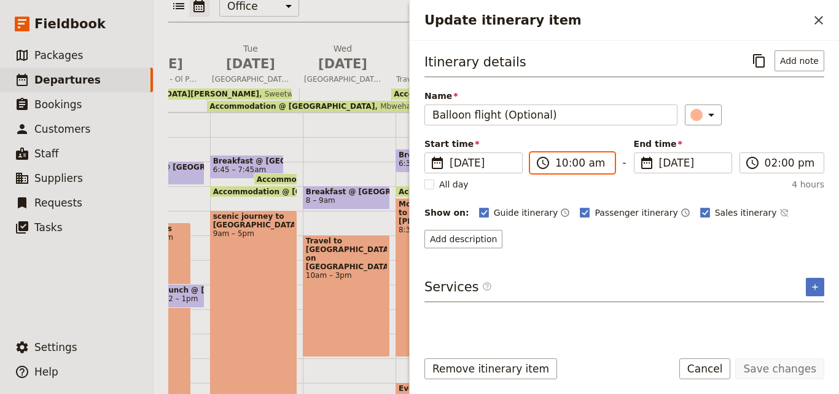
click at [576, 167] on input "10:00 am" at bounding box center [581, 162] width 52 height 15
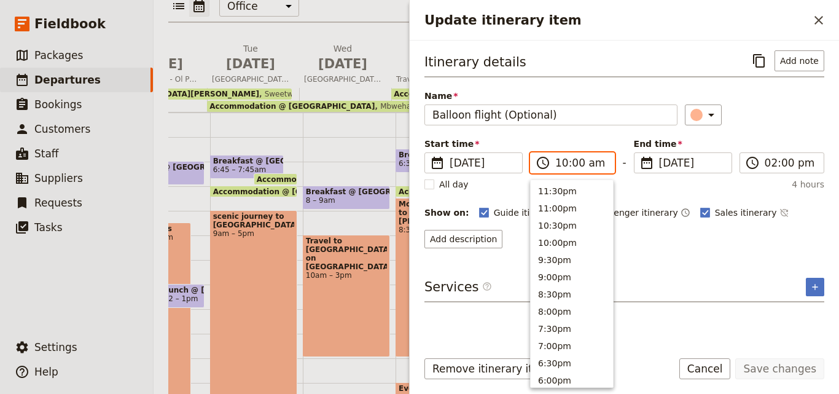
scroll to position [467, 0]
click at [576, 167] on input "10:00 am" at bounding box center [581, 162] width 52 height 15
click at [576, 165] on input "10:00 am" at bounding box center [581, 162] width 52 height 15
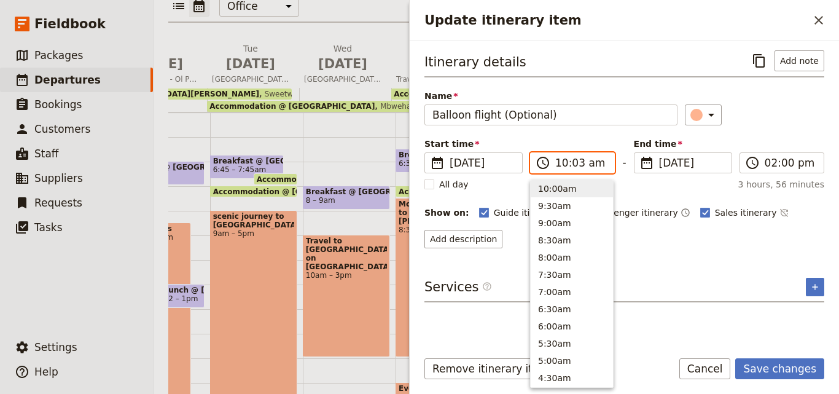
type input "10:30 am"
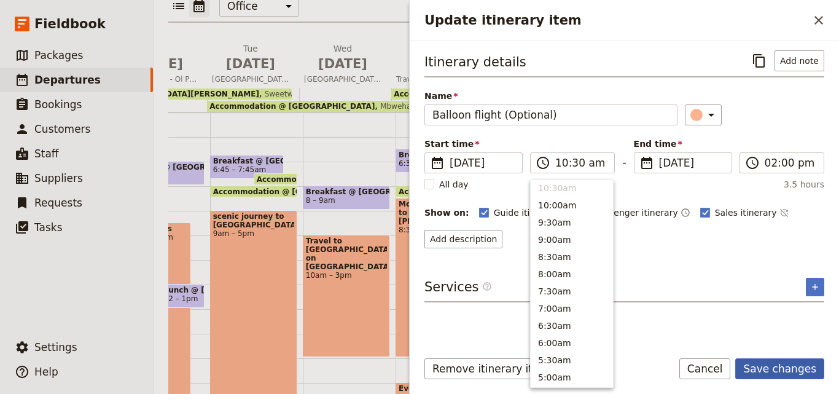
click at [768, 361] on button "Save changes" at bounding box center [780, 368] width 89 height 21
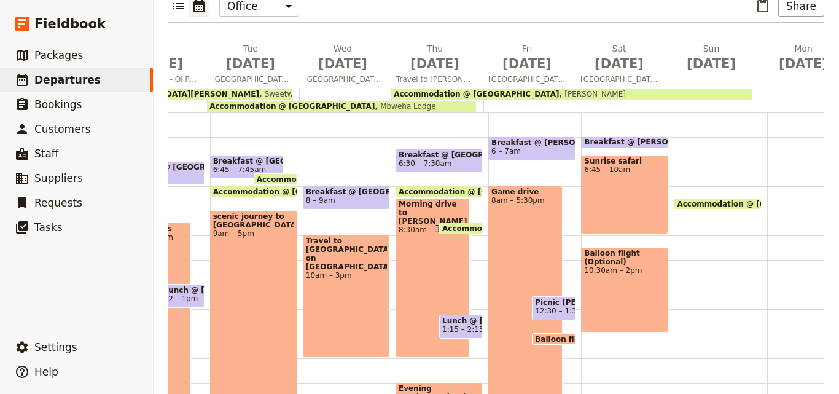
scroll to position [246, 0]
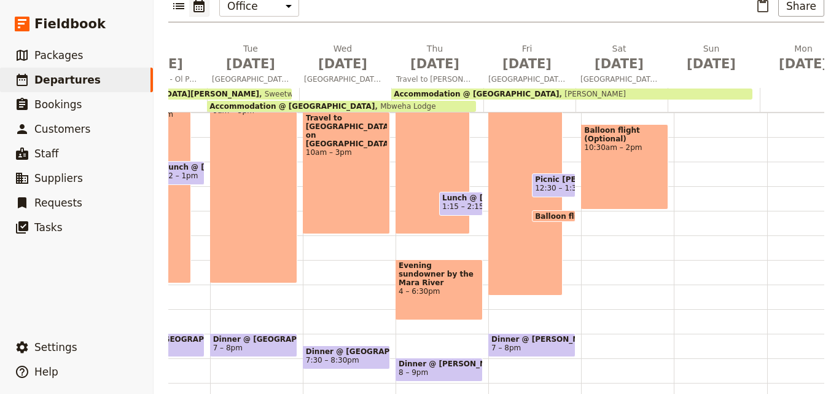
drag, startPoint x: 603, startPoint y: 265, endPoint x: 592, endPoint y: 217, distance: 49.3
click at [592, 217] on div "Breakfast @ [GEOGRAPHIC_DATA] 6 – 6:30am Sunrise safari 6:45 – 10am Balloon fli…" at bounding box center [627, 162] width 93 height 590
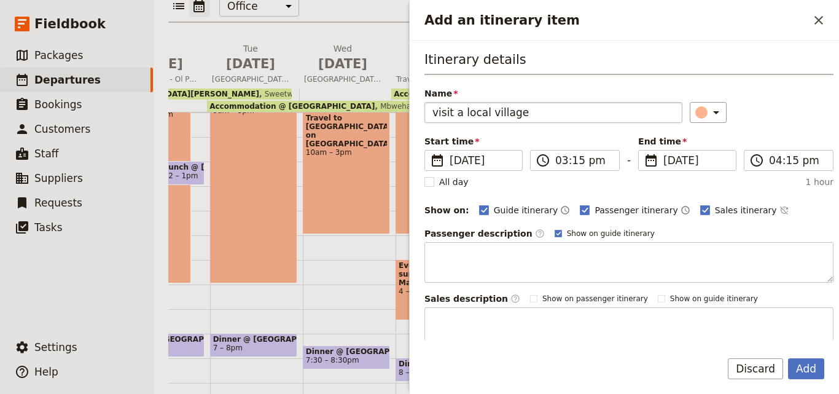
click at [438, 114] on input "visit a local village" at bounding box center [554, 112] width 258 height 21
type input "Visit a local village"
click at [769, 163] on input "04:15 pm" at bounding box center [797, 160] width 57 height 15
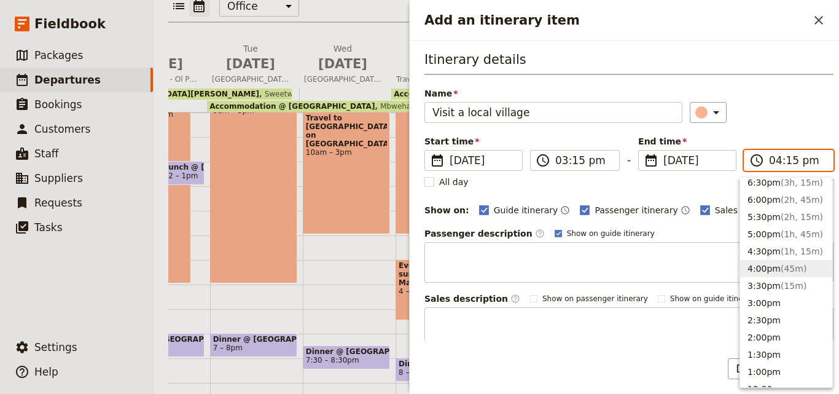
scroll to position [199, 0]
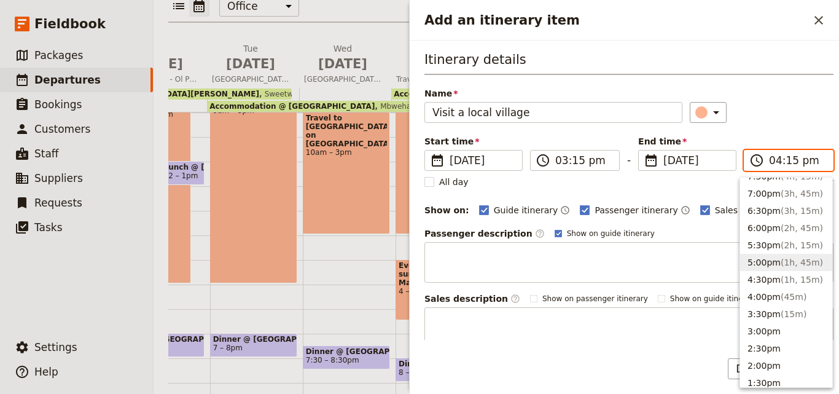
click at [774, 254] on button "5:00pm ( 1h, 45m )" at bounding box center [786, 262] width 92 height 17
type input "05:00 pm"
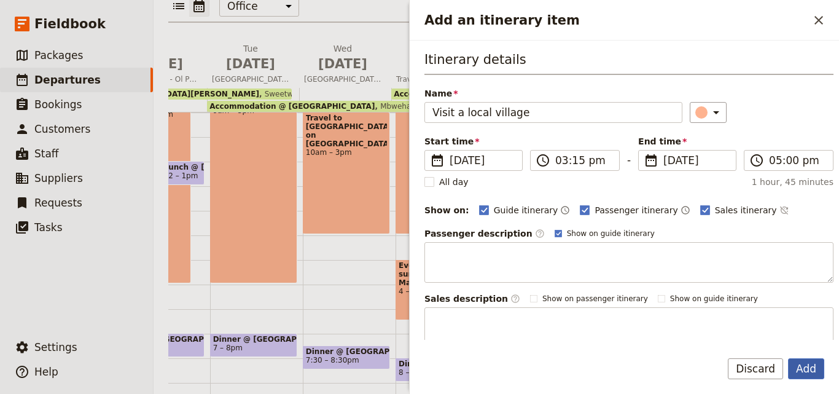
click at [817, 364] on button "Add" at bounding box center [806, 368] width 36 height 21
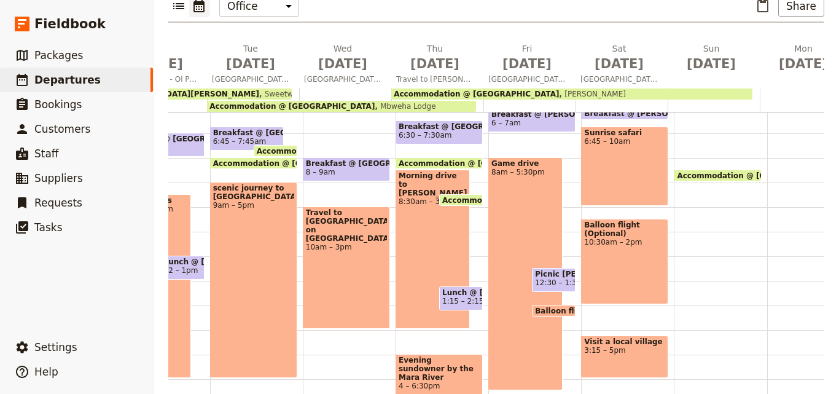
scroll to position [61, 0]
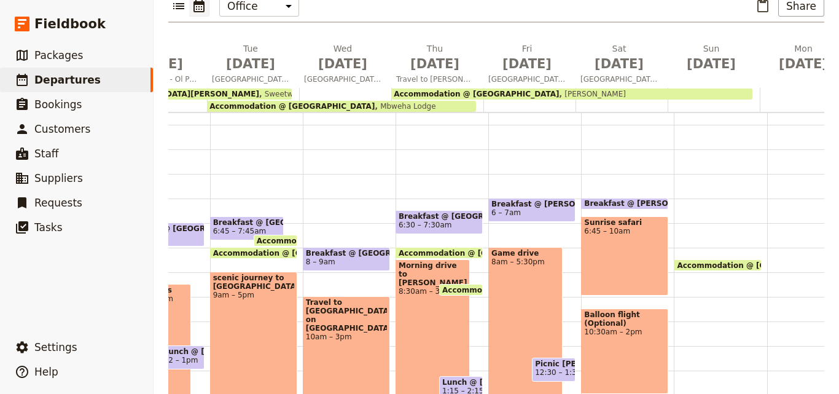
click at [559, 368] on span "12:30 – 1:30pm" at bounding box center [564, 372] width 58 height 9
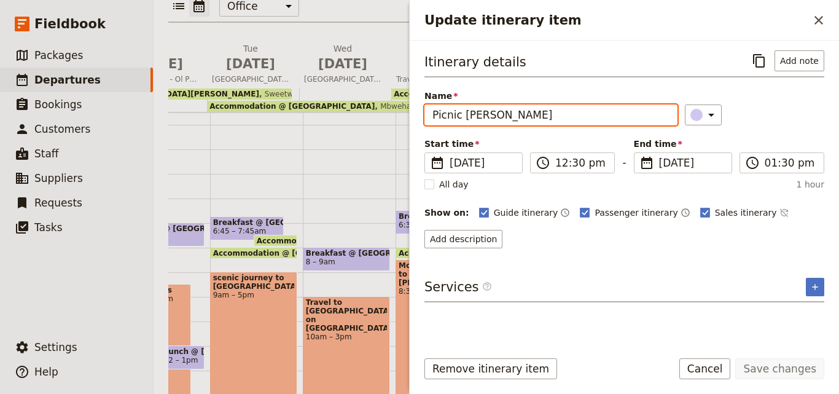
drag, startPoint x: 556, startPoint y: 106, endPoint x: 553, endPoint y: 113, distance: 8.0
click at [553, 113] on input "Picnic [PERSON_NAME]" at bounding box center [551, 114] width 253 height 21
click at [536, 115] on input "Picnic [PERSON_NAME]" at bounding box center [551, 114] width 253 height 21
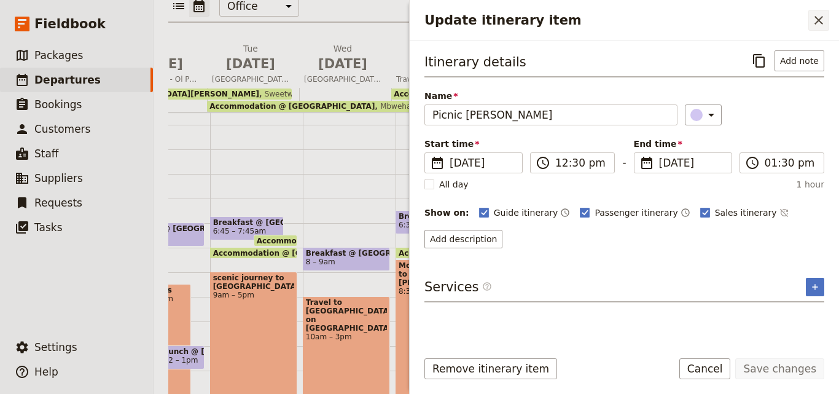
click at [822, 15] on icon "Close drawer" at bounding box center [819, 20] width 15 height 15
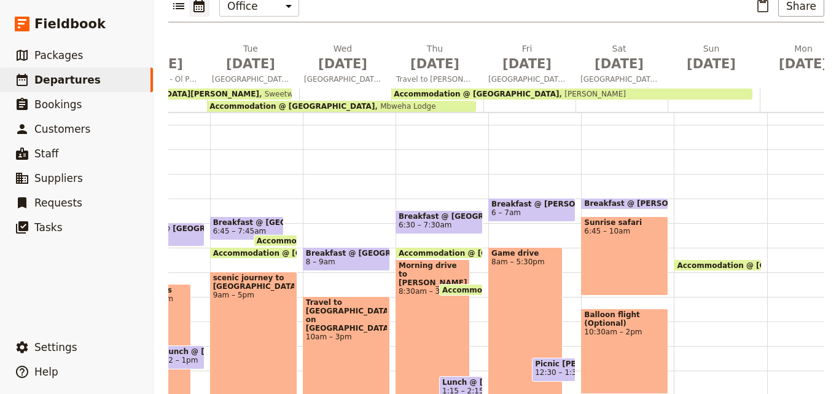
scroll to position [184, 0]
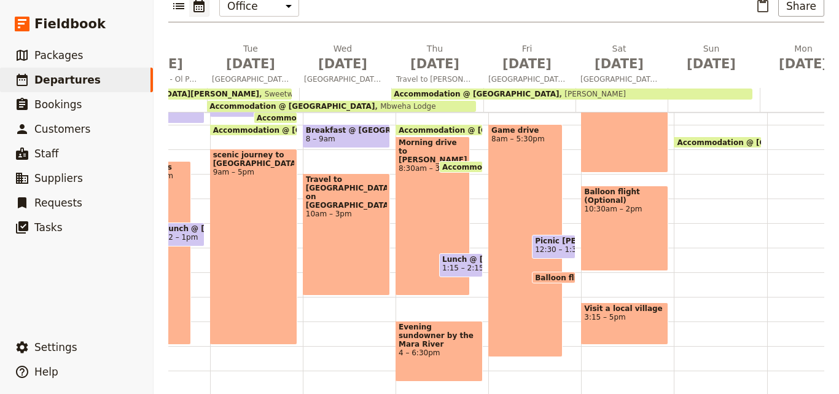
click at [647, 259] on div "Breakfast @ [GEOGRAPHIC_DATA] 6 – 6:30am Sunrise safari 6:45 – 10am Balloon fli…" at bounding box center [627, 223] width 93 height 590
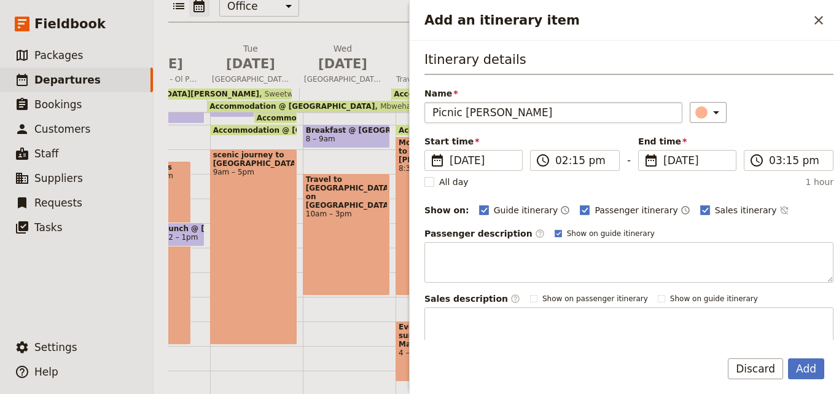
drag, startPoint x: 487, startPoint y: 113, endPoint x: 460, endPoint y: 113, distance: 27.0
click at [460, 113] on input "Picnic [PERSON_NAME]" at bounding box center [554, 112] width 258 height 21
click at [457, 109] on input "PicnicLunch" at bounding box center [554, 112] width 258 height 21
drag, startPoint x: 497, startPoint y: 108, endPoint x: 463, endPoint y: 113, distance: 34.8
click at [463, 113] on input "Picnic Lunch" at bounding box center [554, 112] width 258 height 21
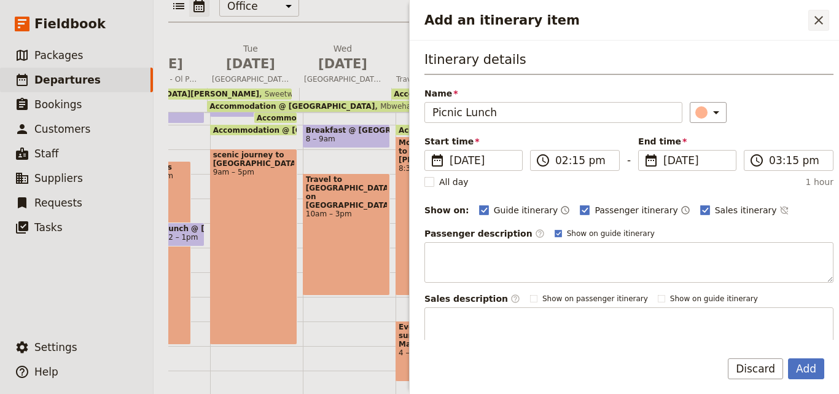
type input "Picnic Lunch"
click at [813, 18] on icon "Close drawer" at bounding box center [819, 20] width 15 height 15
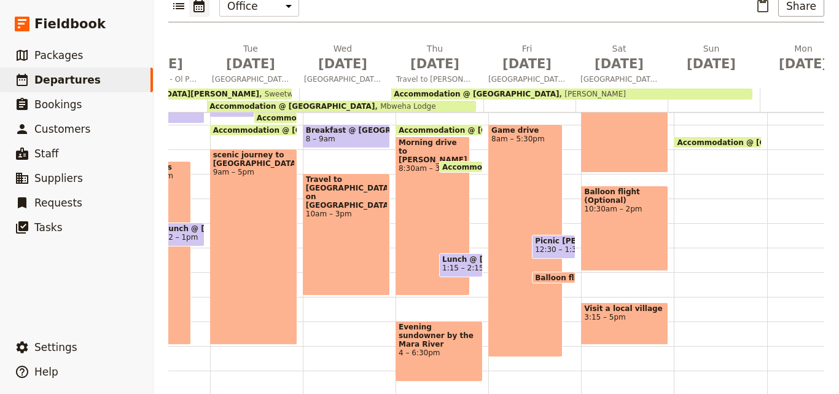
click at [560, 245] on span "12:30 – 1:30pm" at bounding box center [564, 249] width 58 height 9
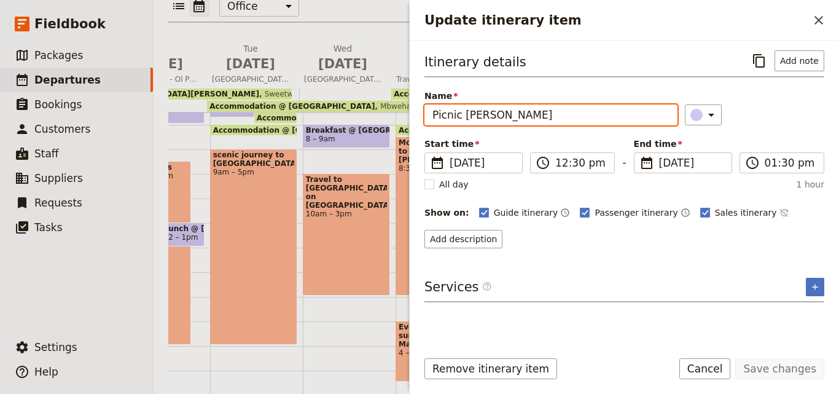
drag, startPoint x: 514, startPoint y: 117, endPoint x: 461, endPoint y: 117, distance: 52.8
click at [461, 117] on input "Picnic [PERSON_NAME]" at bounding box center [551, 114] width 253 height 21
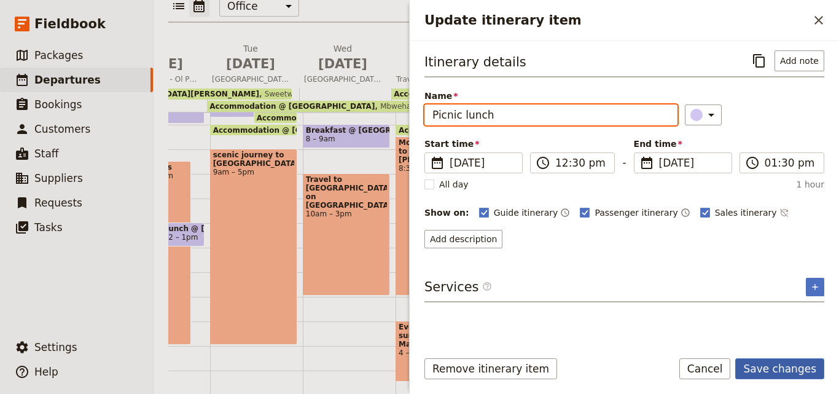
type input "Picnic lunch"
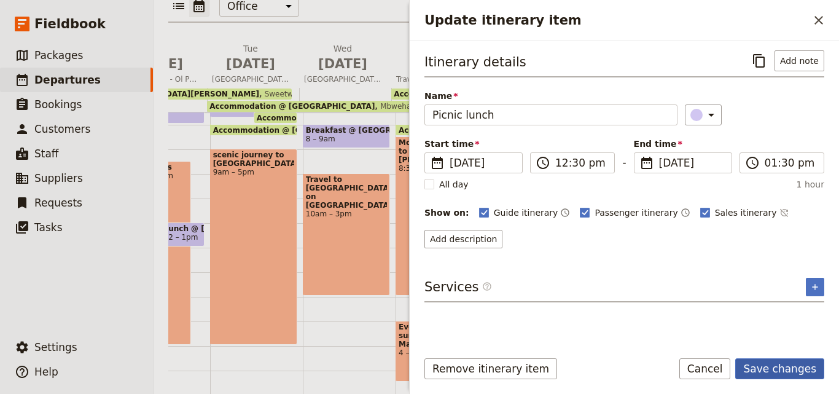
click at [774, 367] on button "Save changes" at bounding box center [780, 368] width 89 height 21
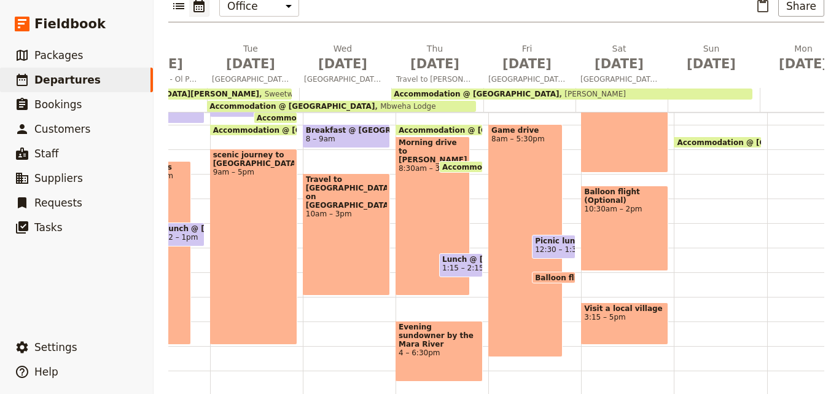
click at [564, 245] on span "12:30 – 1:30pm" at bounding box center [564, 249] width 58 height 9
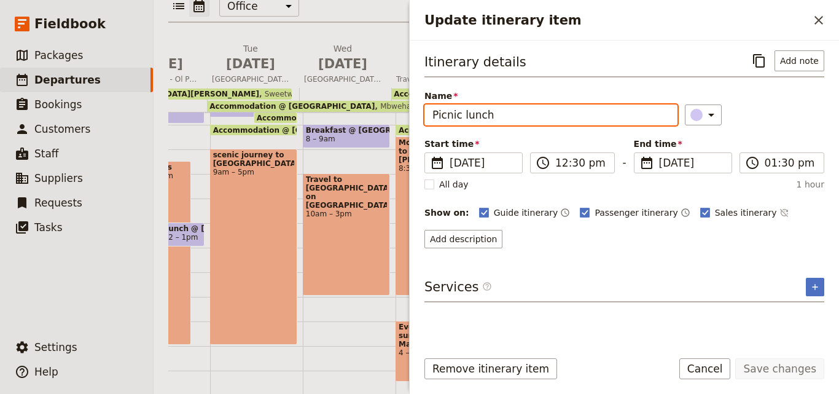
click at [491, 116] on input "Picnic lunch" at bounding box center [551, 114] width 253 height 21
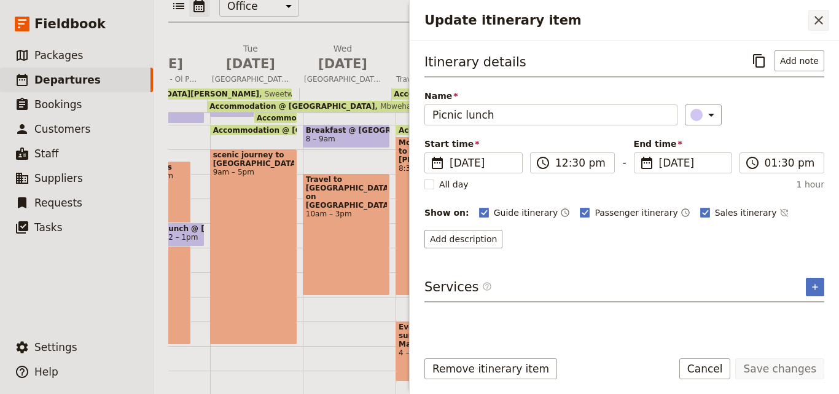
click at [813, 11] on button "​" at bounding box center [819, 20] width 21 height 21
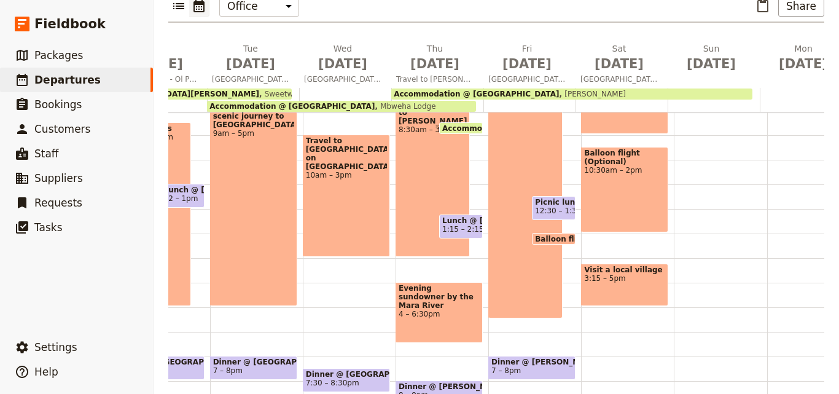
scroll to position [128, 0]
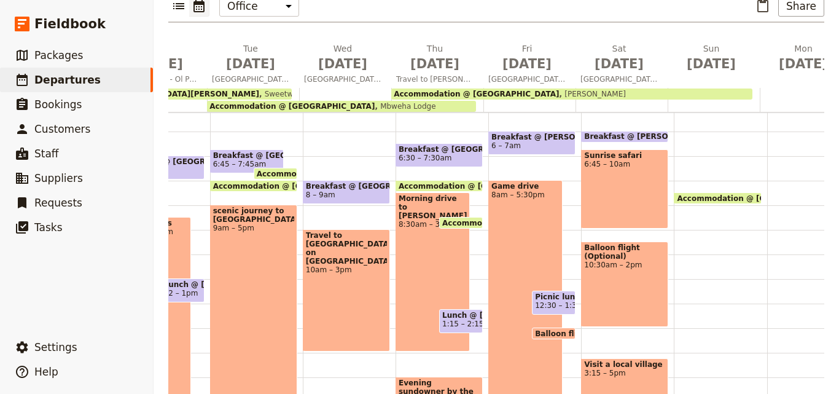
click at [664, 229] on div "Breakfast @ [GEOGRAPHIC_DATA] 6 – 6:30am Sunrise safari 6:45 – 10am Balloon fli…" at bounding box center [627, 279] width 93 height 590
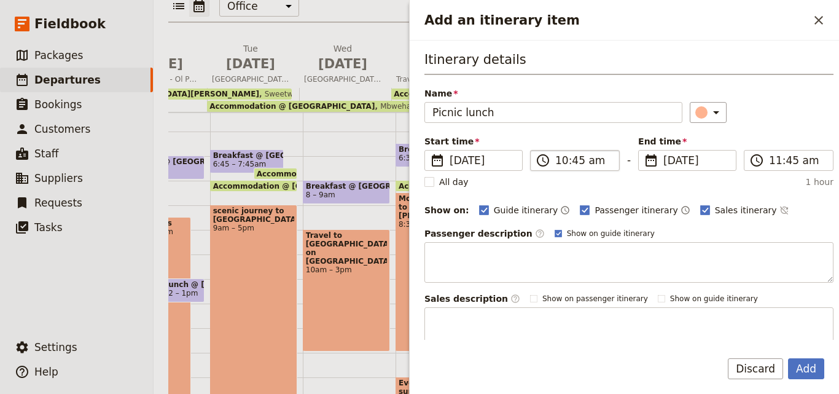
type input "Picnic lunch"
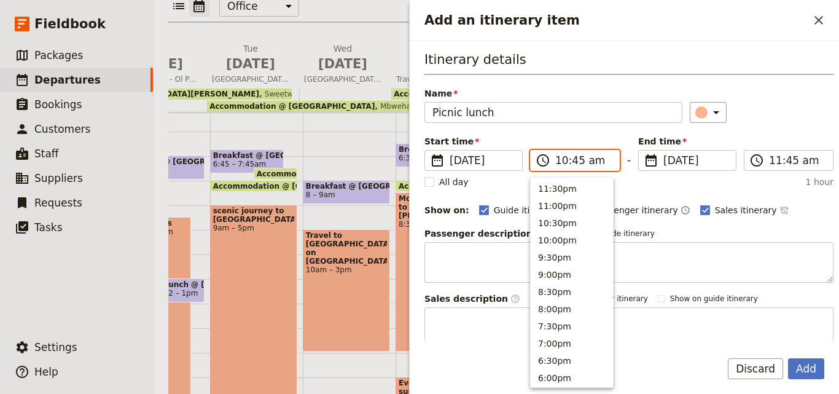
scroll to position [450, 0]
click at [562, 163] on input "10:45 am" at bounding box center [583, 160] width 57 height 15
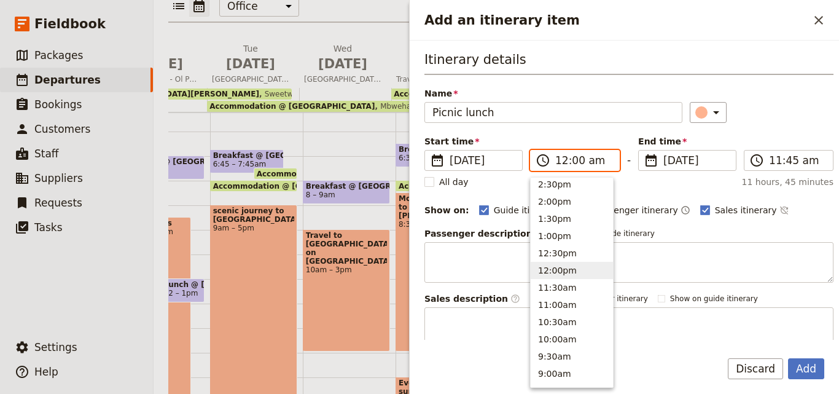
click at [568, 270] on button "12:00pm" at bounding box center [572, 270] width 82 height 17
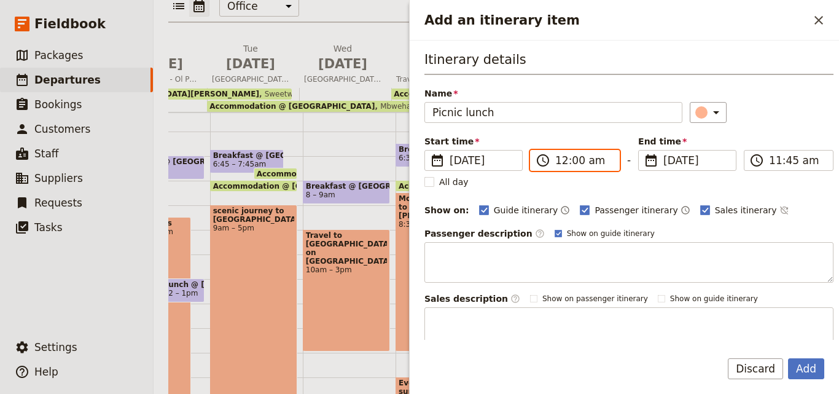
type input "12:00 pm"
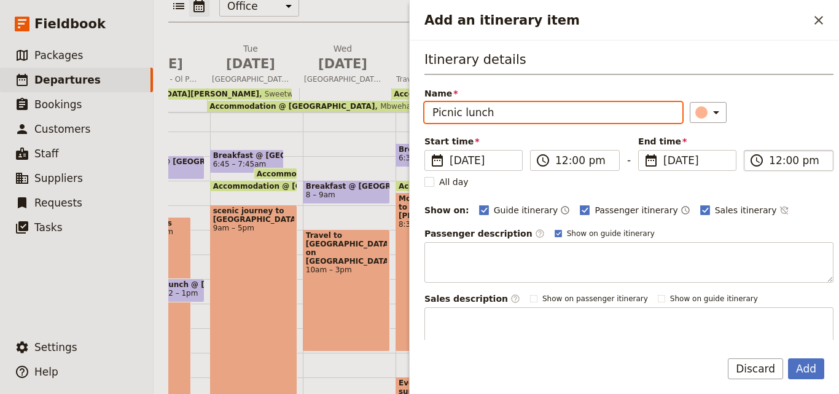
click at [770, 161] on input "12:00 pm" at bounding box center [797, 160] width 57 height 15
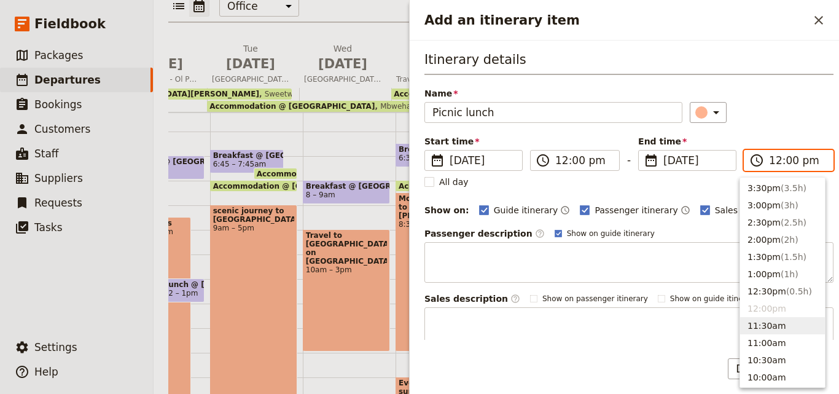
scroll to position [275, 0]
click at [761, 278] on button "1:00pm ( 1h )" at bounding box center [782, 274] width 85 height 17
type input "01:00 pm"
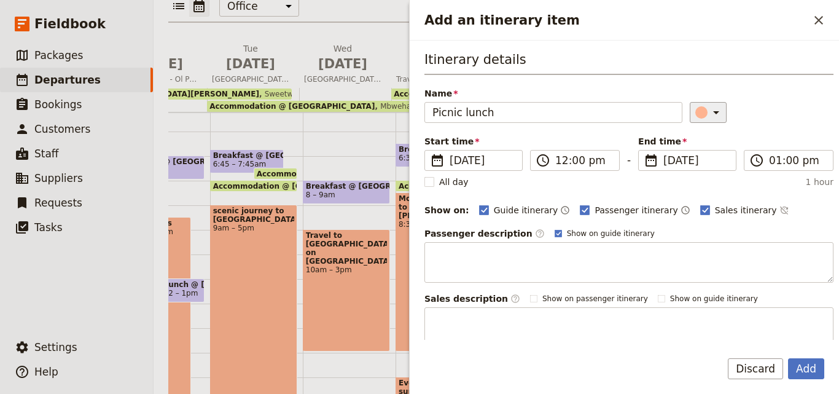
click at [690, 109] on button "​" at bounding box center [708, 112] width 37 height 21
click at [703, 160] on button "button" at bounding box center [704, 153] width 15 height 15
click at [709, 113] on icon "Add an itinerary item" at bounding box center [716, 112] width 15 height 15
click at [701, 166] on div "button" at bounding box center [704, 168] width 12 height 12
click at [806, 362] on button "Add" at bounding box center [806, 368] width 36 height 21
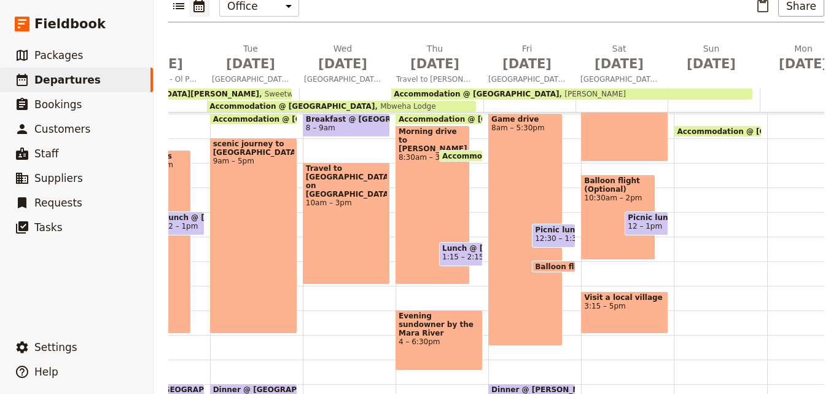
scroll to position [251, 0]
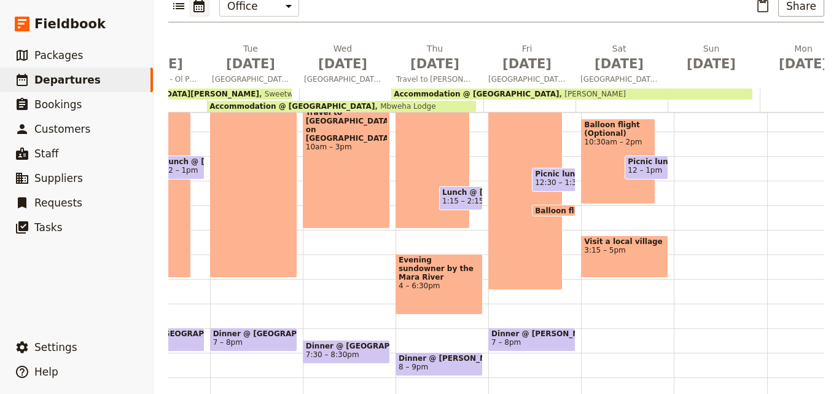
click at [552, 329] on span "Dinner @ [PERSON_NAME]" at bounding box center [532, 333] width 81 height 9
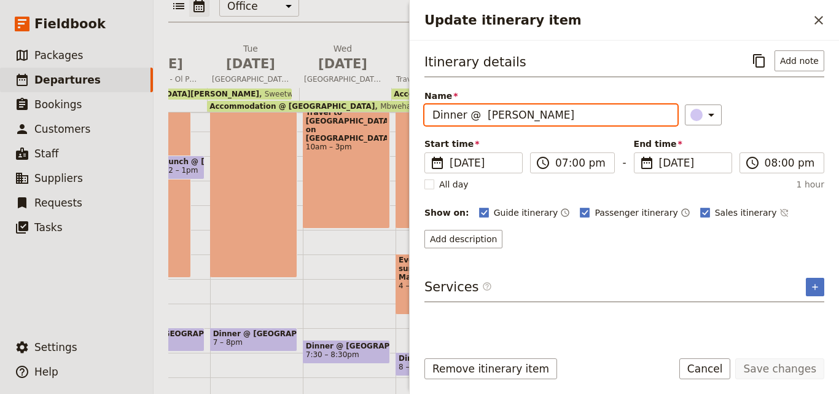
click at [576, 116] on input "Dinner @ [PERSON_NAME]" at bounding box center [551, 114] width 253 height 21
click at [575, 115] on input "Dinner @ [PERSON_NAME]" at bounding box center [551, 114] width 253 height 21
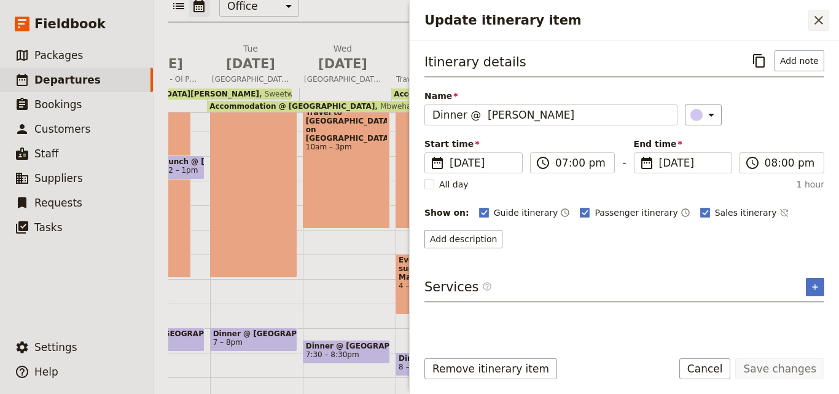
click at [818, 15] on icon "Close drawer" at bounding box center [819, 20] width 15 height 15
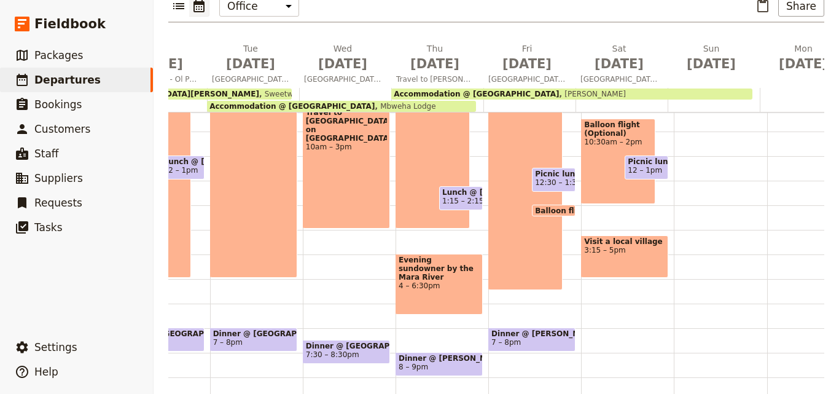
click at [604, 316] on div "Breakfast @ [GEOGRAPHIC_DATA] 6 – 6:30am Sunrise safari 6:45 – 10am Balloon fli…" at bounding box center [627, 156] width 93 height 590
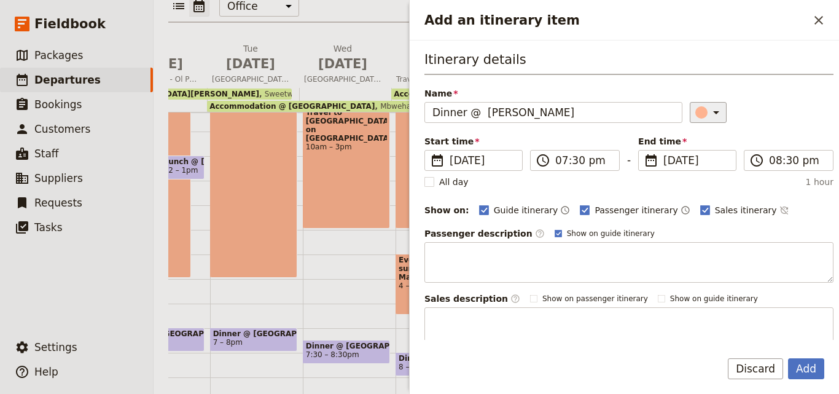
type input "Dinner @ [PERSON_NAME]"
click at [709, 113] on icon "Add an itinerary item" at bounding box center [716, 112] width 15 height 15
click at [702, 170] on div "button" at bounding box center [704, 168] width 12 height 12
click at [812, 371] on button "Add" at bounding box center [806, 368] width 36 height 21
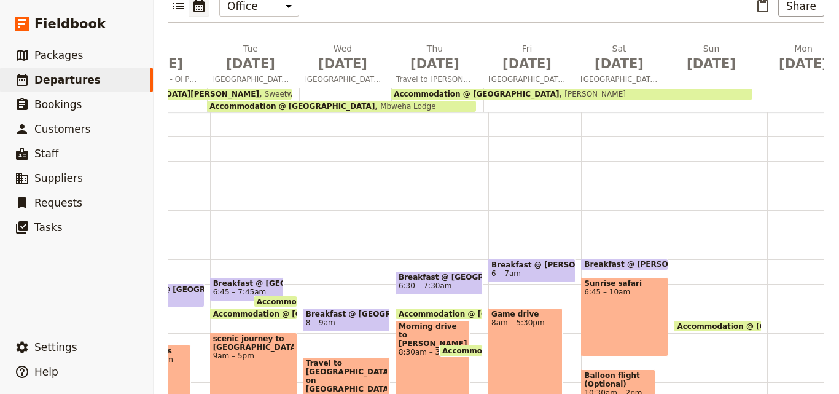
scroll to position [0, 0]
click at [720, 55] on span "[DATE]" at bounding box center [711, 64] width 77 height 18
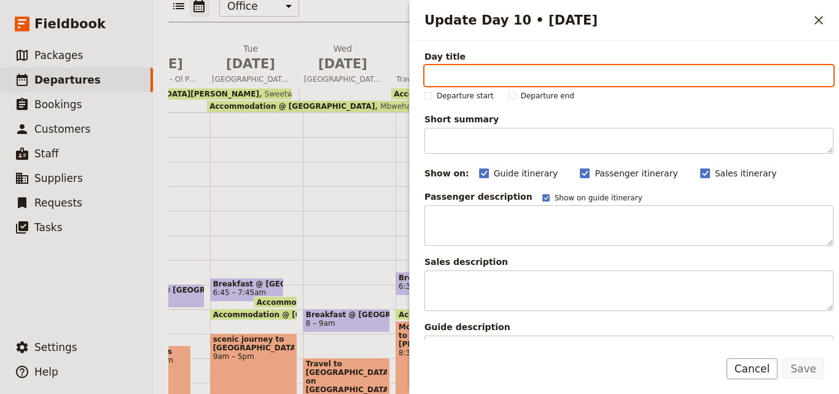
paste input "Safarilink Flight to [GEOGRAPHIC_DATA]"
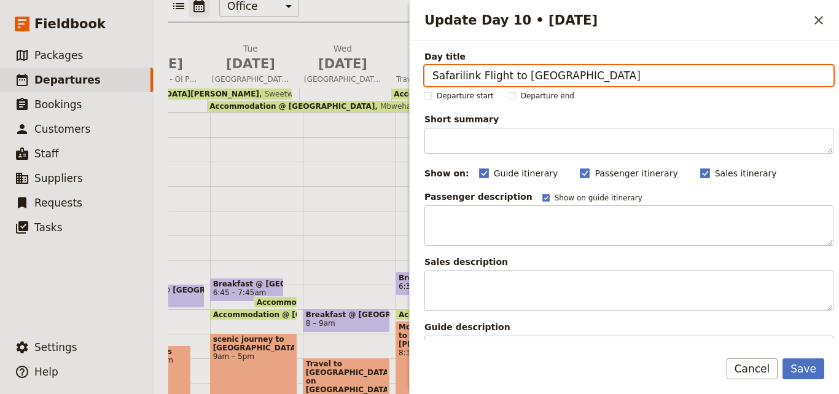
click at [436, 74] on input "Safarilink Flight to [GEOGRAPHIC_DATA]" at bounding box center [629, 75] width 409 height 21
click at [433, 73] on input "Safarilink Flight to [GEOGRAPHIC_DATA]" at bounding box center [629, 75] width 409 height 21
type input "Safarilink Flight to [GEOGRAPHIC_DATA]"
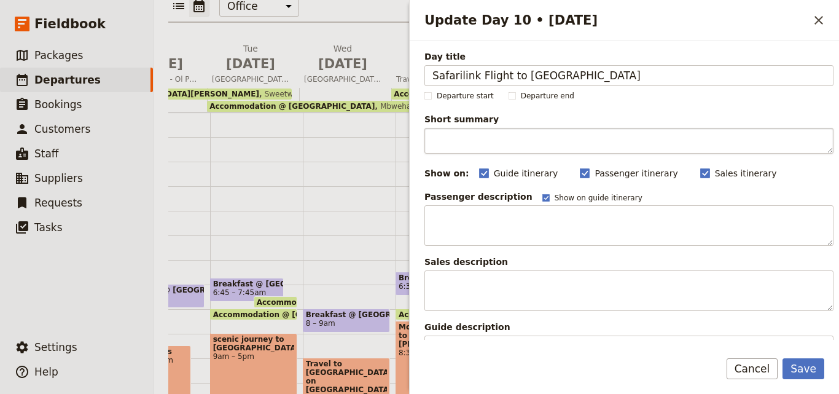
click at [444, 128] on label "Short summary 150 / 150 characters remaining" at bounding box center [629, 133] width 409 height 41
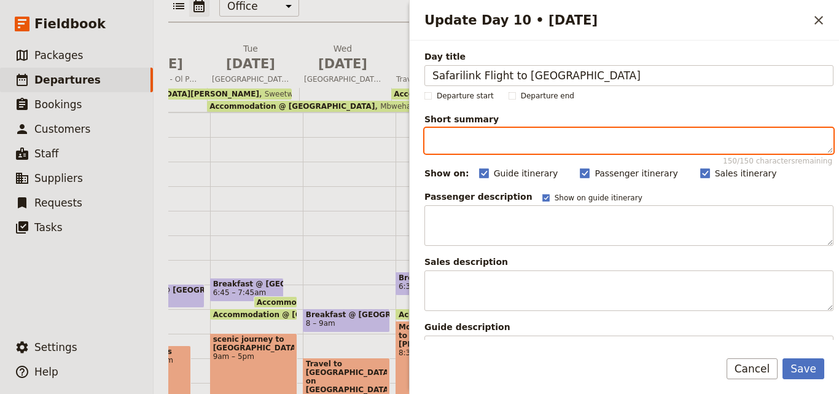
click at [444, 128] on textarea "Short summary 150 / 150 characters remaining" at bounding box center [629, 141] width 409 height 26
paste textarea "Fly to [GEOGRAPHIC_DATA] with Safarilink, explore markets, savor local cuisine,…"
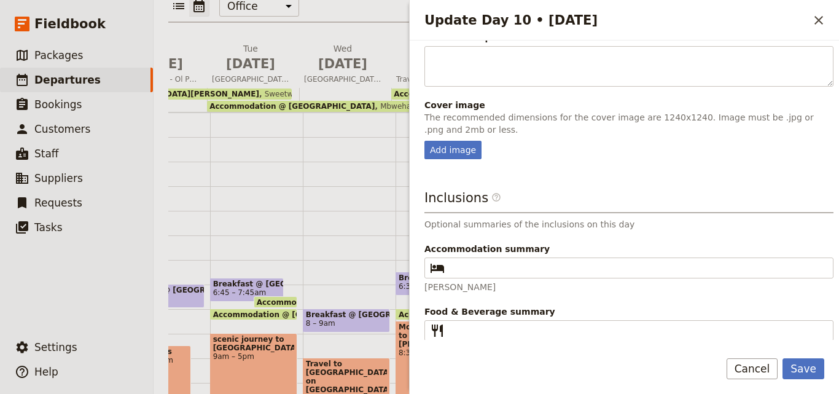
scroll to position [307, 0]
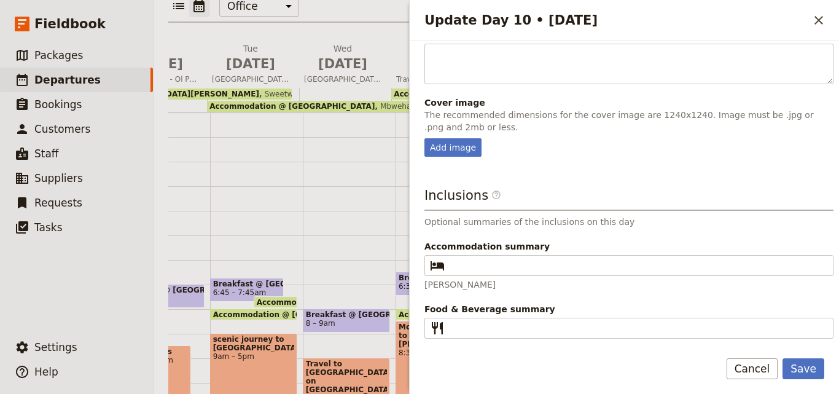
type textarea "Fly to [GEOGRAPHIC_DATA] with Safarilink, explore markets, savor local cuisine,…"
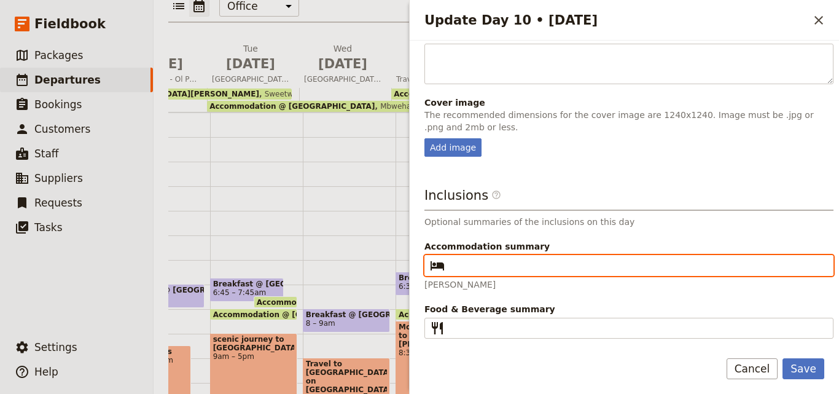
paste input "Wildebeest Eco Camp - Deluxe Tent"
type input "Wildebeest Eco Camp - Deluxe Tent"
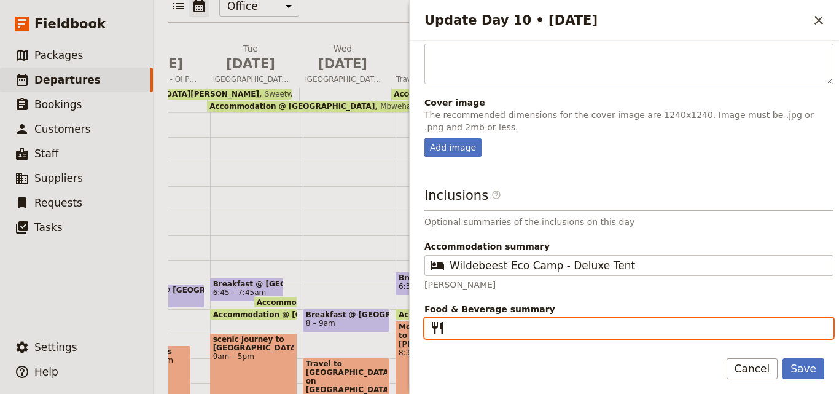
click at [549, 328] on input "Food & Beverage summary ​" at bounding box center [638, 328] width 376 height 15
type input "B L D"
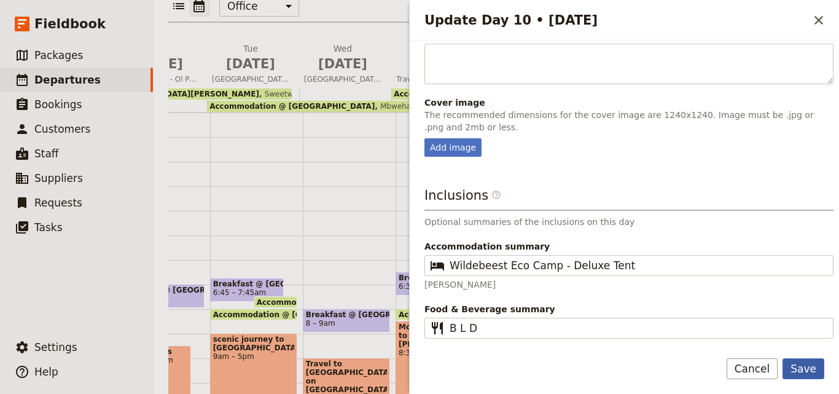
click at [809, 368] on button "Save" at bounding box center [804, 368] width 42 height 21
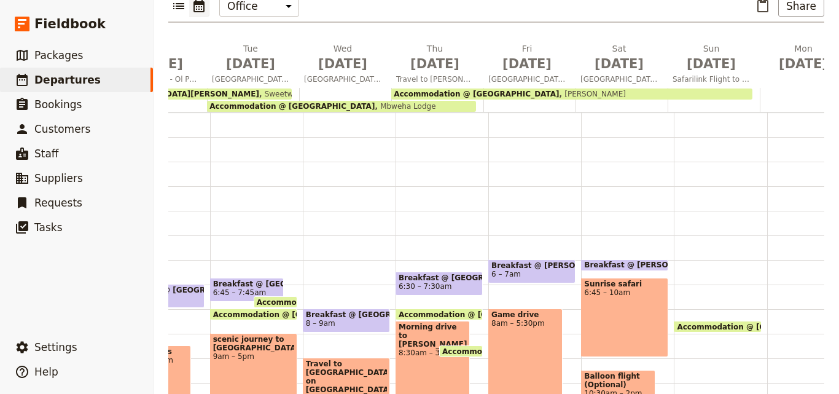
click at [651, 88] on div "Accommodation @ [GEOGRAPHIC_DATA][PERSON_NAME][GEOGRAPHIC_DATA] [GEOGRAPHIC_DAT…" at bounding box center [571, 93] width 361 height 11
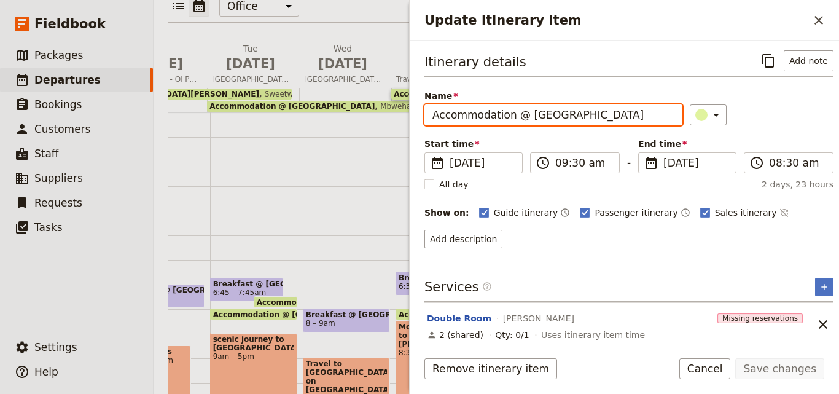
drag, startPoint x: 525, startPoint y: 114, endPoint x: 426, endPoint y: 108, distance: 99.2
click at [426, 108] on input "Accommodation @ [GEOGRAPHIC_DATA]" at bounding box center [554, 114] width 258 height 21
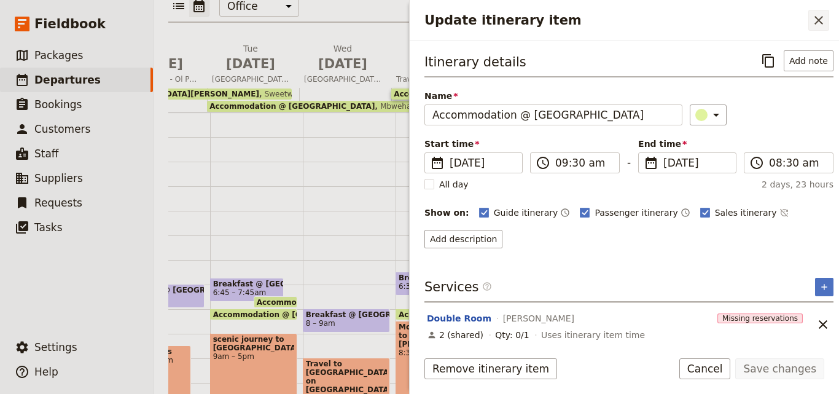
click at [813, 15] on icon "Close drawer" at bounding box center [819, 20] width 15 height 15
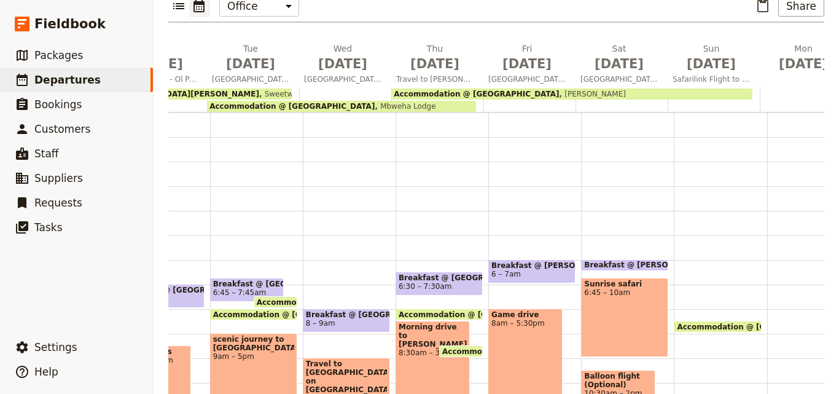
click at [674, 88] on div at bounding box center [714, 100] width 92 height 24
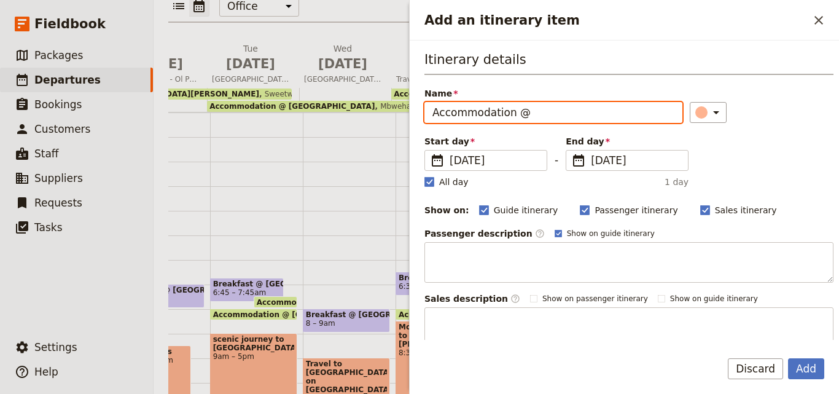
paste input "Wildebeest Eco Camp - Deluxe Tent"
type input "Accommodation @ Wildebeest Eco Camp - Deluxe Tent"
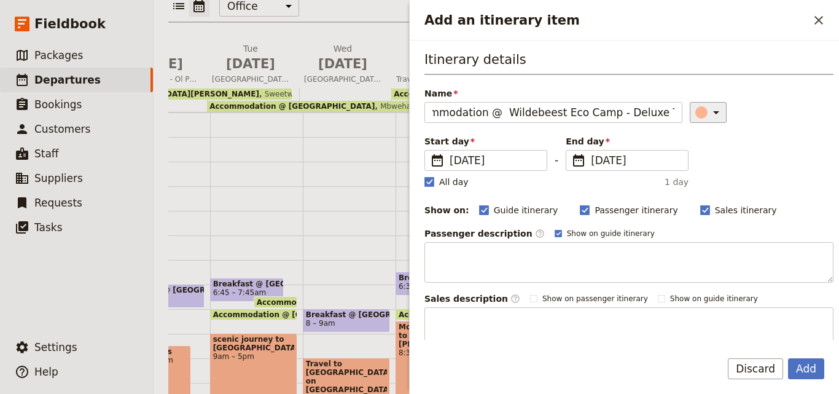
click at [709, 116] on icon "Add an itinerary item" at bounding box center [716, 112] width 15 height 15
click at [691, 149] on div "button" at bounding box center [689, 153] width 12 height 12
click at [427, 184] on rect "Add an itinerary item" at bounding box center [429, 181] width 9 height 9
click at [425, 176] on input "All day" at bounding box center [424, 175] width 1 height 1
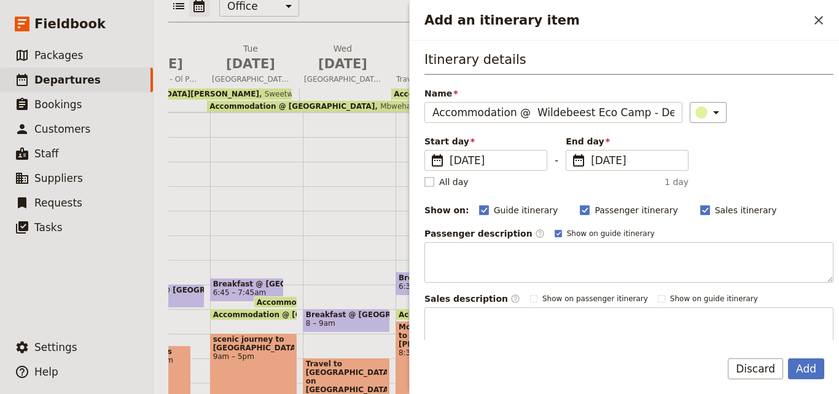
checkbox input "false"
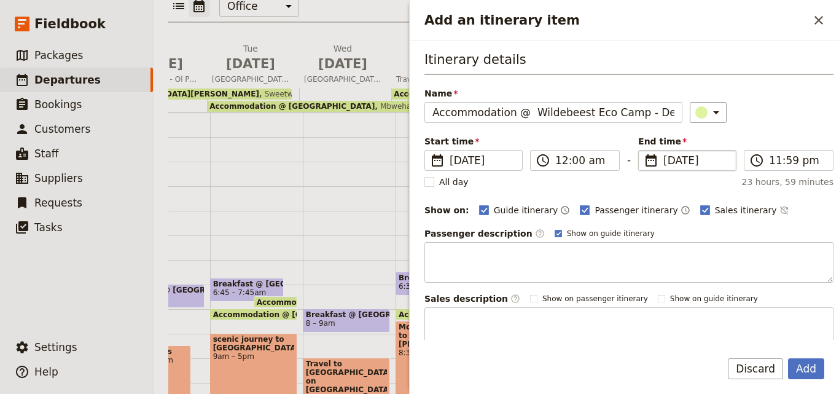
click at [666, 161] on span "[DATE]" at bounding box center [696, 160] width 65 height 15
click at [644, 151] on input "[DATE]" at bounding box center [643, 150] width 1 height 1
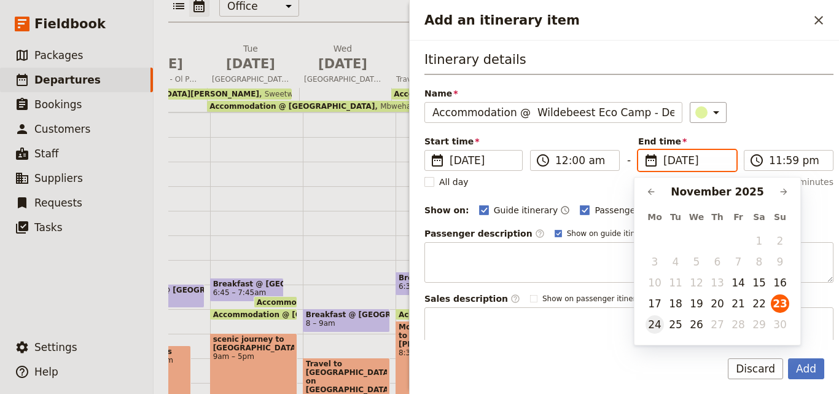
click at [659, 318] on button "24" at bounding box center [655, 324] width 18 height 18
type input "[DATE]"
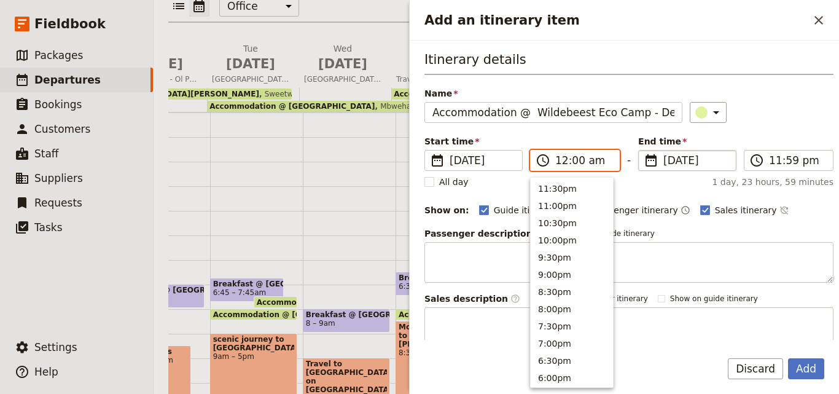
click at [563, 163] on input "12:00 am" at bounding box center [583, 160] width 57 height 15
